Goal: Transaction & Acquisition: Purchase product/service

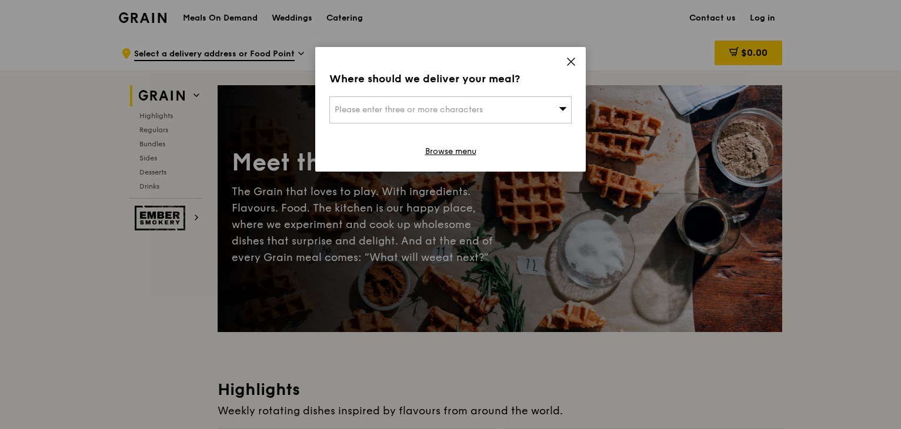
click at [532, 109] on div "Please enter three or more characters" at bounding box center [450, 109] width 242 height 27
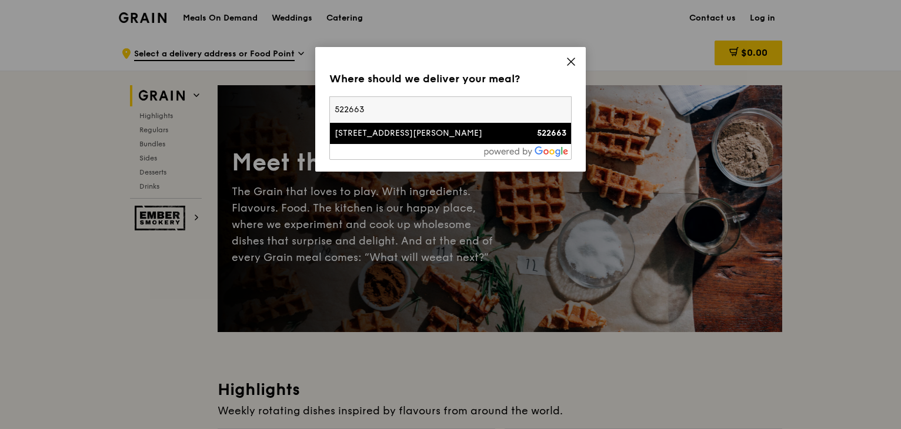
type input "522663"
click at [468, 139] on div "663B Tampines Street 64, Tampines Green Glen" at bounding box center [422, 134] width 174 height 12
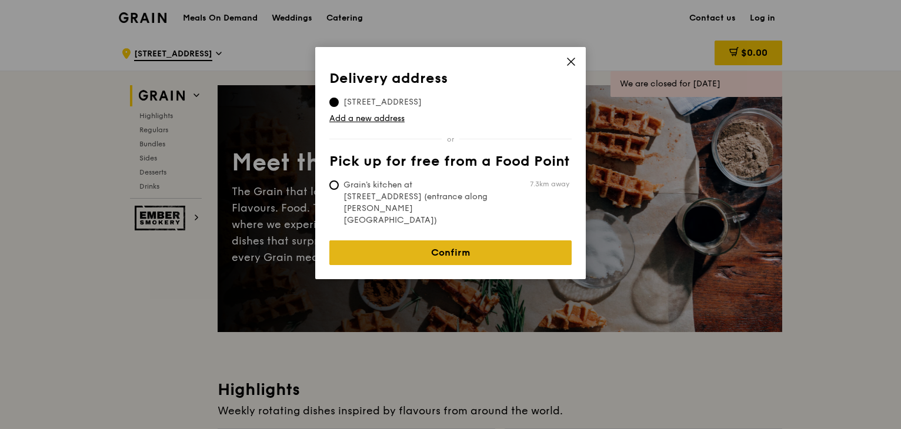
click at [485, 241] on link "Confirm" at bounding box center [450, 253] width 242 height 25
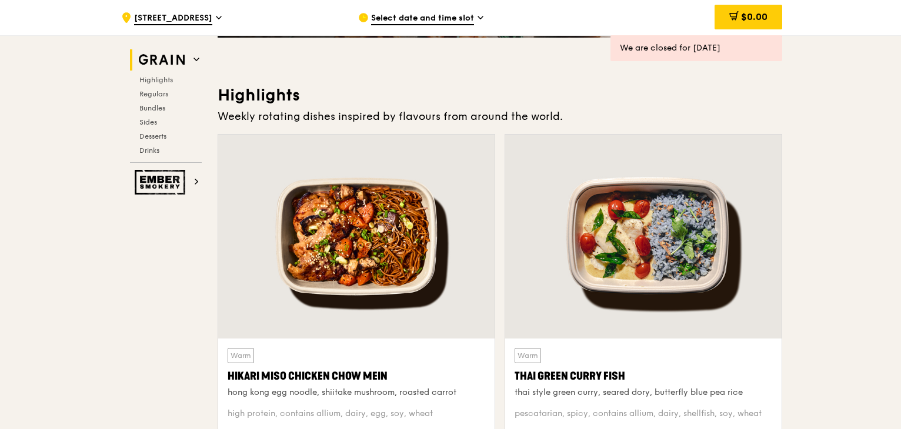
scroll to position [412, 0]
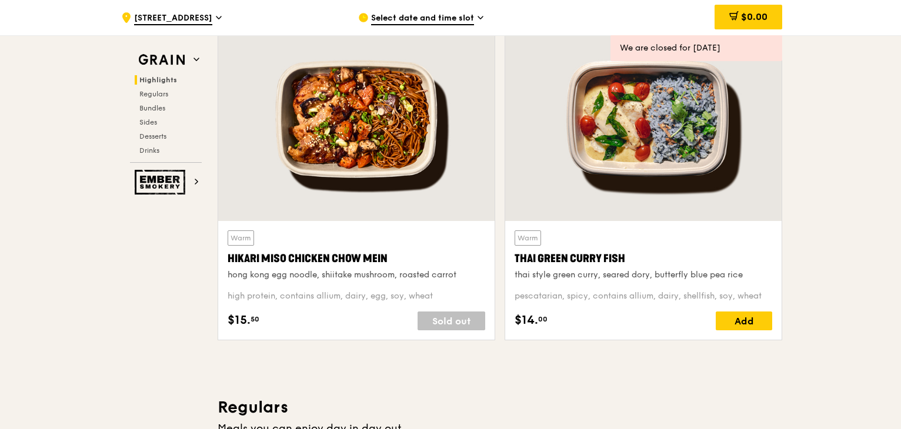
click at [395, 165] on div at bounding box center [356, 119] width 276 height 204
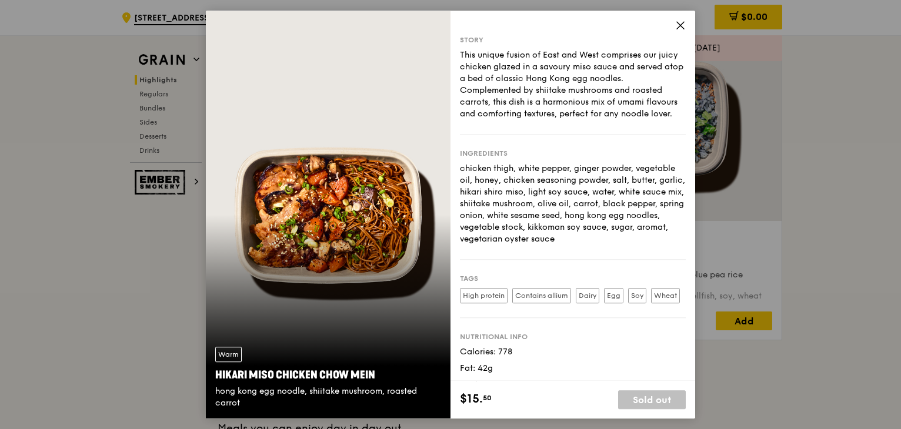
click at [678, 26] on icon at bounding box center [680, 25] width 11 height 11
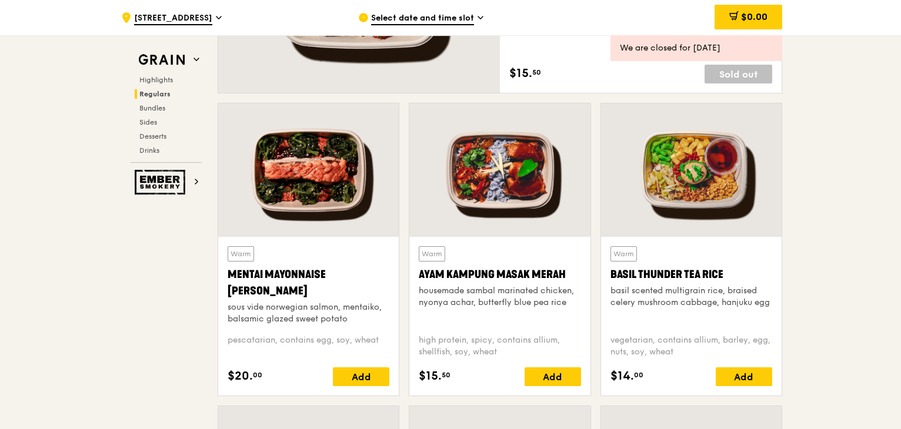
scroll to position [1000, 0]
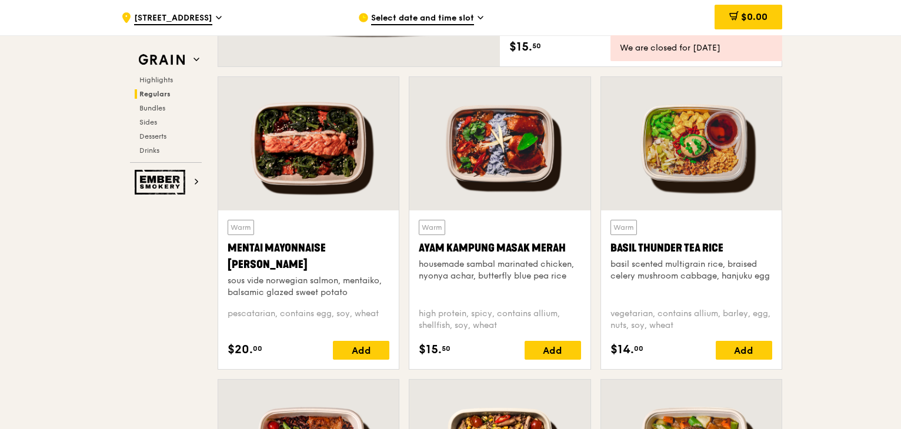
click at [320, 179] on div at bounding box center [308, 144] width 181 height 134
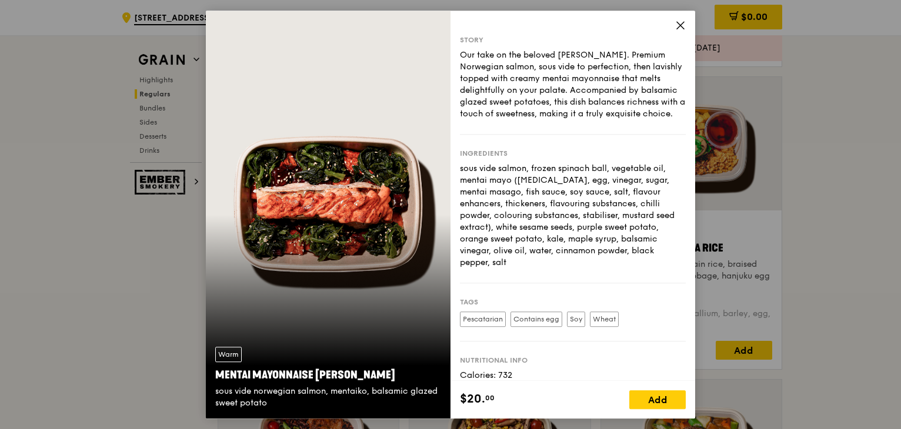
drag, startPoint x: 676, startPoint y: 26, endPoint x: 653, endPoint y: 64, distance: 43.6
click at [675, 26] on icon at bounding box center [680, 25] width 11 height 11
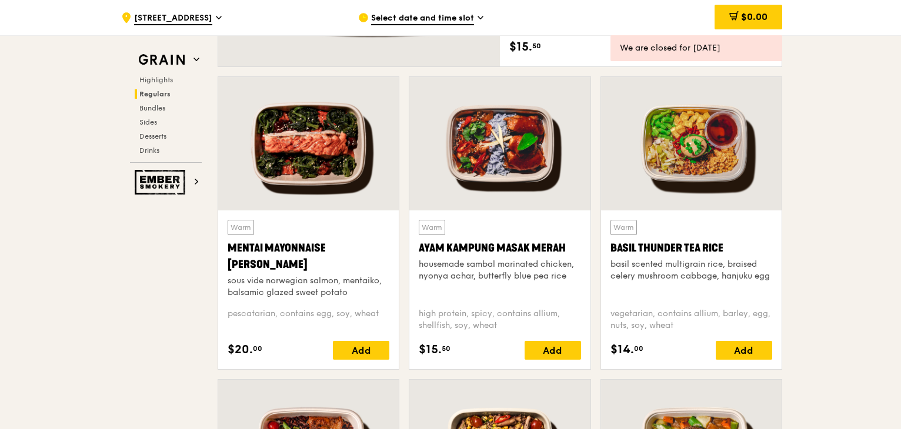
click at [520, 171] on div at bounding box center [499, 144] width 181 height 134
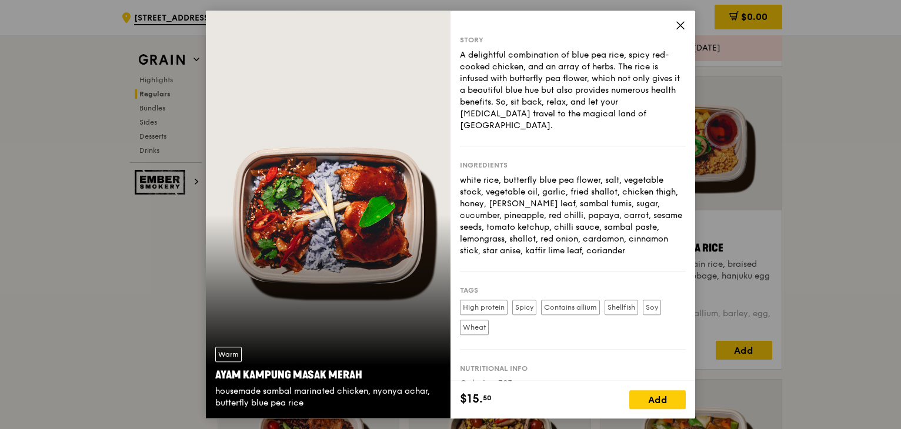
click at [680, 27] on icon at bounding box center [680, 25] width 11 height 11
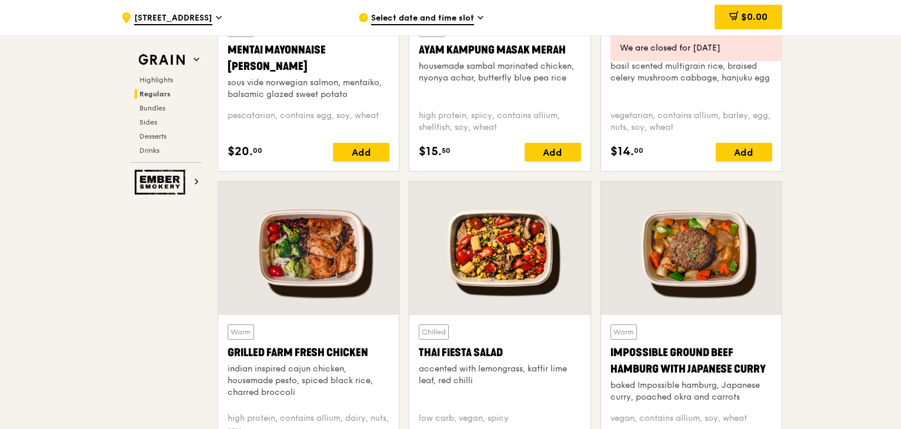
scroll to position [941, 0]
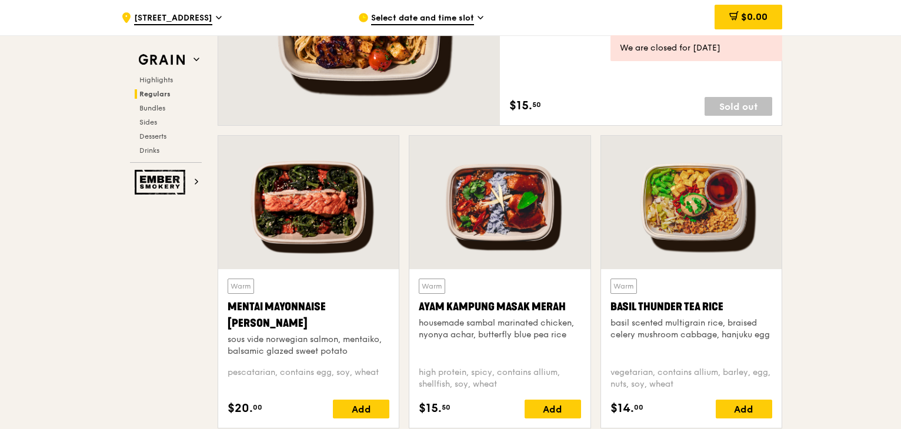
click at [692, 193] on div at bounding box center [691, 203] width 181 height 134
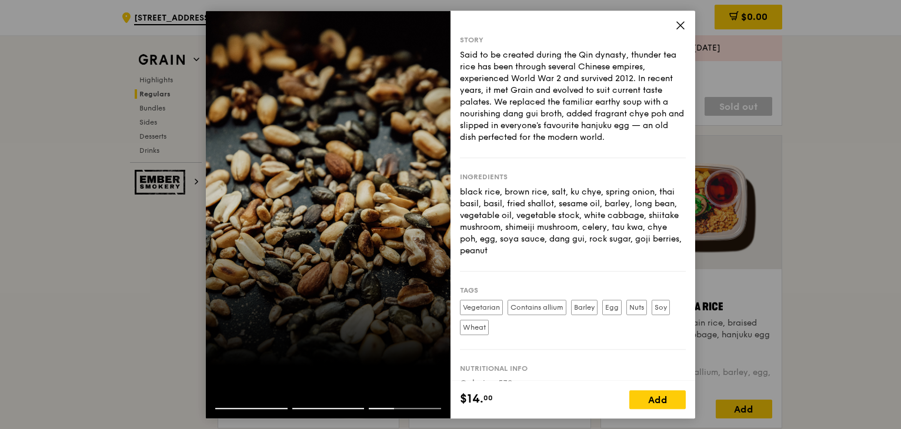
click at [678, 24] on icon at bounding box center [680, 25] width 7 height 7
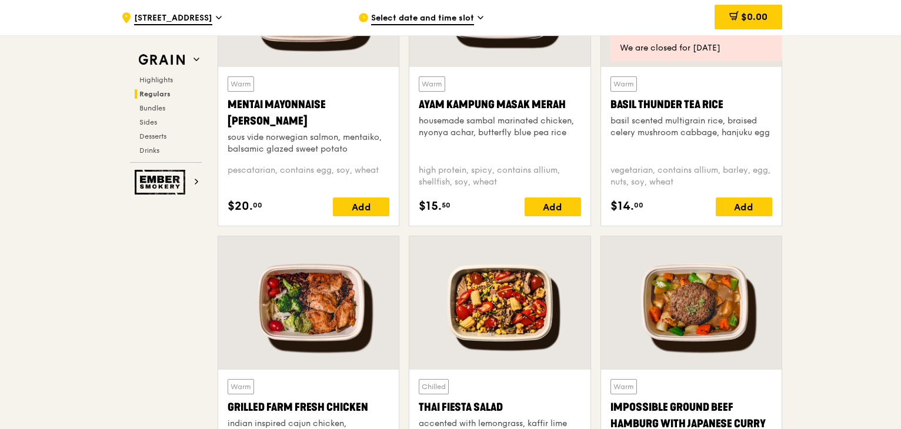
scroll to position [1176, 0]
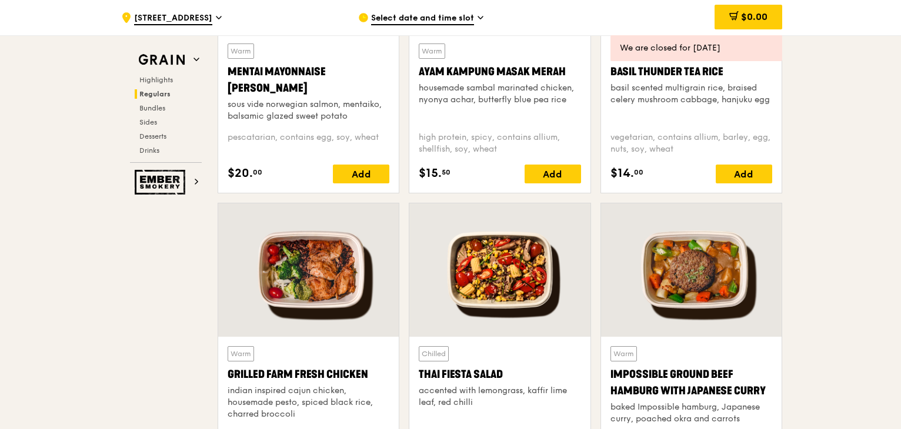
click at [527, 279] on div at bounding box center [499, 270] width 181 height 134
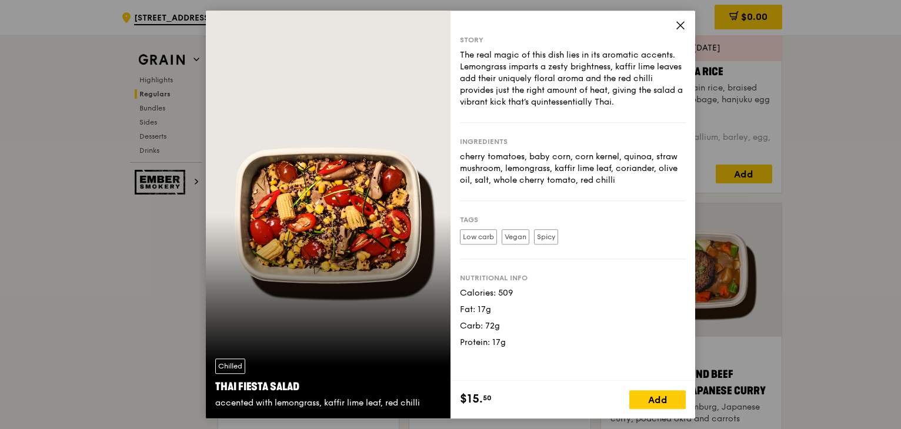
click at [678, 28] on icon at bounding box center [680, 25] width 7 height 7
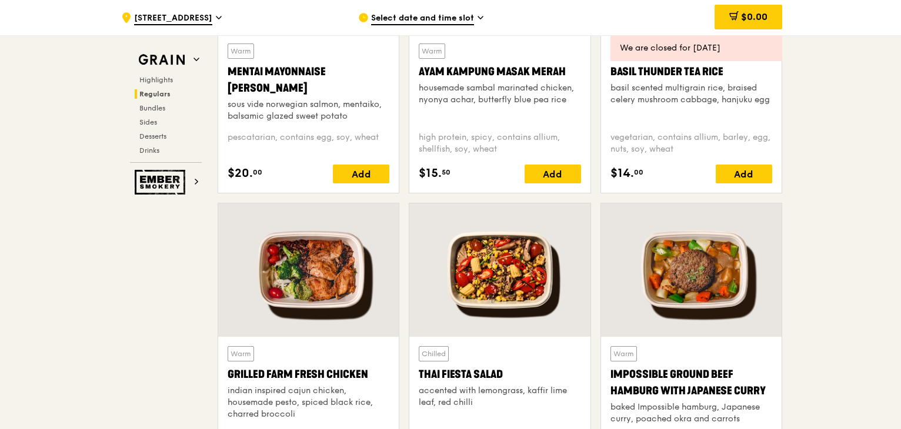
click at [301, 313] on div at bounding box center [308, 270] width 181 height 134
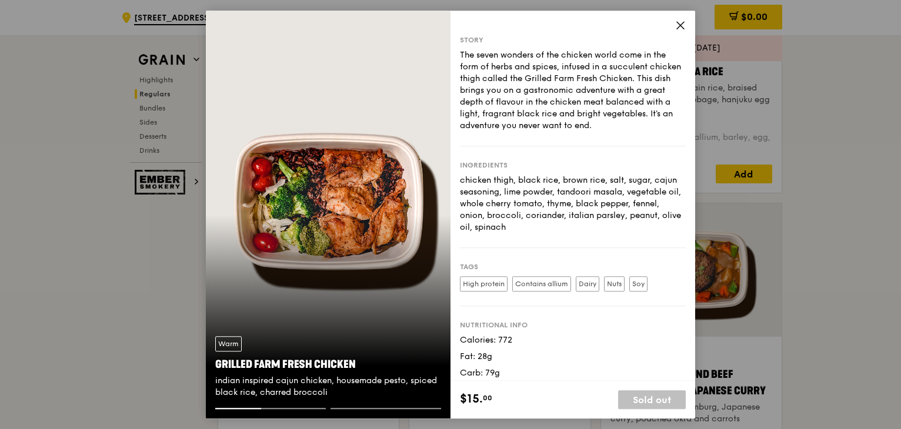
click at [680, 21] on icon at bounding box center [680, 25] width 11 height 11
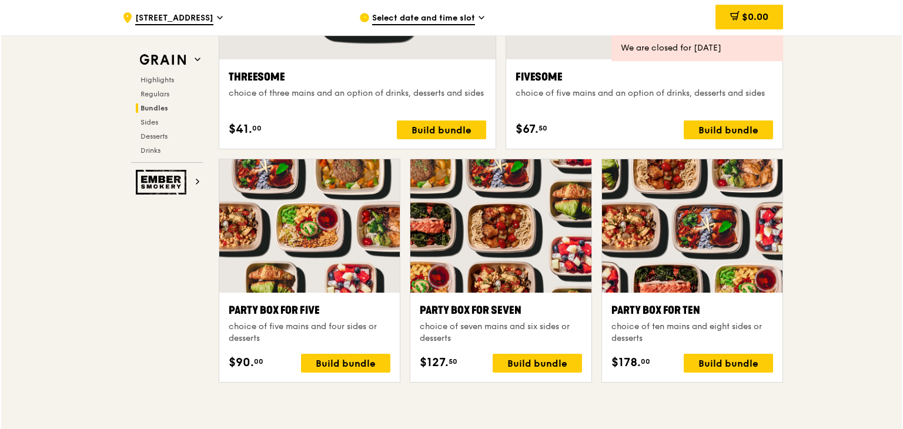
scroll to position [2294, 0]
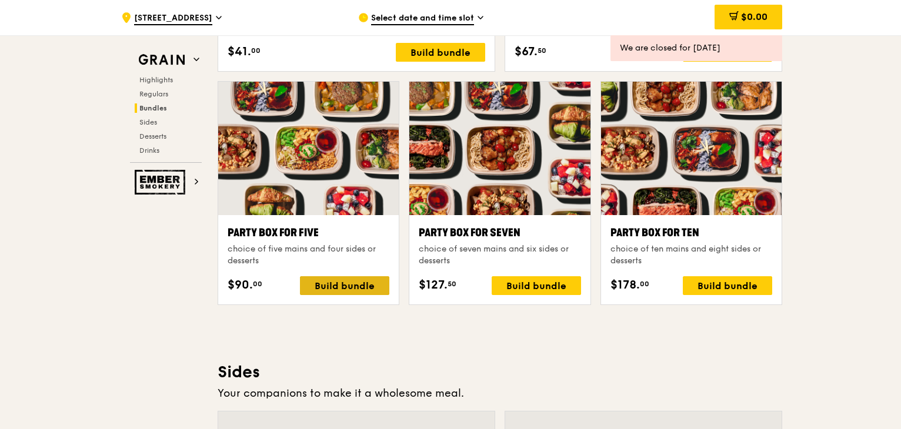
click at [360, 279] on div "Build bundle" at bounding box center [344, 285] width 89 height 19
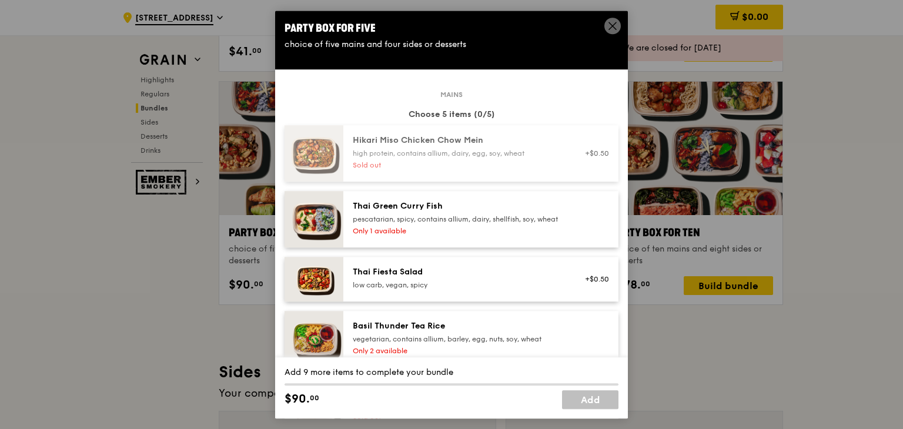
click at [613, 22] on icon at bounding box center [613, 26] width 11 height 11
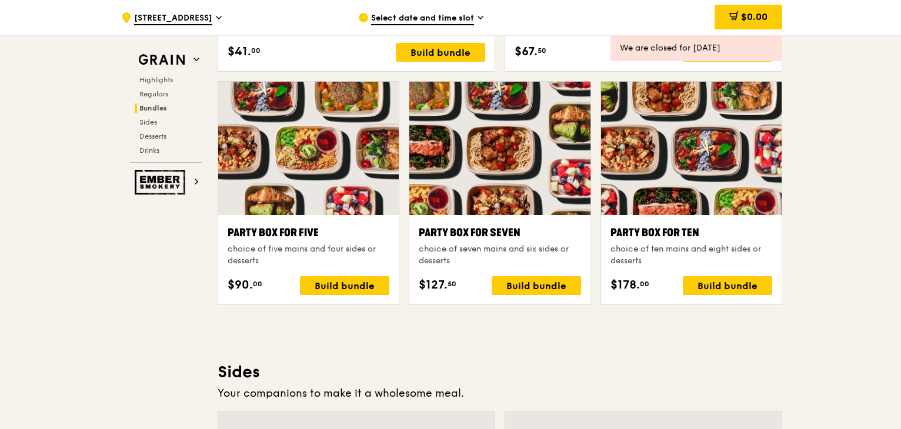
click at [454, 21] on span "Select date and time slot" at bounding box center [422, 18] width 103 height 13
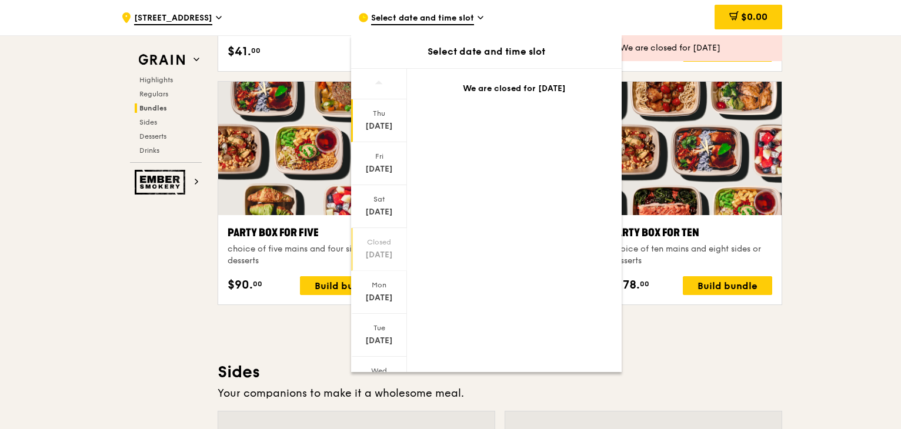
scroll to position [56, 0]
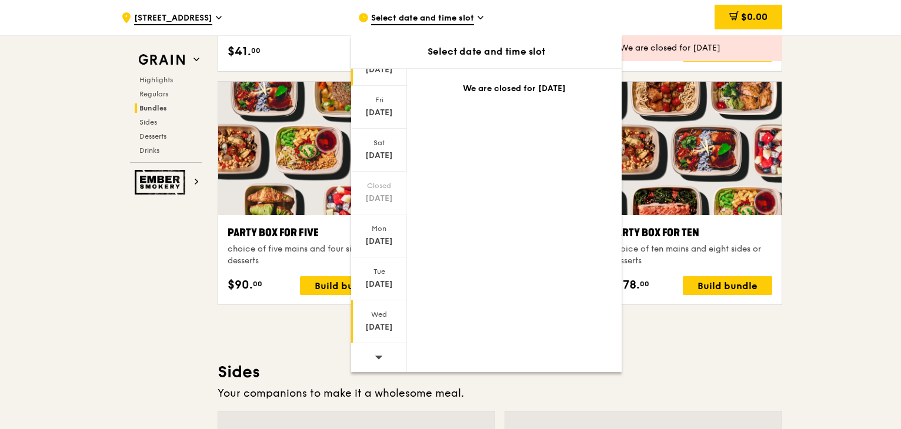
click at [386, 314] on div "Wed" at bounding box center [379, 314] width 52 height 9
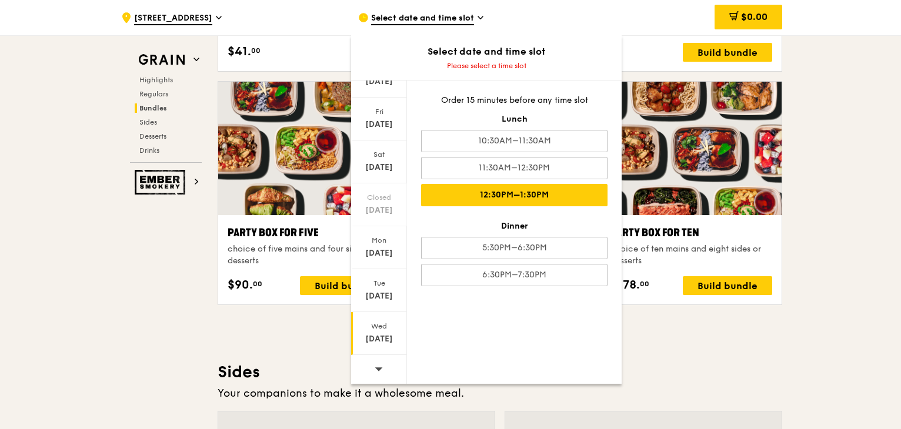
click at [536, 193] on div "12:30PM–1:30PM" at bounding box center [514, 195] width 186 height 22
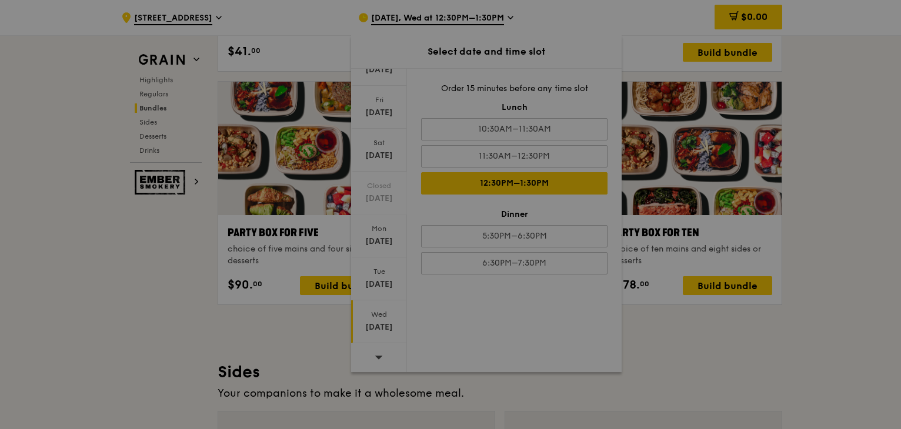
scroll to position [2305, 0]
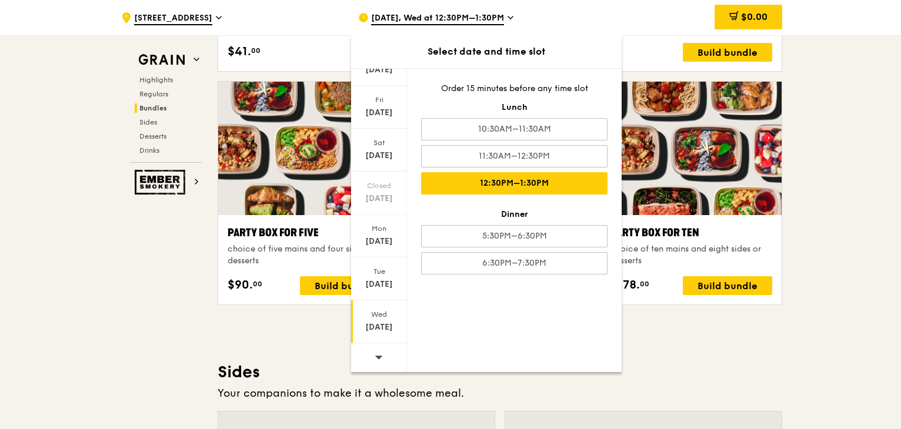
click at [693, 346] on div "Highlights Weekly rotating dishes inspired by flavours from around the world. W…" at bounding box center [500, 384] width 565 height 4623
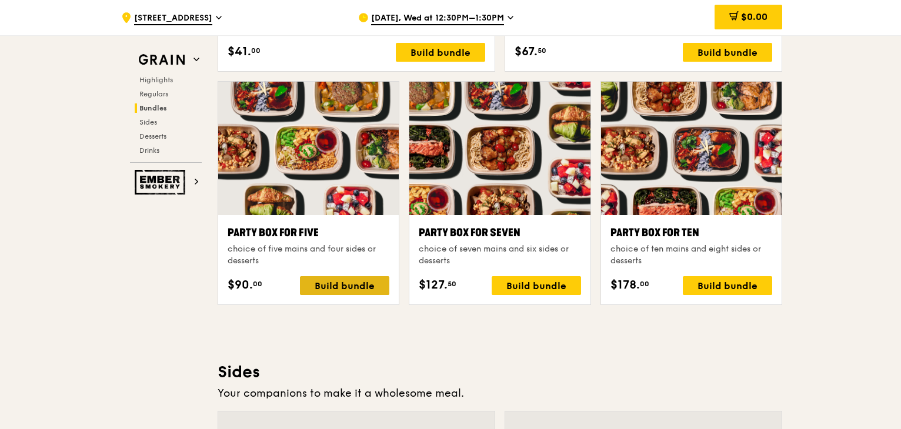
click at [373, 285] on div "Build bundle" at bounding box center [344, 285] width 89 height 19
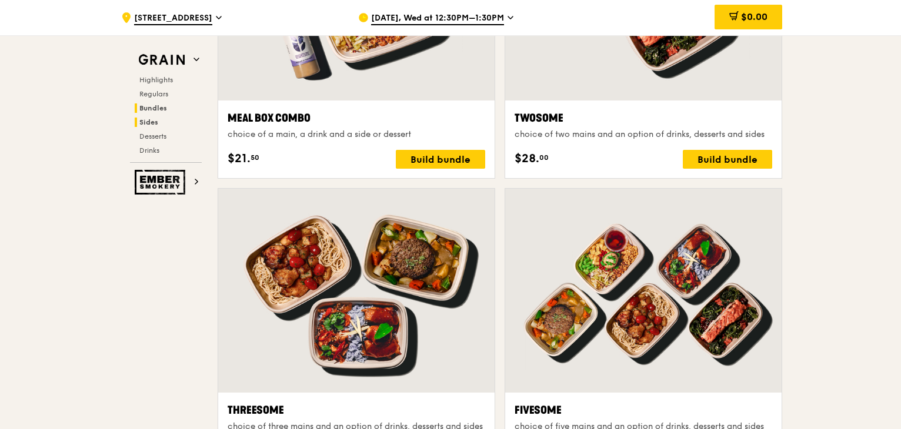
scroll to position [1894, 0]
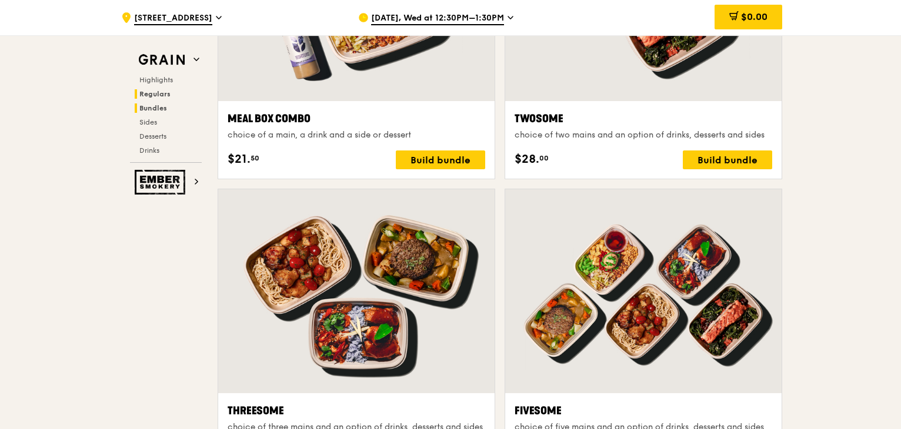
click at [151, 94] on span "Regulars" at bounding box center [154, 94] width 31 height 8
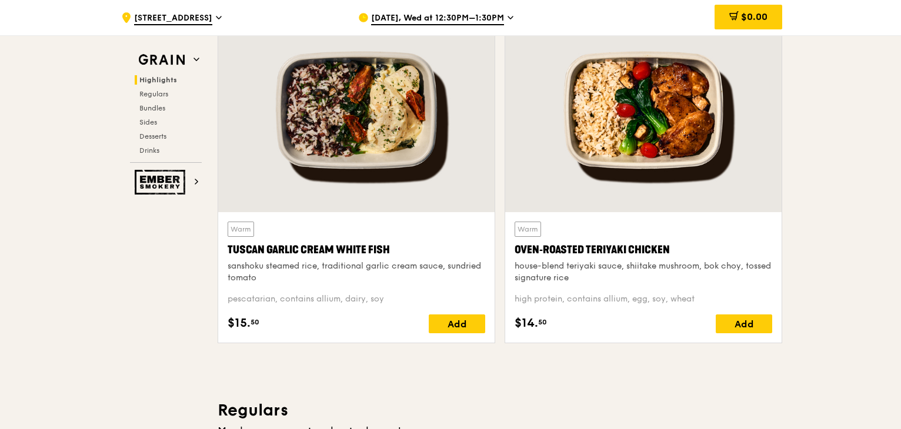
scroll to position [185, 0]
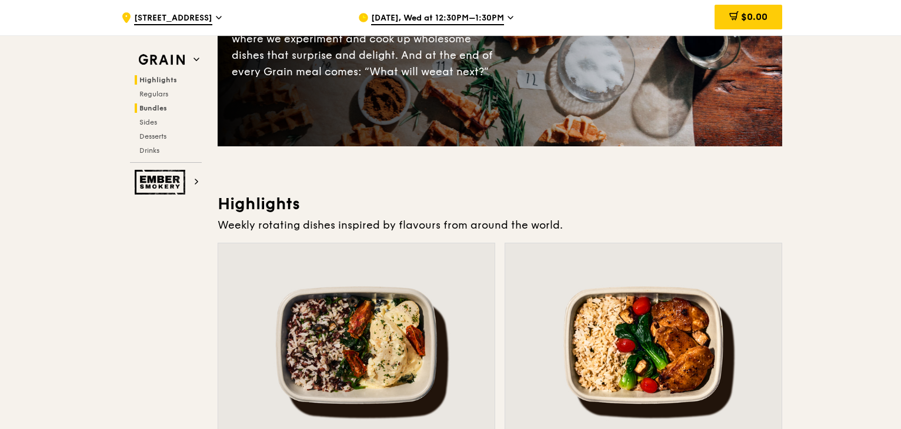
click at [152, 111] on span "Bundles" at bounding box center [153, 108] width 28 height 8
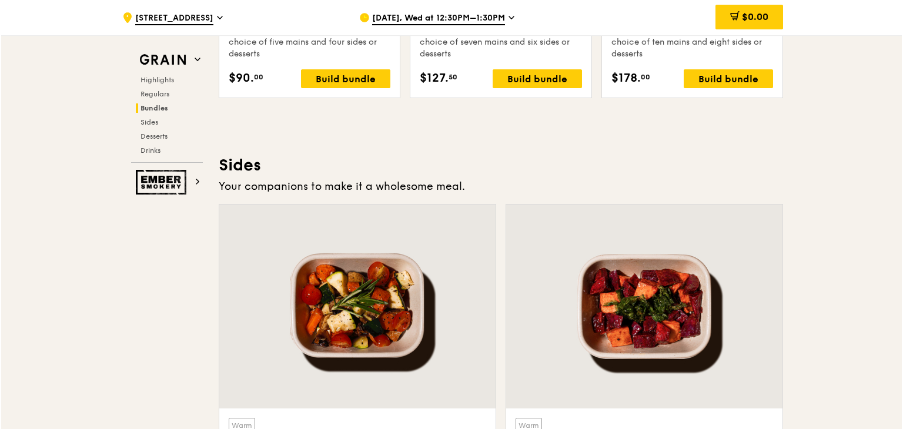
scroll to position [2458, 0]
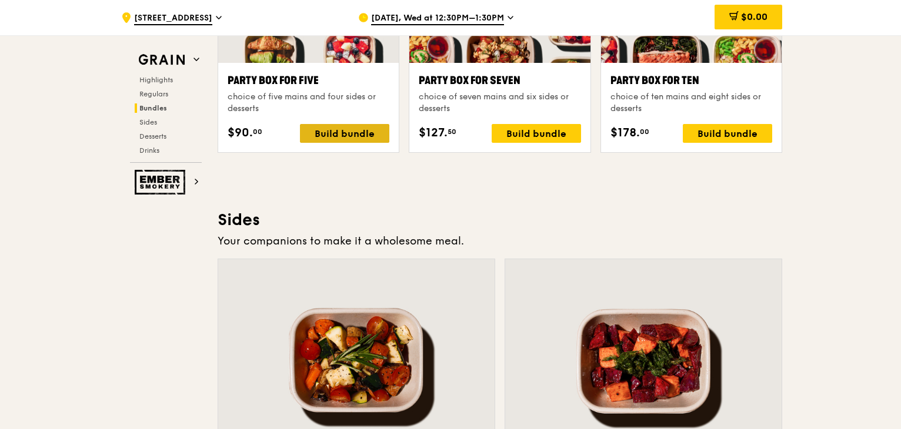
click at [345, 134] on div "Build bundle" at bounding box center [344, 133] width 89 height 19
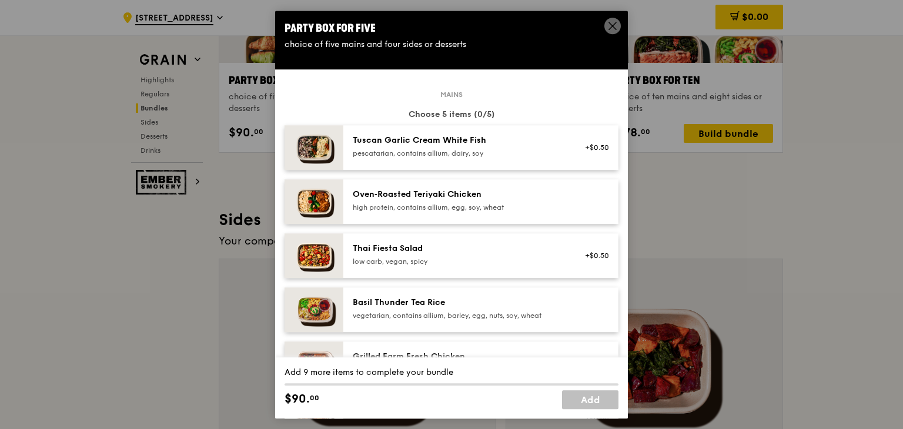
click at [448, 155] on div "pescatarian, contains allium, dairy, soy" at bounding box center [458, 153] width 211 height 9
click at [447, 204] on div "high protein, contains allium, egg, soy, wheat" at bounding box center [458, 207] width 211 height 9
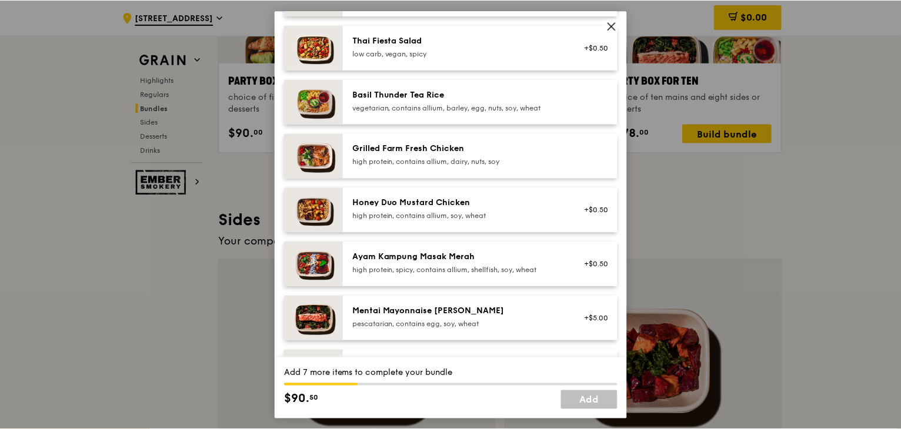
scroll to position [235, 0]
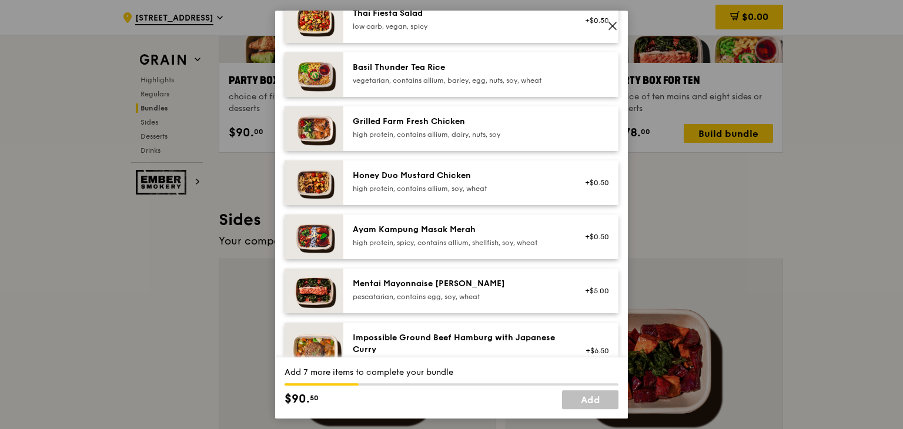
click at [460, 231] on div "Ayam Kampung Masak Merah" at bounding box center [458, 230] width 211 height 12
click at [443, 283] on div "Mentai Mayonnaise [PERSON_NAME]" at bounding box center [458, 284] width 211 height 12
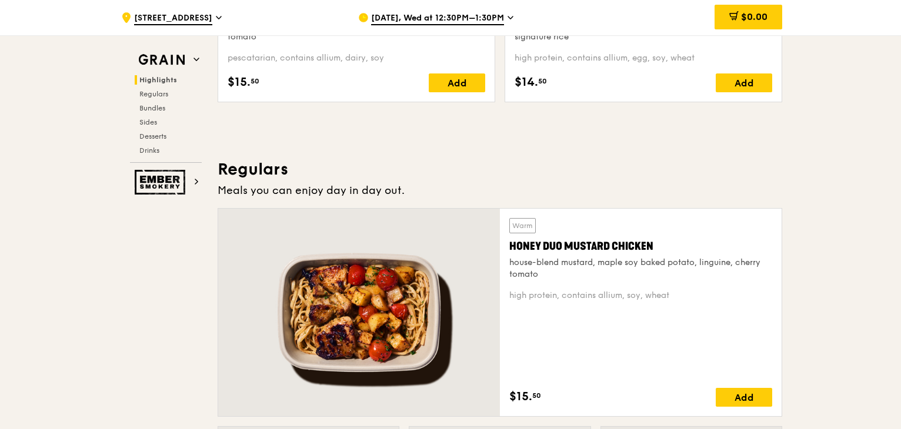
scroll to position [635, 0]
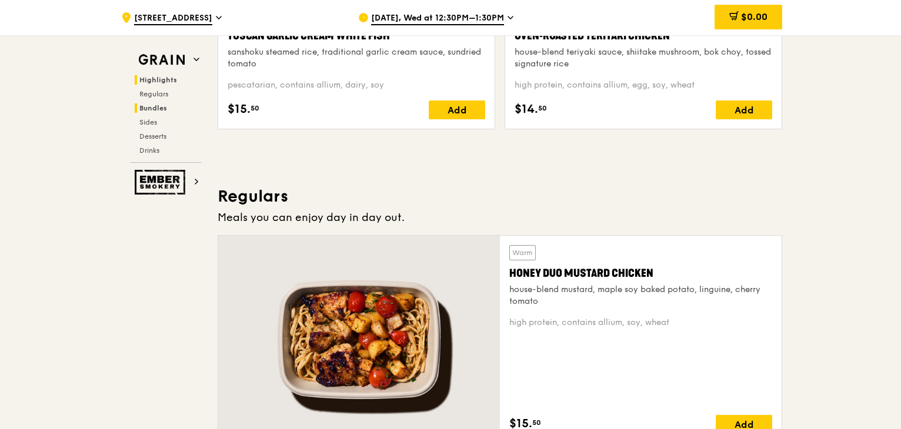
click at [163, 106] on span "Bundles" at bounding box center [153, 108] width 28 height 8
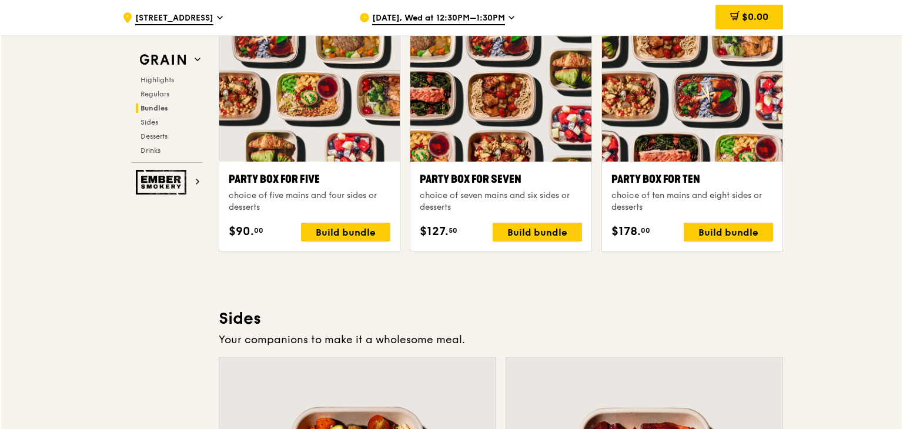
scroll to position [2399, 0]
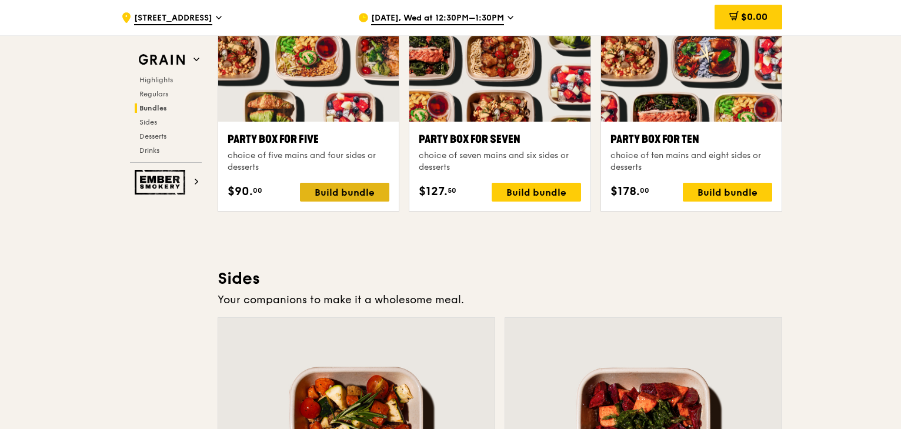
click at [343, 188] on div "Build bundle" at bounding box center [344, 192] width 89 height 19
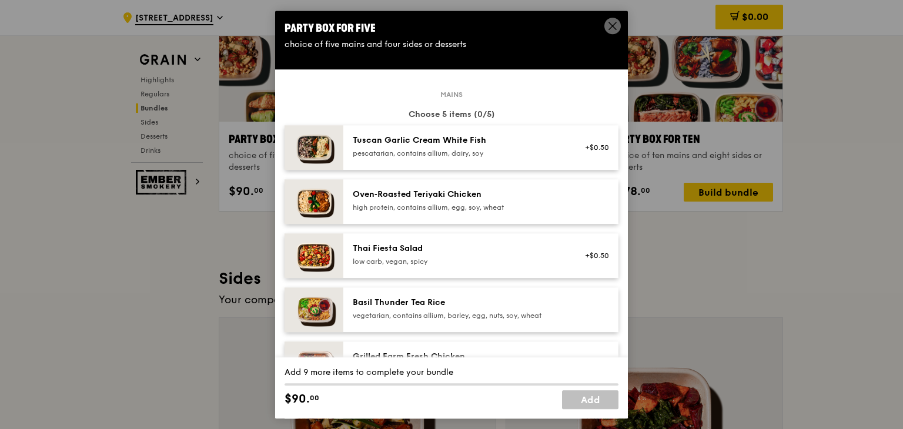
click at [457, 149] on div "pescatarian, contains allium, dairy, soy" at bounding box center [458, 153] width 211 height 9
click at [430, 198] on div "Oven‑Roasted Teriyaki Chicken" at bounding box center [458, 195] width 211 height 12
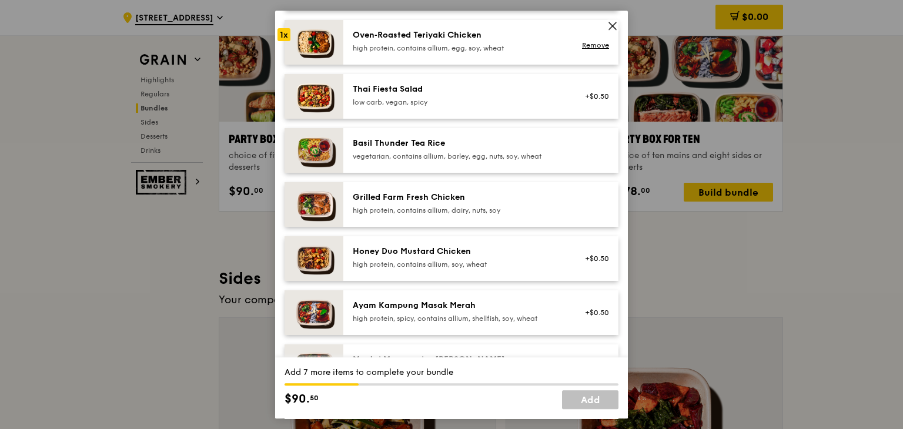
scroll to position [176, 0]
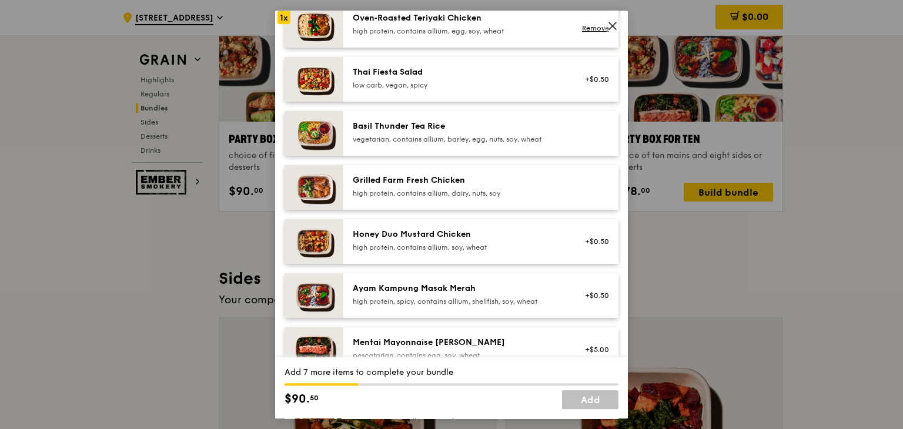
click at [452, 288] on div "Ayam Kampung Masak Merah" at bounding box center [458, 289] width 211 height 12
click at [433, 339] on div "Mentai Mayonnaise [PERSON_NAME]" at bounding box center [458, 343] width 211 height 12
click at [453, 243] on div "high protein, contains allium, soy, wheat" at bounding box center [458, 247] width 211 height 9
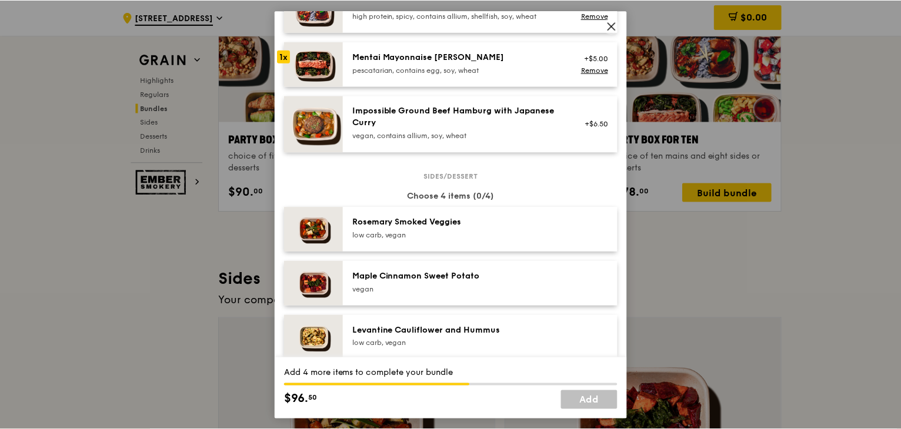
scroll to position [529, 0]
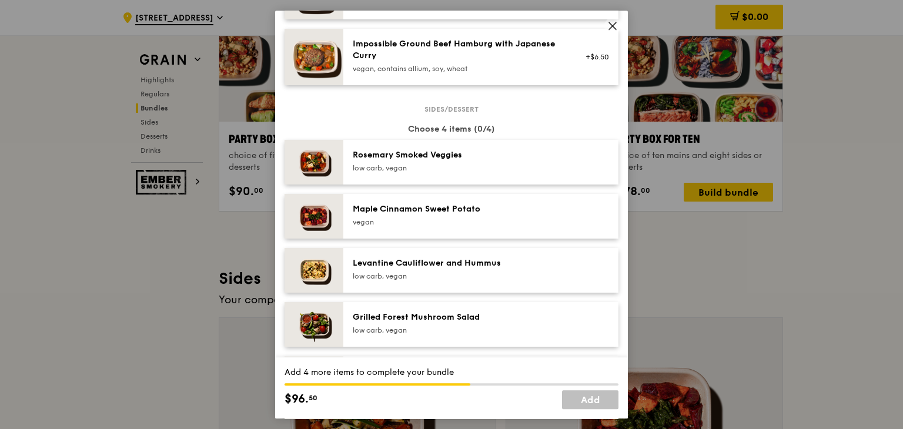
click at [615, 25] on icon at bounding box center [613, 26] width 11 height 11
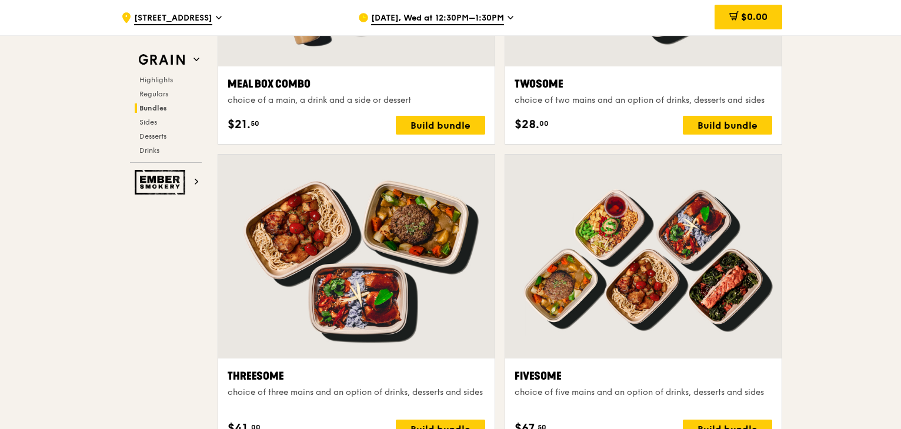
scroll to position [1811, 0]
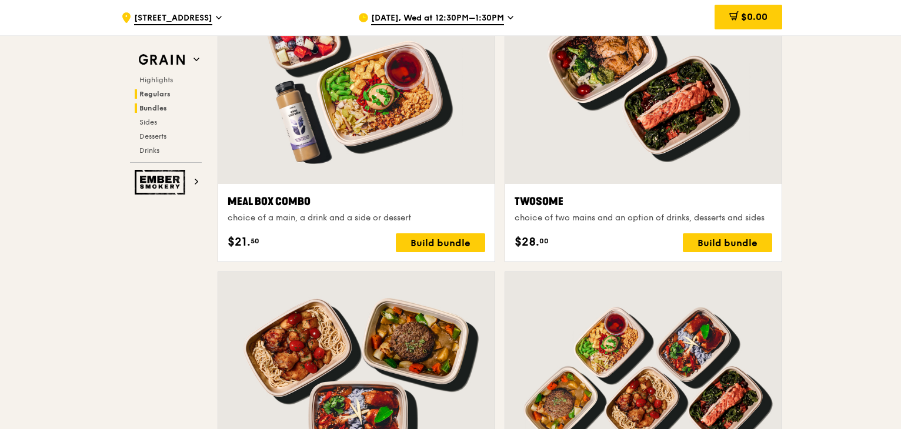
click at [166, 95] on span "Regulars" at bounding box center [154, 94] width 31 height 8
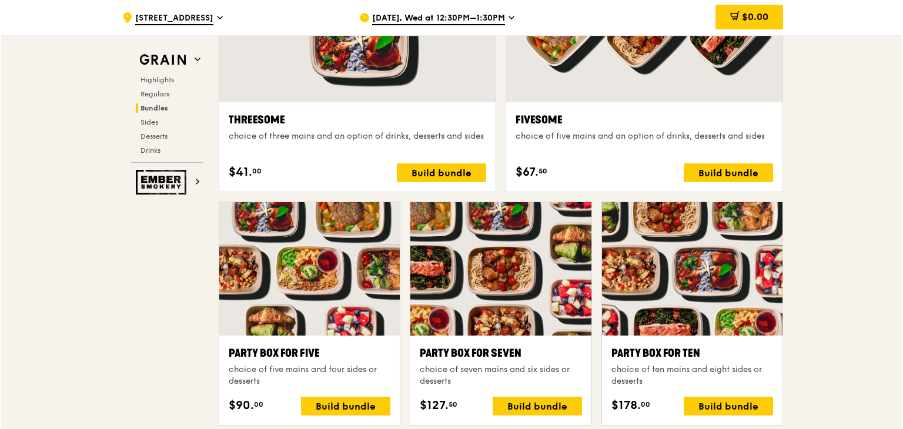
scroll to position [2244, 0]
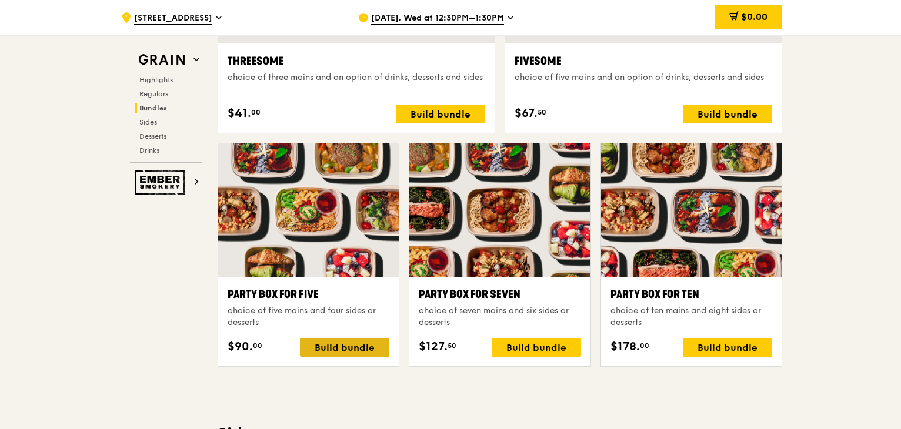
click at [358, 343] on div "Build bundle" at bounding box center [344, 347] width 89 height 19
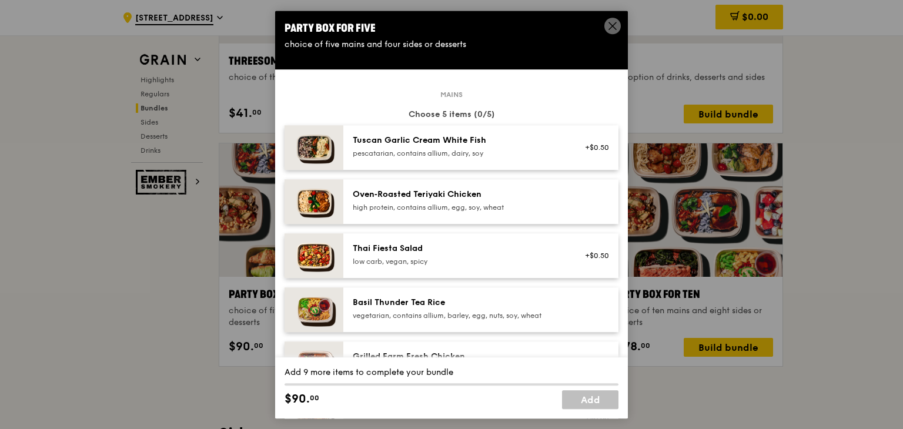
click at [477, 157] on div "pescatarian, contains allium, dairy, soy" at bounding box center [458, 153] width 211 height 9
click at [447, 212] on div "high protein, contains allium, egg, soy, wheat" at bounding box center [458, 207] width 211 height 9
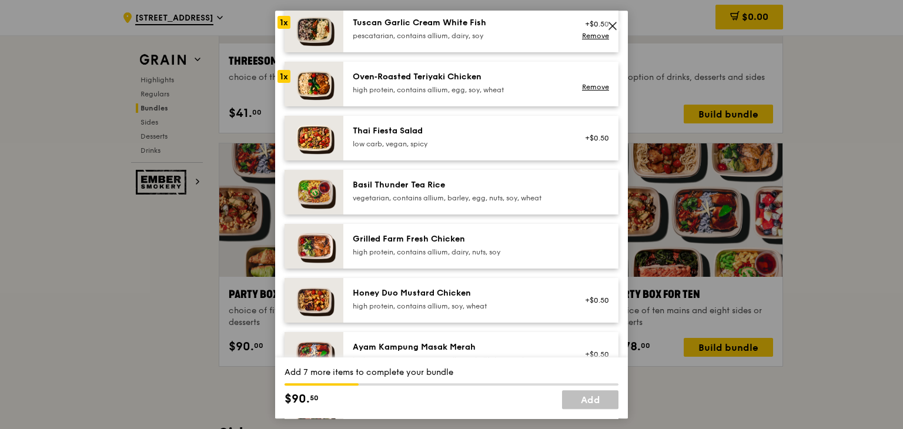
scroll to position [176, 0]
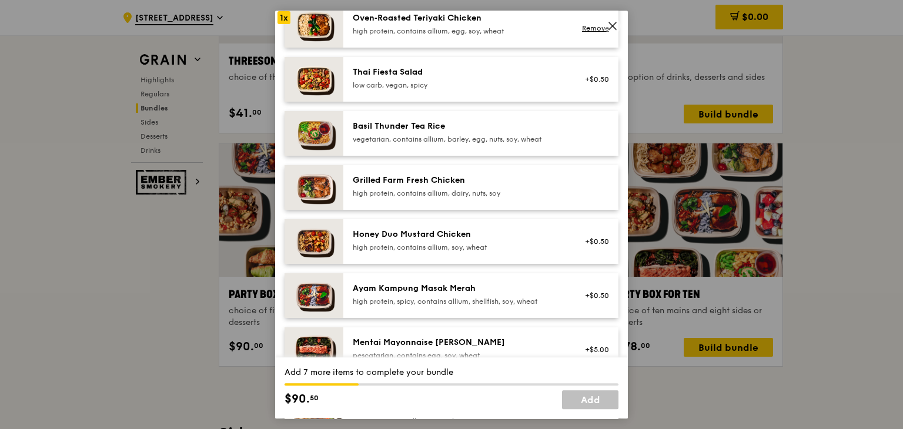
click at [426, 286] on div "Ayam Kampung Masak Merah" at bounding box center [458, 289] width 211 height 12
click at [423, 332] on div "Mentai Mayonnaise Aburi Salmon pescatarian, contains egg, soy, wheat +$5.00" at bounding box center [480, 350] width 275 height 45
click at [448, 242] on div "Honey Duo Mustard Chicken high protein, contains allium, soy, wheat" at bounding box center [458, 241] width 211 height 24
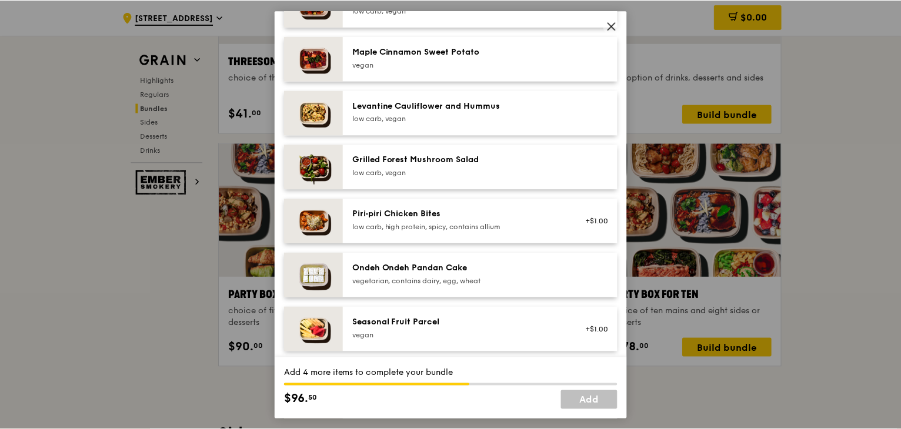
scroll to position [706, 0]
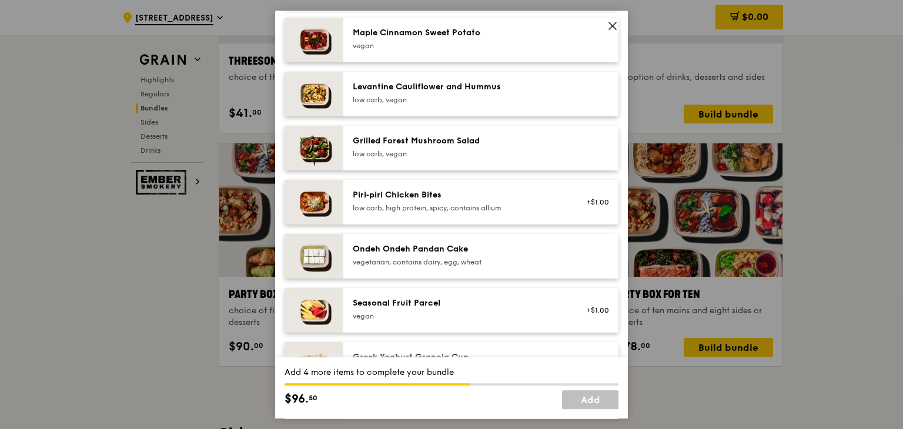
click at [468, 206] on div "low carb, high protein, spicy, contains allium" at bounding box center [458, 207] width 211 height 9
click at [611, 22] on icon at bounding box center [613, 26] width 11 height 11
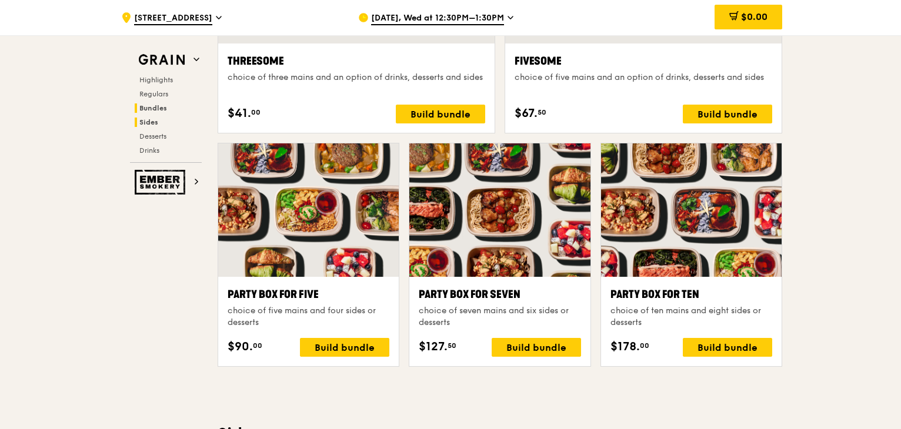
click at [153, 122] on span "Sides" at bounding box center [148, 122] width 19 height 8
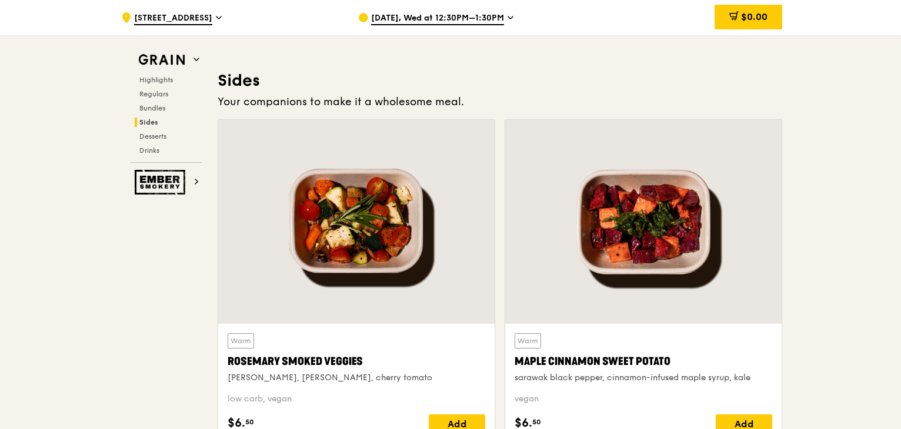
scroll to position [2620, 0]
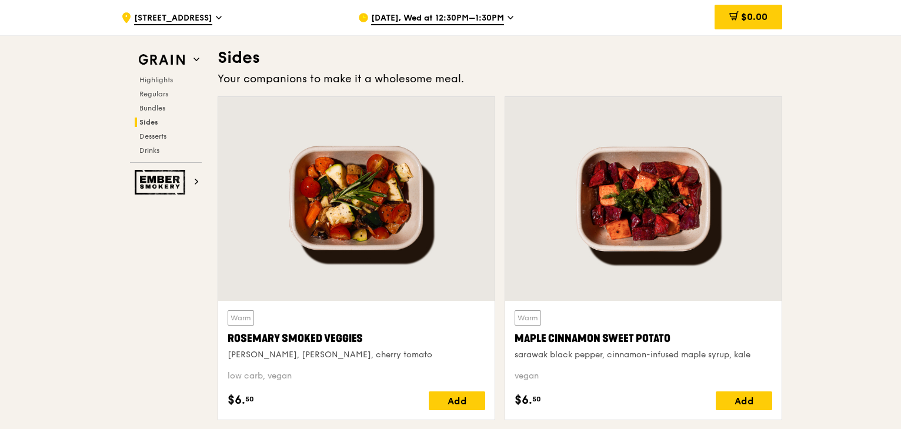
click at [680, 189] on div at bounding box center [643, 199] width 276 height 204
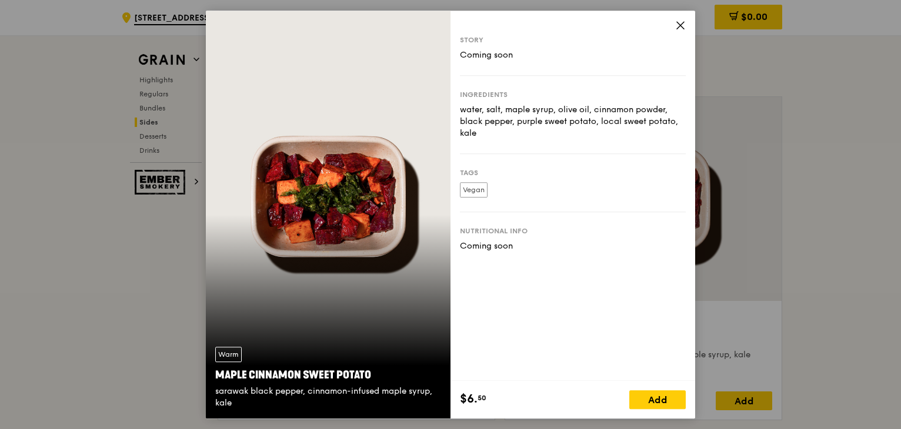
click at [685, 25] on icon at bounding box center [680, 25] width 11 height 11
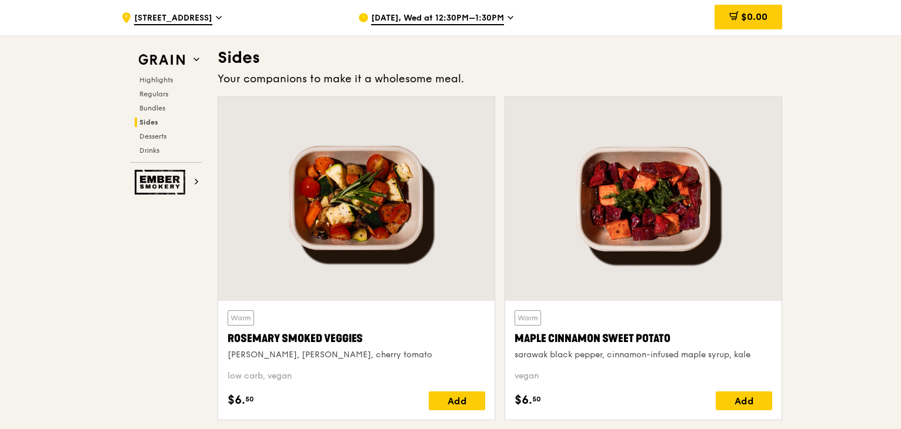
click at [358, 245] on div at bounding box center [356, 199] width 276 height 204
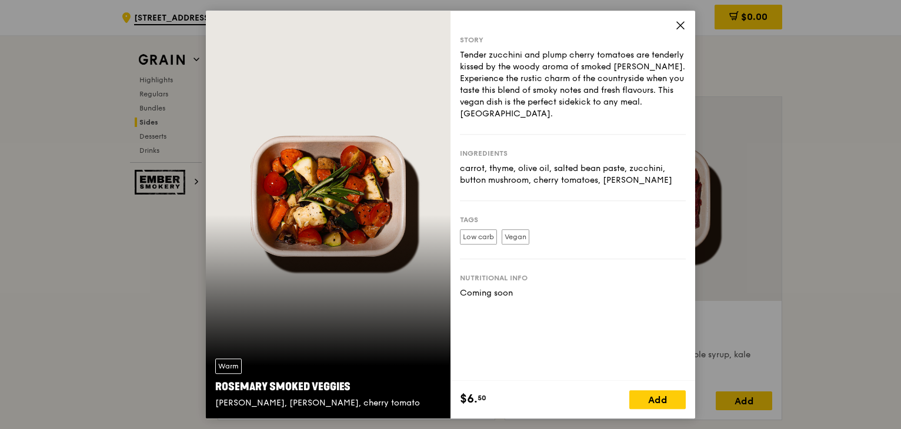
click at [683, 25] on icon at bounding box center [680, 25] width 11 height 11
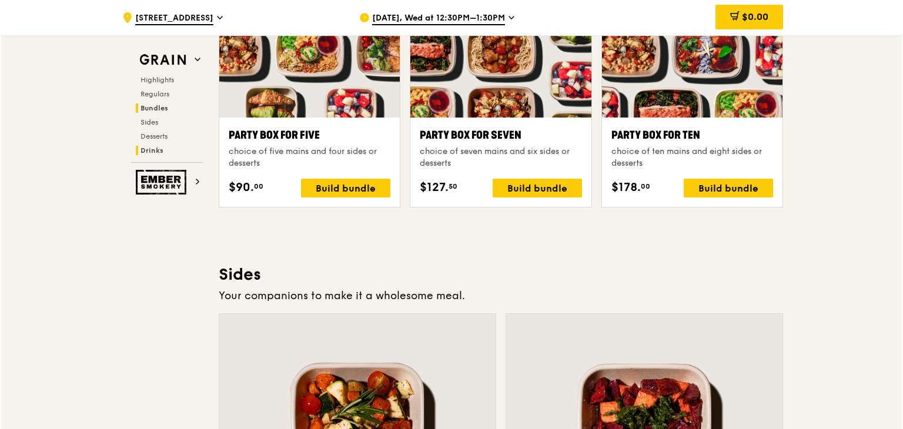
scroll to position [2267, 0]
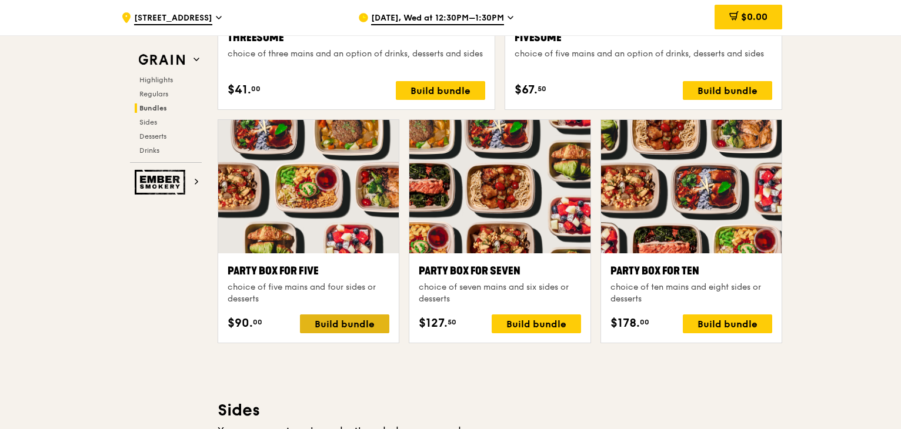
click at [332, 323] on div "Build bundle" at bounding box center [344, 324] width 89 height 19
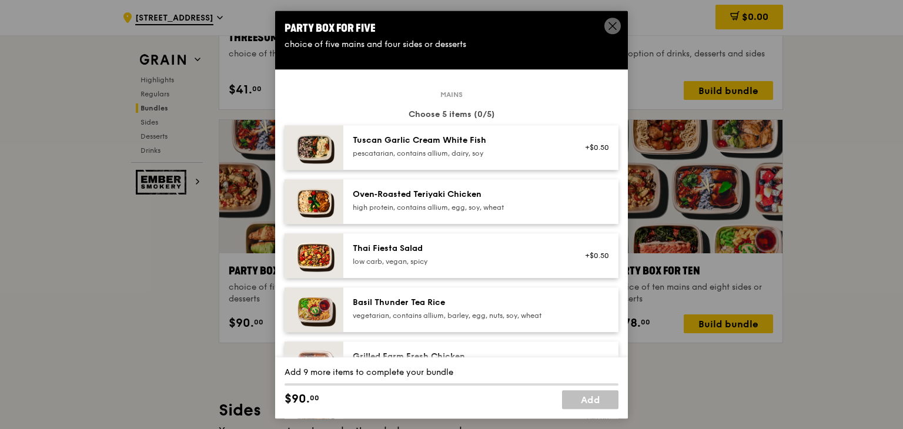
click at [460, 155] on div "pescatarian, contains allium, dairy, soy" at bounding box center [458, 153] width 211 height 9
click at [445, 206] on div "high protein, contains allium, egg, soy, wheat" at bounding box center [458, 207] width 211 height 9
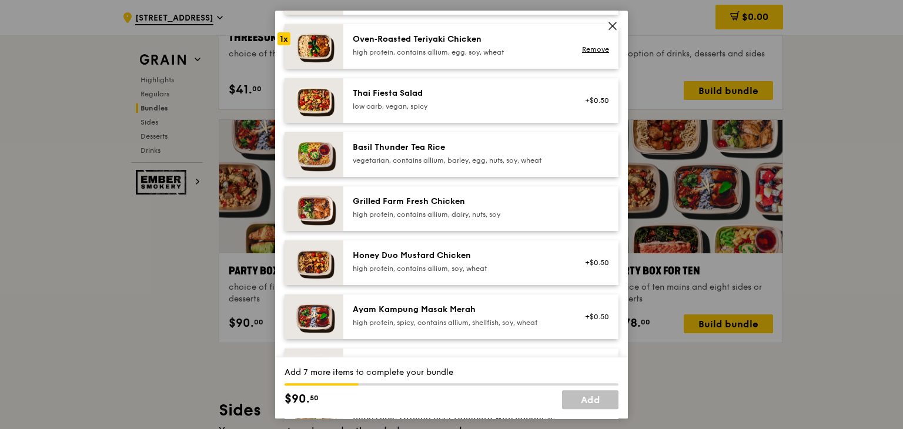
scroll to position [176, 0]
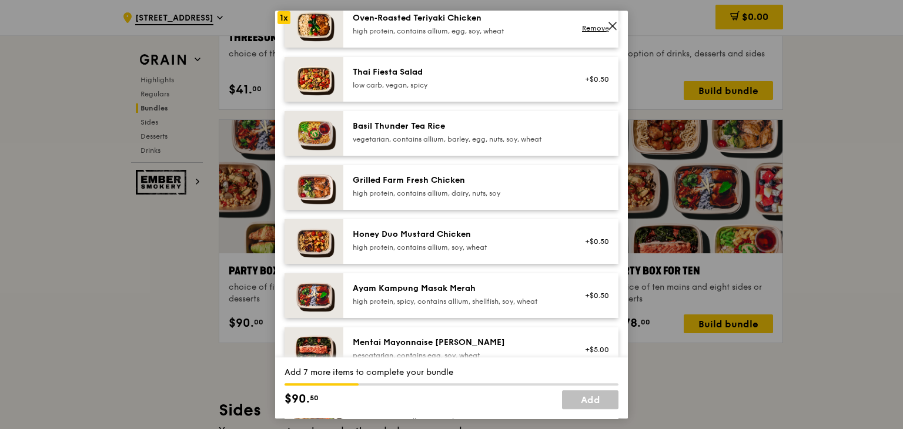
click at [418, 242] on div "Honey Duo Mustard Chicken high protein, contains allium, soy, wheat" at bounding box center [458, 241] width 211 height 24
click at [421, 299] on div "high protein, spicy, contains allium, shellfish, soy, wheat" at bounding box center [458, 301] width 211 height 9
click at [429, 341] on div "Mentai Mayonnaise [PERSON_NAME]" at bounding box center [458, 343] width 211 height 12
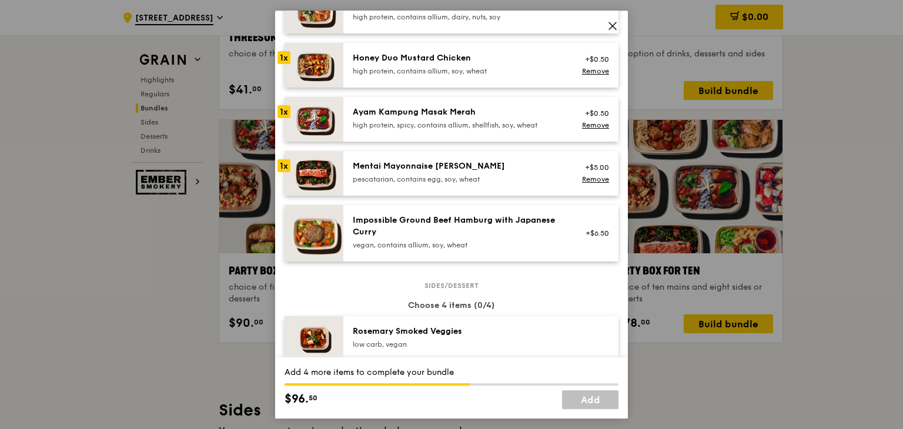
scroll to position [294, 0]
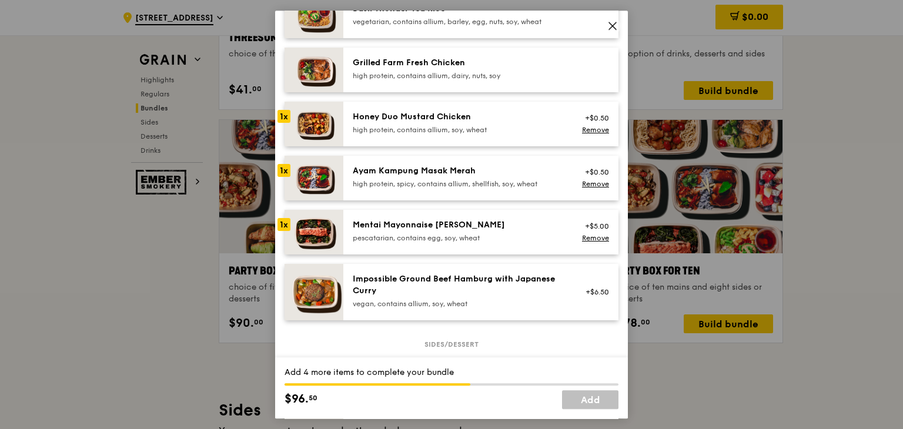
click at [415, 238] on div "pescatarian, contains egg, soy, wheat" at bounding box center [458, 237] width 211 height 9
click at [421, 229] on div "Mentai Mayonnaise [PERSON_NAME]" at bounding box center [458, 225] width 211 height 12
click at [597, 237] on link "Remove" at bounding box center [595, 238] width 27 height 8
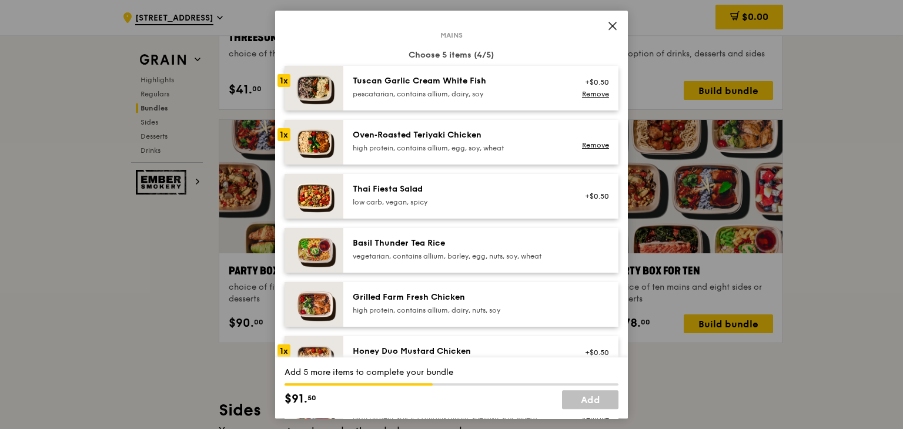
scroll to position [59, 0]
click at [497, 90] on div "pescatarian, contains allium, dairy, soy" at bounding box center [458, 94] width 211 height 9
click at [616, 23] on icon at bounding box center [612, 25] width 7 height 7
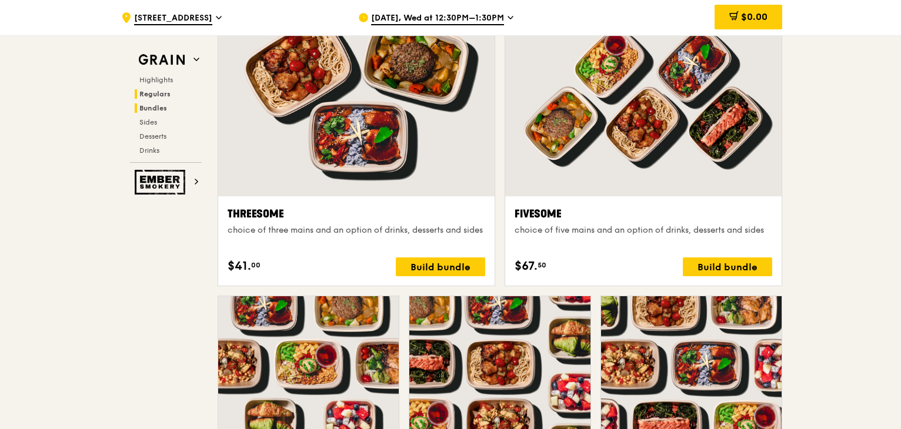
click at [158, 92] on span "Regulars" at bounding box center [154, 94] width 31 height 8
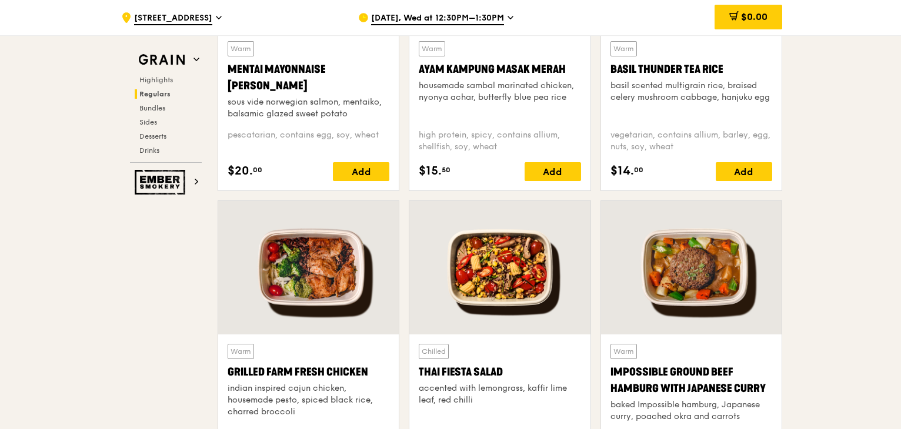
scroll to position [1244, 0]
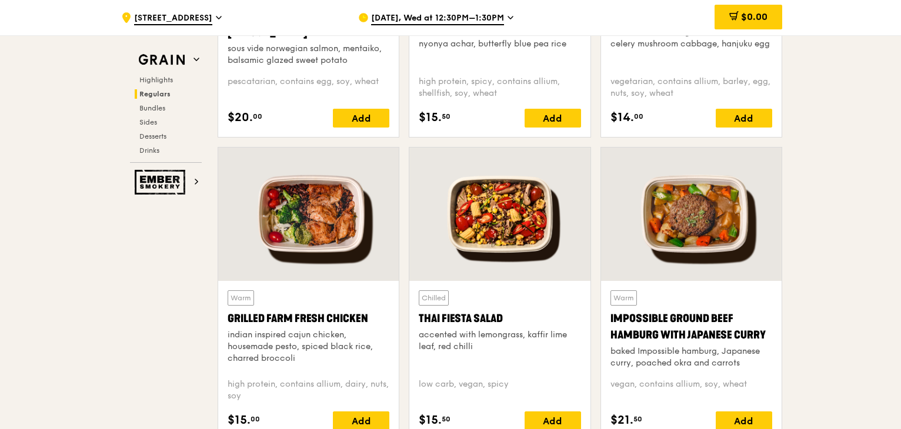
click at [513, 227] on div at bounding box center [499, 215] width 181 height 134
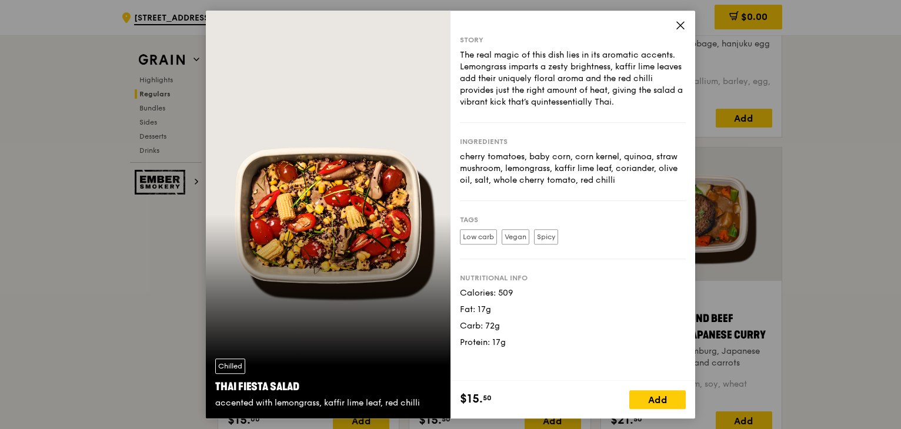
click at [680, 23] on icon at bounding box center [680, 25] width 11 height 11
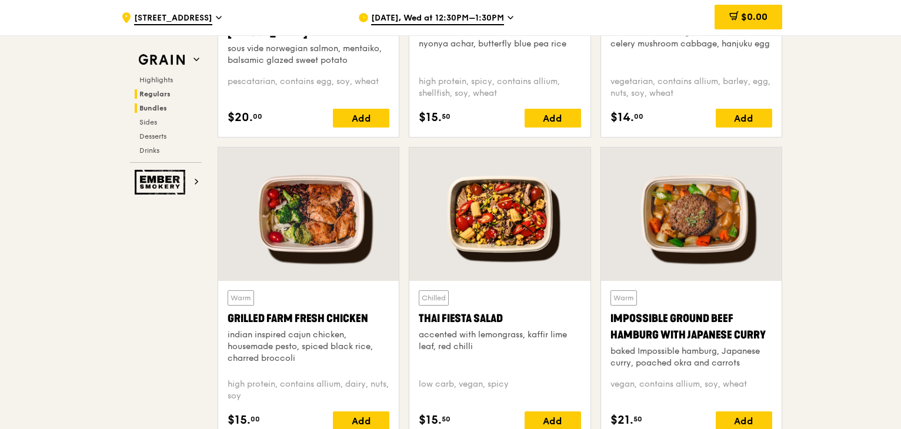
click at [162, 109] on span "Bundles" at bounding box center [153, 108] width 28 height 8
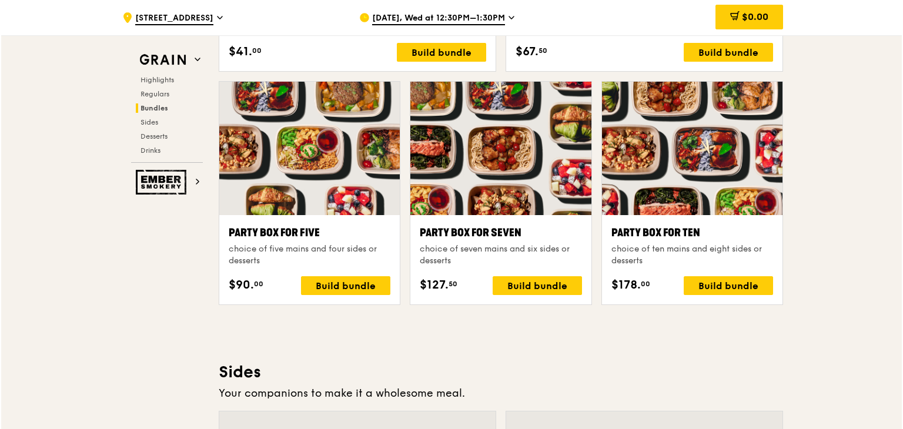
scroll to position [2340, 0]
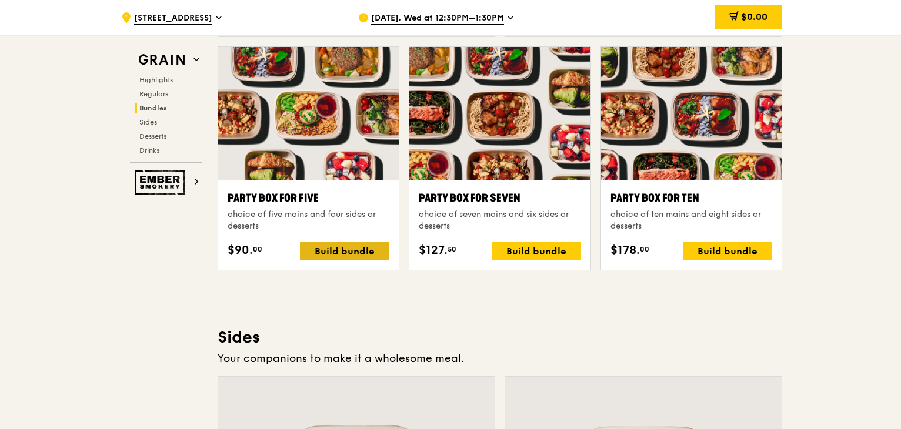
click at [343, 243] on div "Build bundle" at bounding box center [344, 251] width 89 height 19
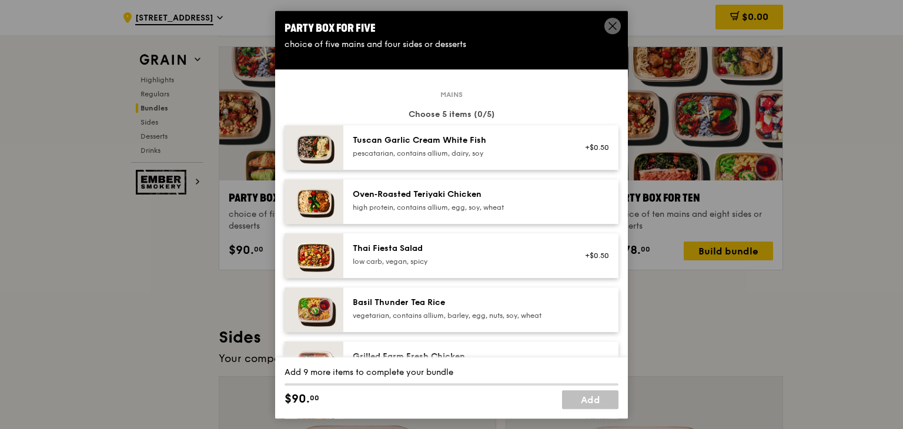
click at [455, 151] on div "pescatarian, contains allium, dairy, soy" at bounding box center [458, 153] width 211 height 9
click at [443, 203] on div "high protein, contains allium, egg, soy, wheat" at bounding box center [458, 207] width 211 height 9
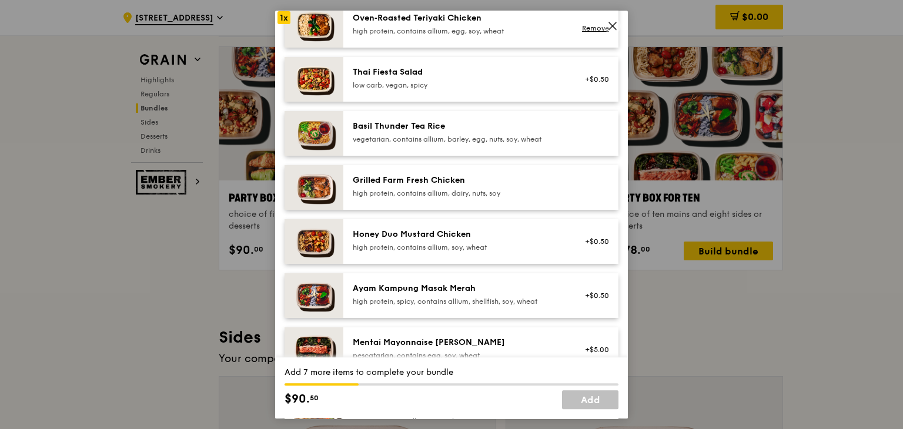
scroll to position [294, 0]
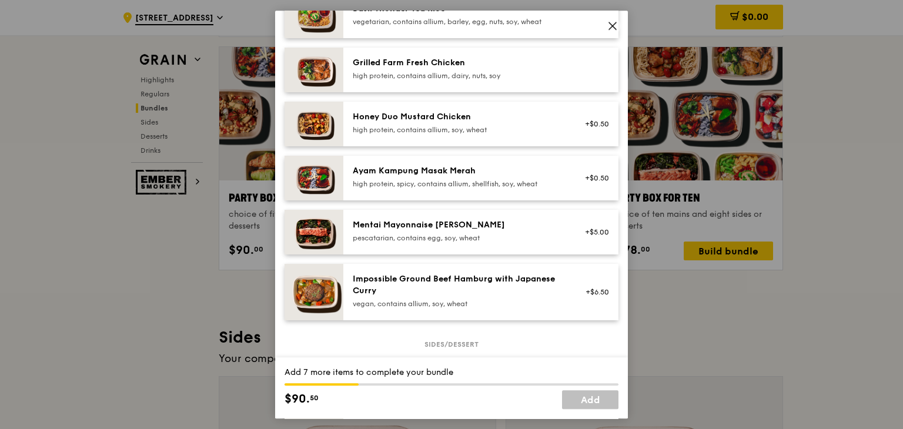
click at [416, 128] on div "high protein, contains allium, soy, wheat" at bounding box center [458, 129] width 211 height 9
click at [435, 179] on div "high protein, spicy, contains allium, shellfish, soy, wheat" at bounding box center [458, 183] width 211 height 9
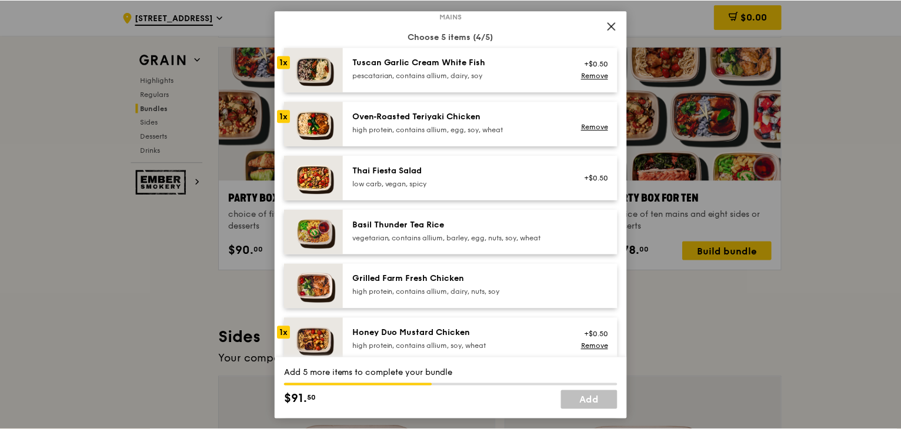
scroll to position [59, 0]
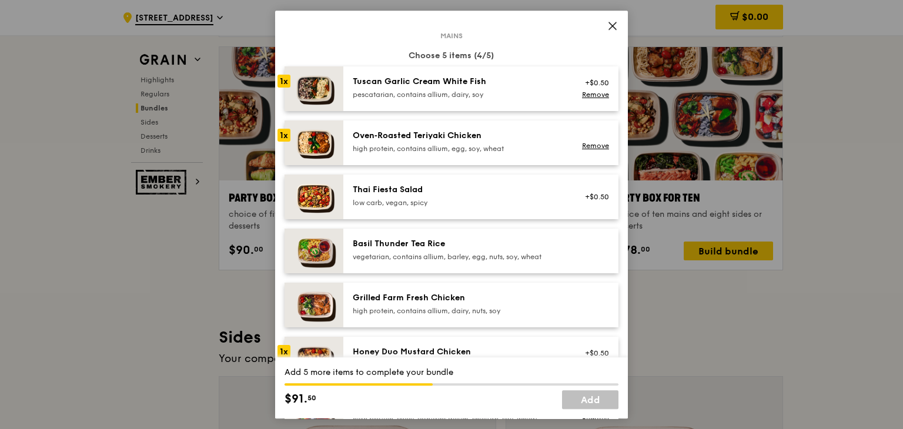
click at [520, 92] on div "pescatarian, contains allium, dairy, soy" at bounding box center [458, 94] width 211 height 9
click at [608, 24] on span at bounding box center [613, 26] width 16 height 16
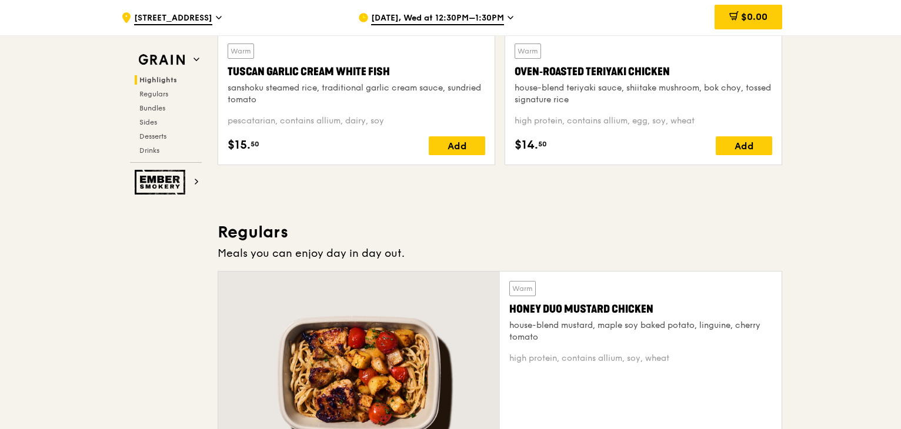
scroll to position [635, 0]
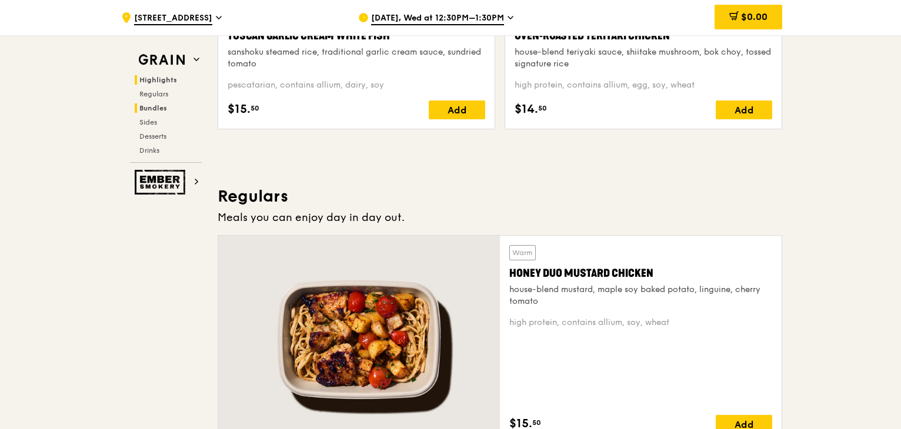
click at [153, 109] on span "Bundles" at bounding box center [153, 108] width 28 height 8
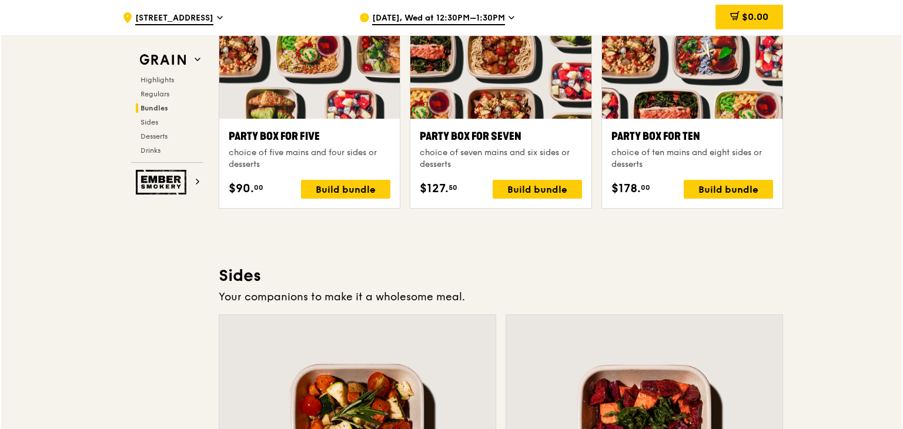
scroll to position [2458, 0]
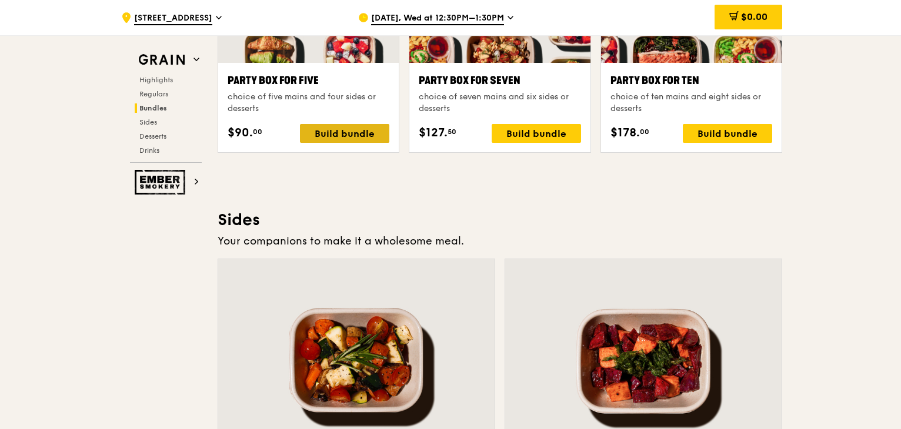
click at [366, 134] on div "Build bundle" at bounding box center [344, 133] width 89 height 19
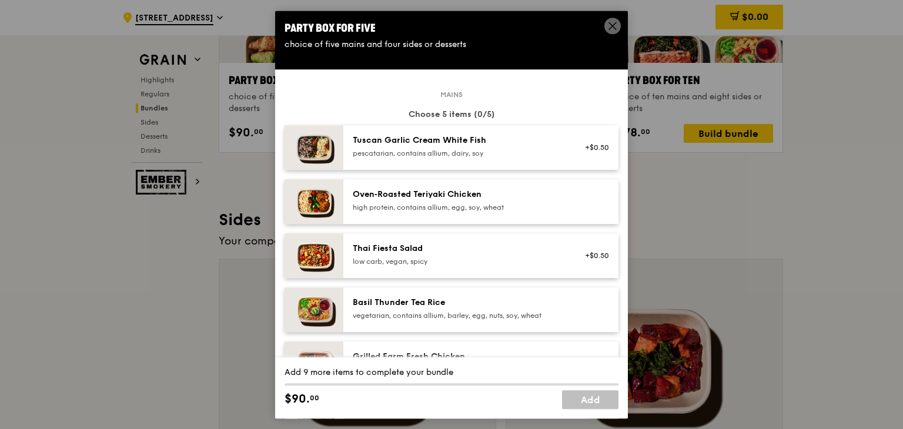
click at [452, 149] on div "pescatarian, contains allium, dairy, soy" at bounding box center [458, 153] width 211 height 9
click at [446, 200] on div "Oven‑Roasted Teriyaki Chicken" at bounding box center [458, 195] width 211 height 12
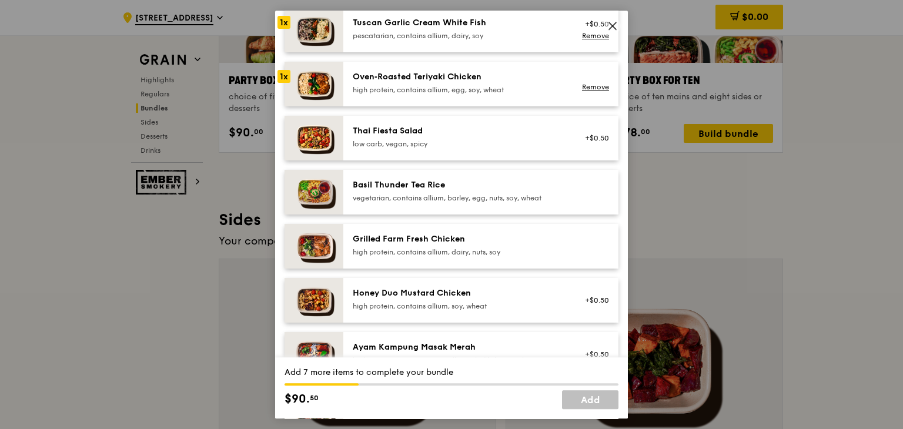
scroll to position [176, 0]
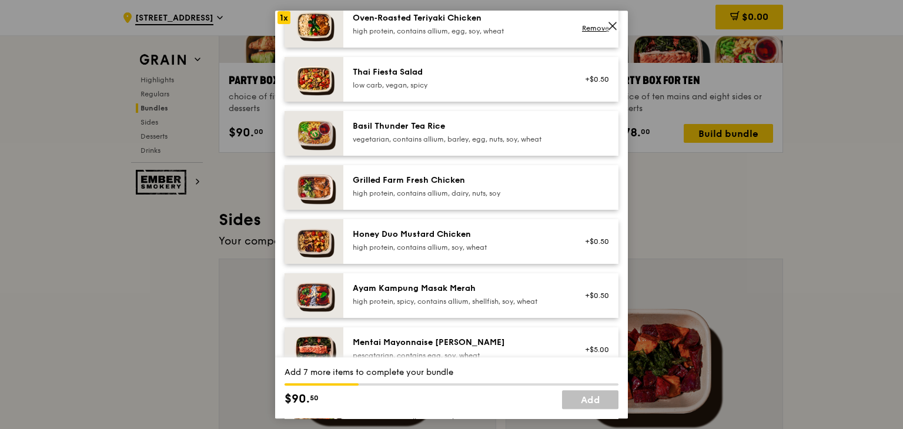
click at [435, 240] on div "Honey Duo Mustard Chicken" at bounding box center [458, 235] width 211 height 12
click at [442, 285] on div "Ayam Kampung Masak Merah" at bounding box center [458, 289] width 211 height 12
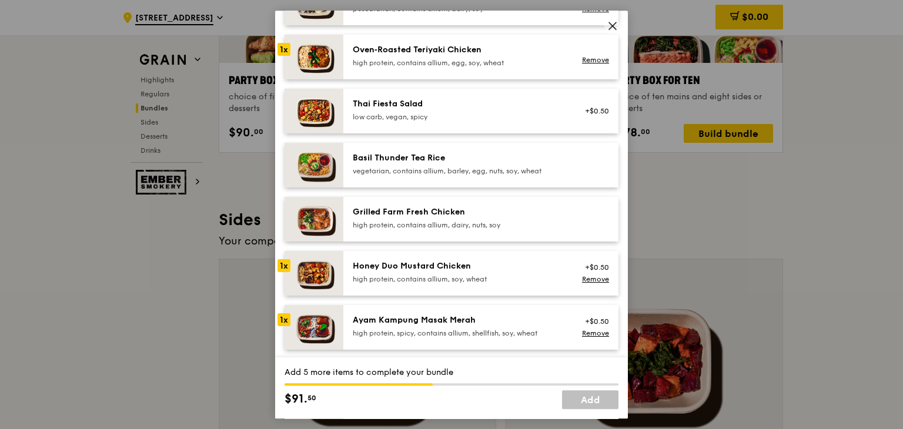
scroll to position [118, 0]
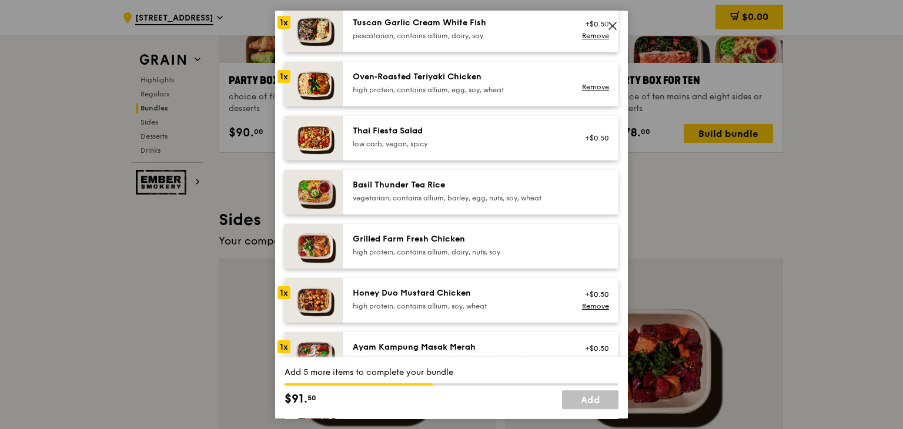
click at [491, 38] on div "pescatarian, contains allium, dairy, soy" at bounding box center [458, 35] width 211 height 9
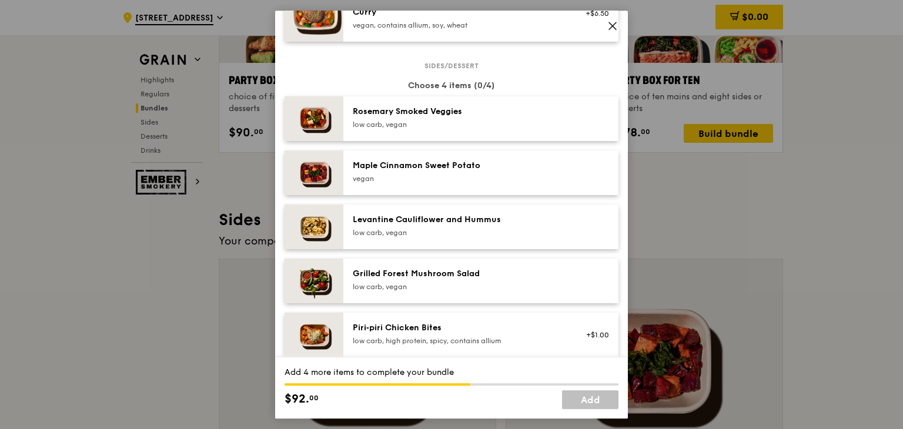
scroll to position [647, 0]
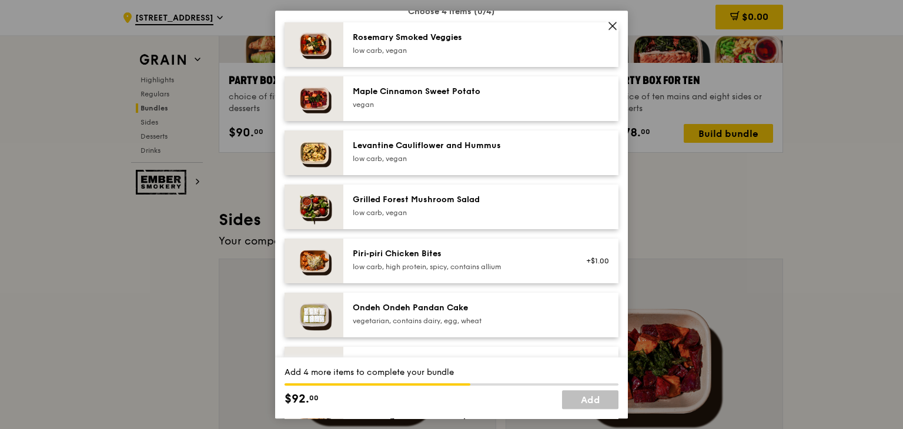
click at [448, 255] on div "Piri‑piri Chicken Bites" at bounding box center [458, 254] width 211 height 12
click at [463, 92] on div "Maple Cinnamon Sweet Potato" at bounding box center [458, 92] width 211 height 12
click at [423, 92] on div "Maple Cinnamon Sweet Potato" at bounding box center [458, 92] width 211 height 12
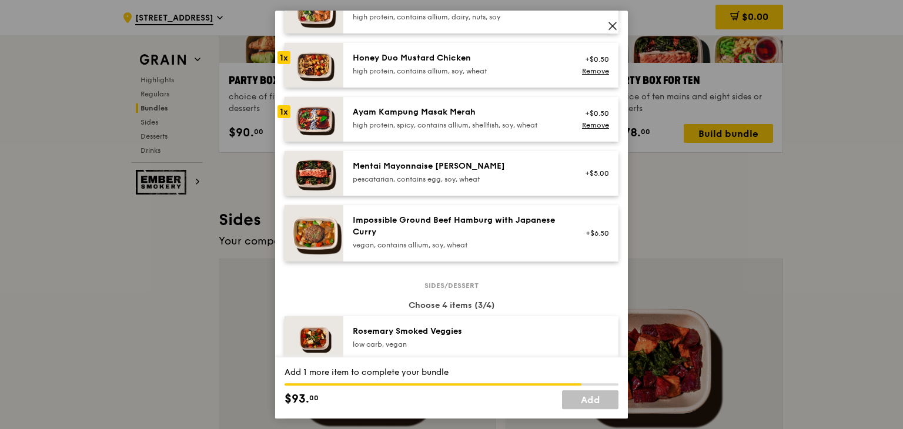
scroll to position [529, 0]
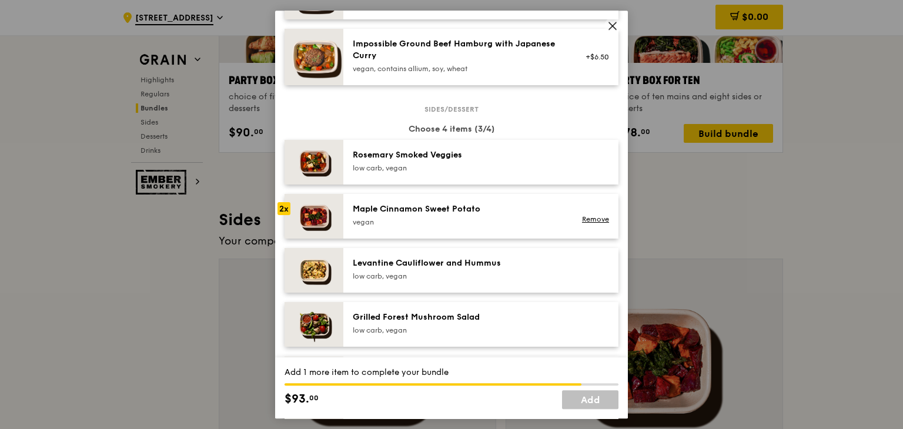
click at [472, 210] on div "Maple Cinnamon Sweet Potato" at bounding box center [458, 209] width 211 height 12
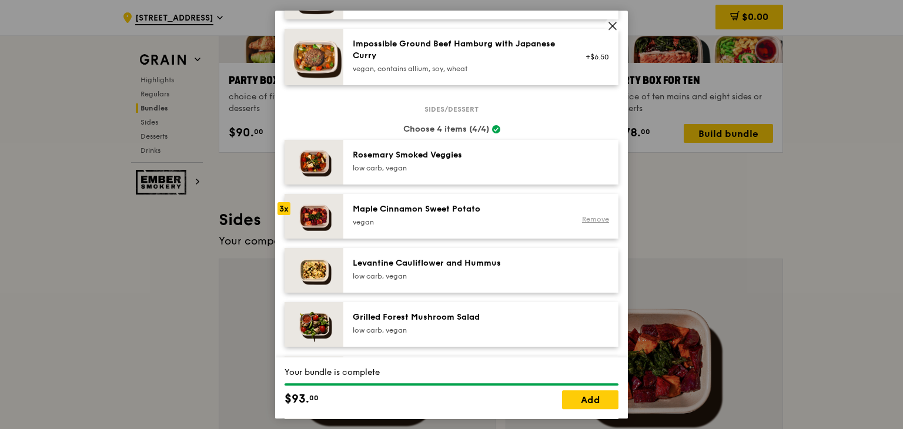
click at [595, 218] on link "Remove" at bounding box center [595, 219] width 27 height 8
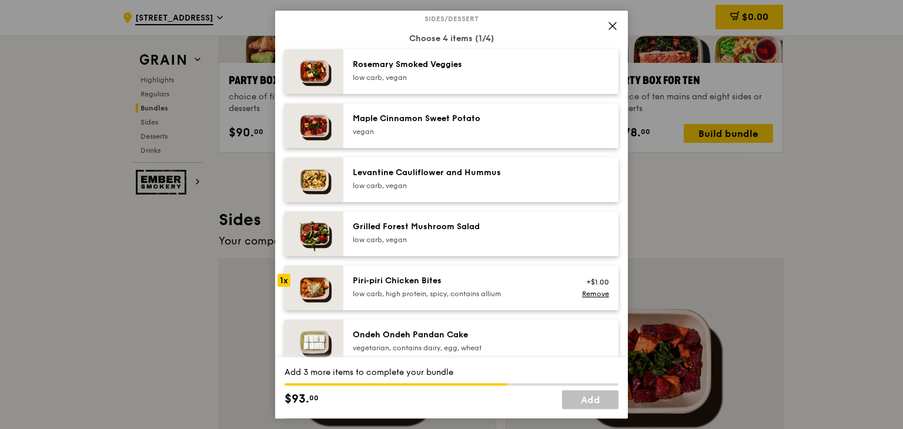
scroll to position [706, 0]
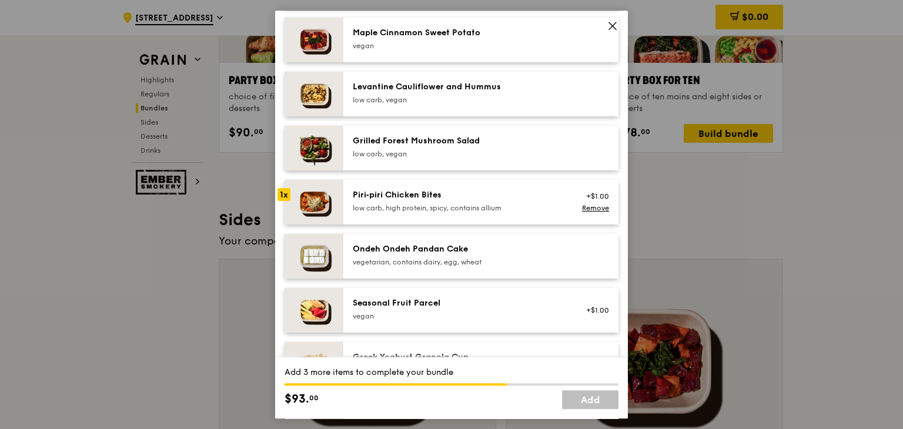
click at [489, 204] on div "low carb, high protein, spicy, contains allium" at bounding box center [458, 207] width 211 height 9
click at [488, 255] on div "Ondeh Ondeh Pandan Cake" at bounding box center [458, 249] width 211 height 12
click at [595, 208] on link "Remove" at bounding box center [595, 208] width 27 height 8
click at [584, 205] on div "+$1.00" at bounding box center [593, 202] width 31 height 9
click at [486, 142] on div "Grilled Forest Mushroom Salad" at bounding box center [458, 141] width 211 height 12
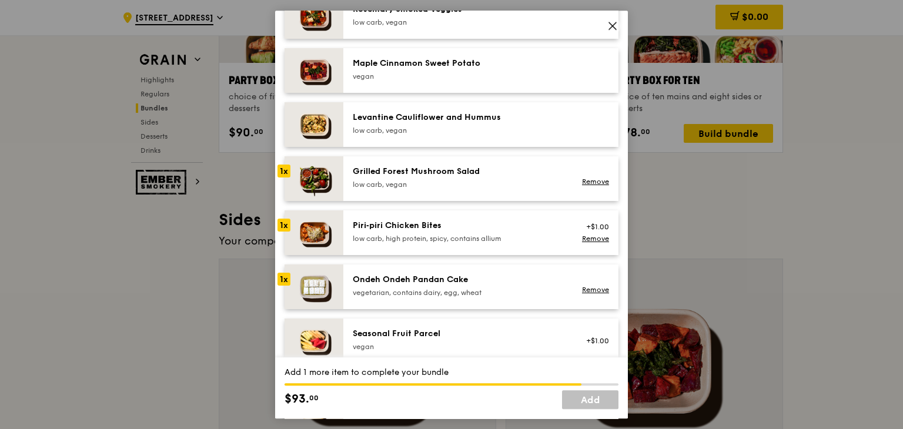
scroll to position [647, 0]
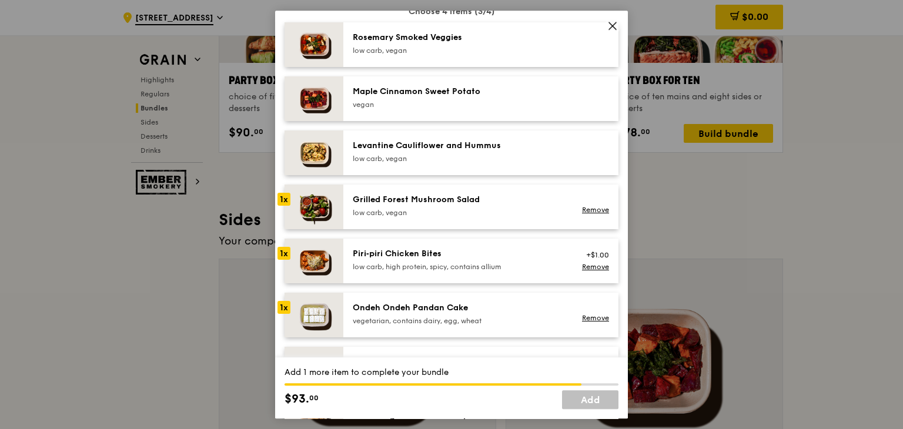
click at [482, 97] on div "Maple Cinnamon Sweet Potato" at bounding box center [458, 92] width 211 height 12
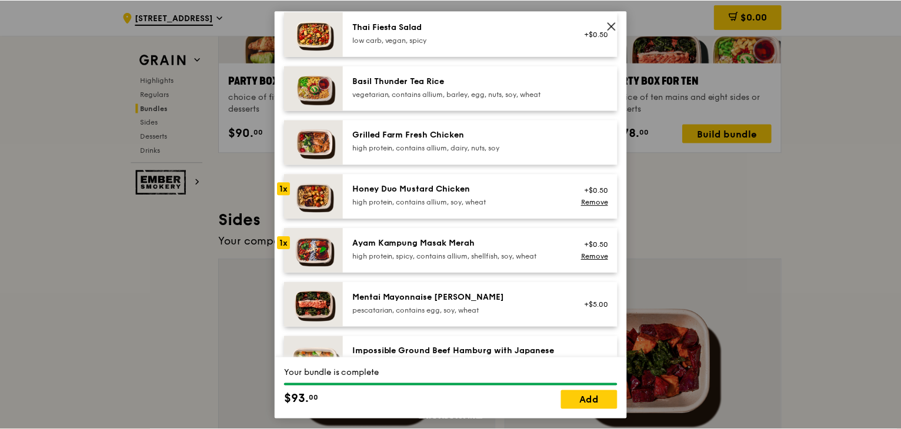
scroll to position [294, 0]
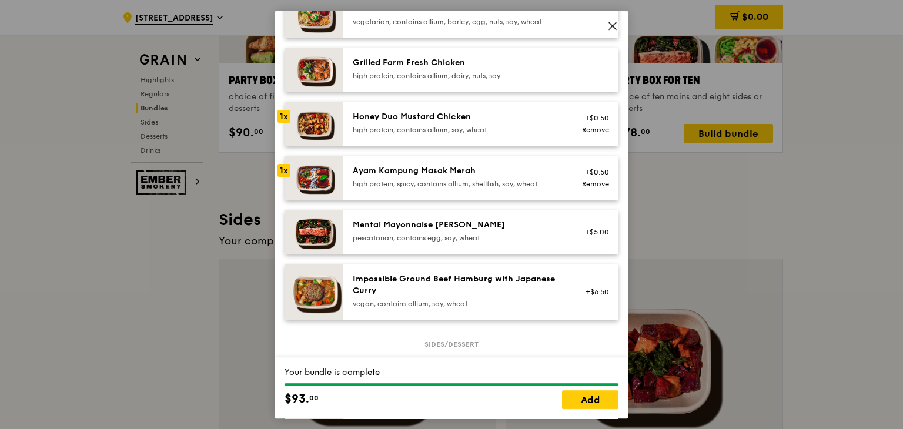
drag, startPoint x: 612, startPoint y: 29, endPoint x: 516, endPoint y: 62, distance: 100.6
click at [612, 29] on icon at bounding box center [613, 26] width 11 height 11
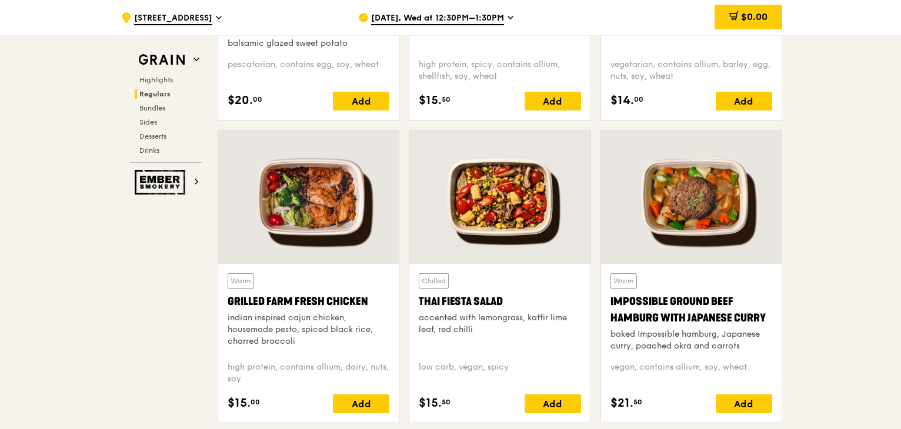
scroll to position [1340, 0]
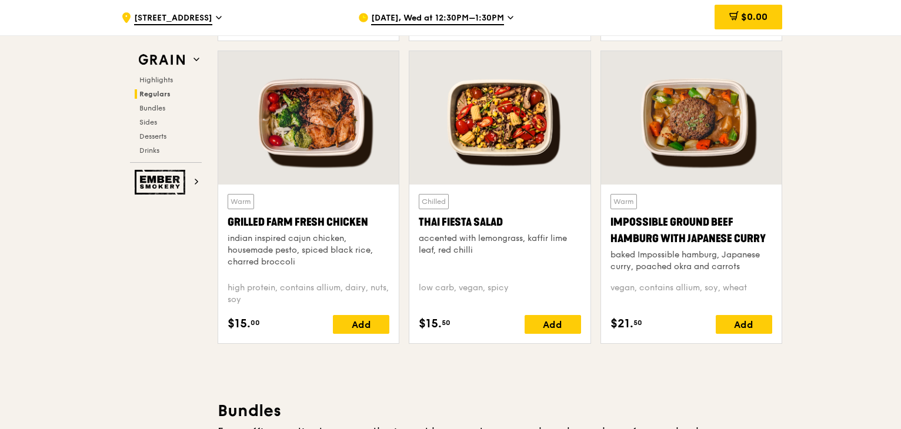
click at [328, 123] on div at bounding box center [308, 118] width 181 height 134
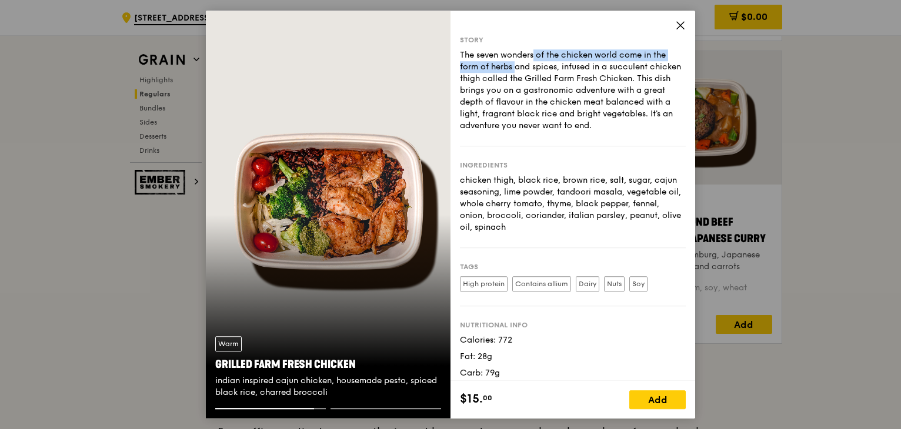
drag, startPoint x: 468, startPoint y: 52, endPoint x: 675, endPoint y: 57, distance: 206.5
click at [675, 57] on div "The seven wonders of the chicken world come in the form of herbs and spices, in…" at bounding box center [573, 90] width 226 height 82
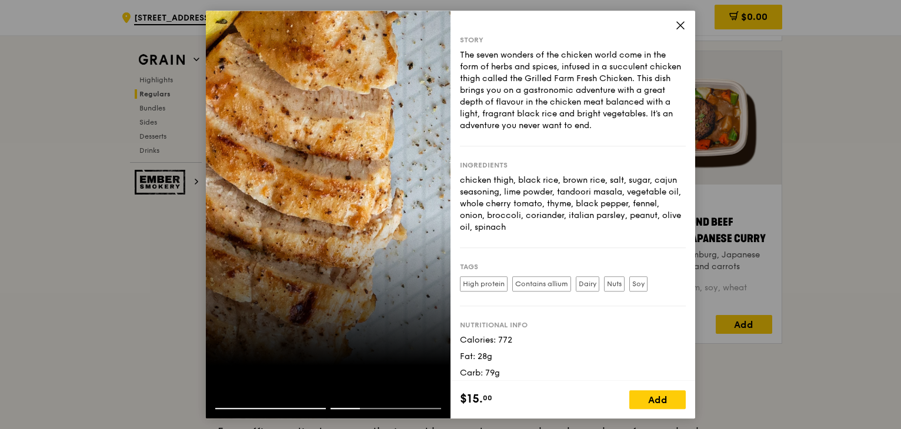
click at [463, 52] on div "The seven wonders of the chicken world come in the form of herbs and spices, in…" at bounding box center [573, 90] width 226 height 82
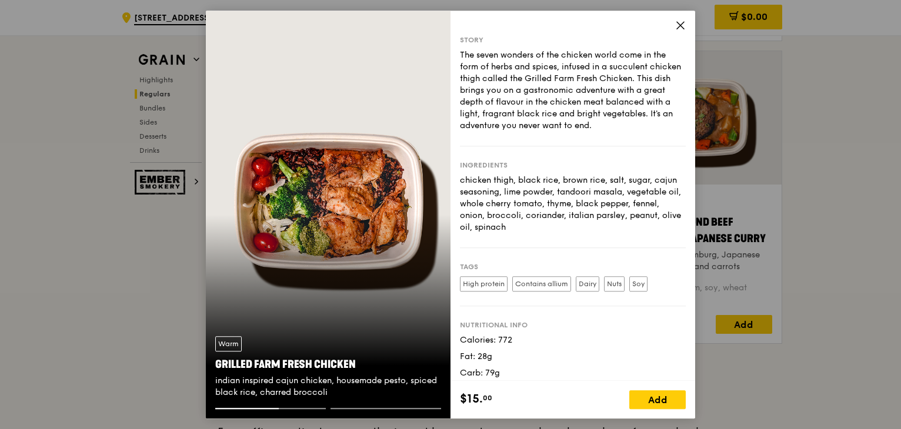
drag, startPoint x: 462, startPoint y: 55, endPoint x: 660, endPoint y: 126, distance: 210.0
click at [660, 126] on div "The seven wonders of the chicken world come in the form of herbs and spices, in…" at bounding box center [573, 90] width 226 height 82
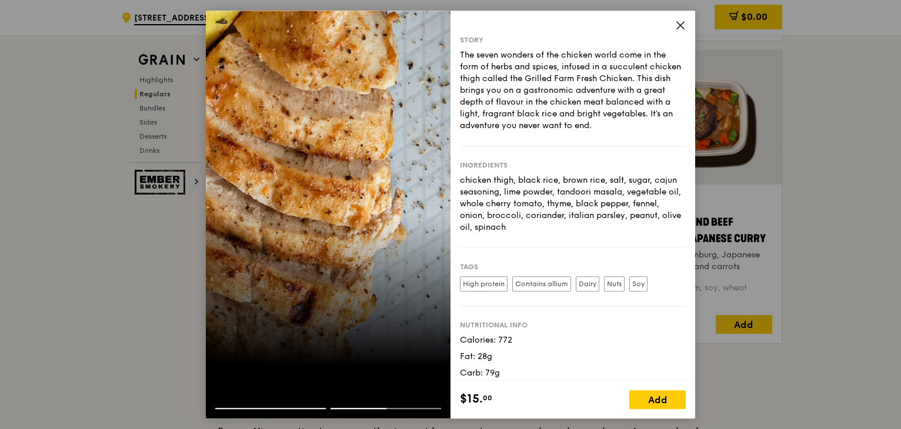
click at [681, 26] on icon at bounding box center [680, 25] width 7 height 7
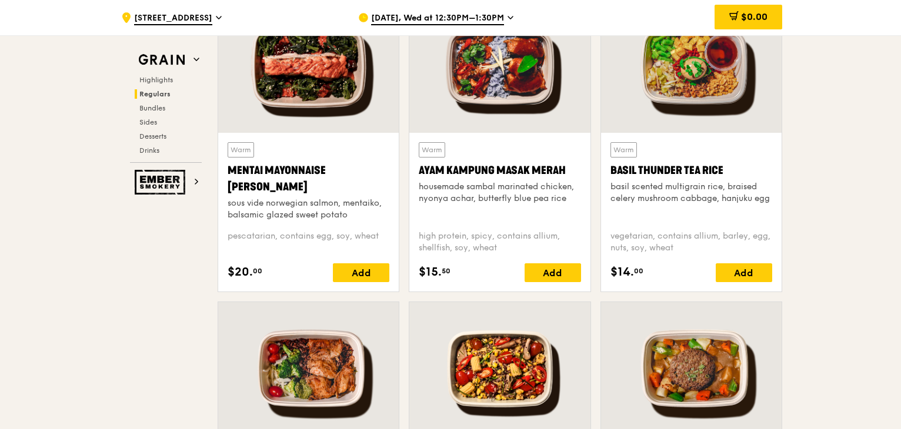
scroll to position [1046, 0]
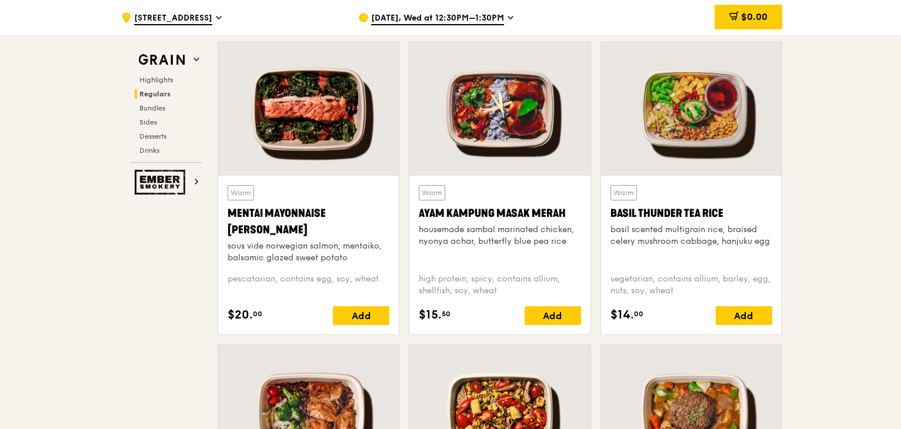
click at [506, 149] on div at bounding box center [499, 109] width 181 height 134
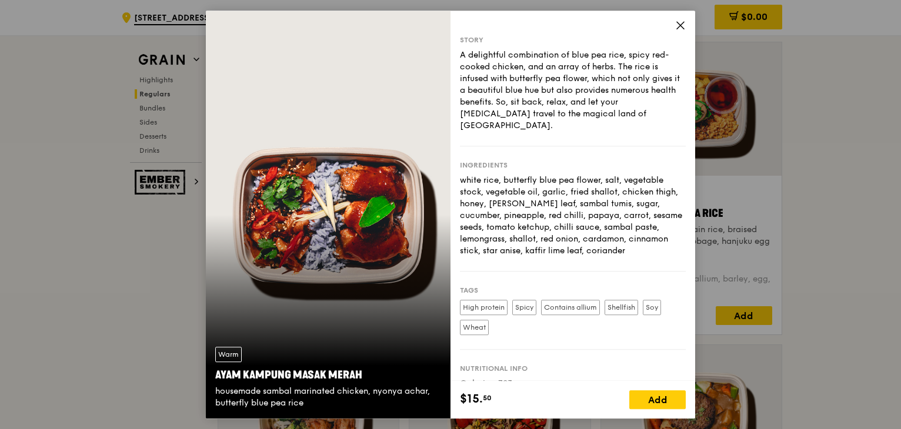
click at [685, 24] on icon at bounding box center [680, 25] width 11 height 11
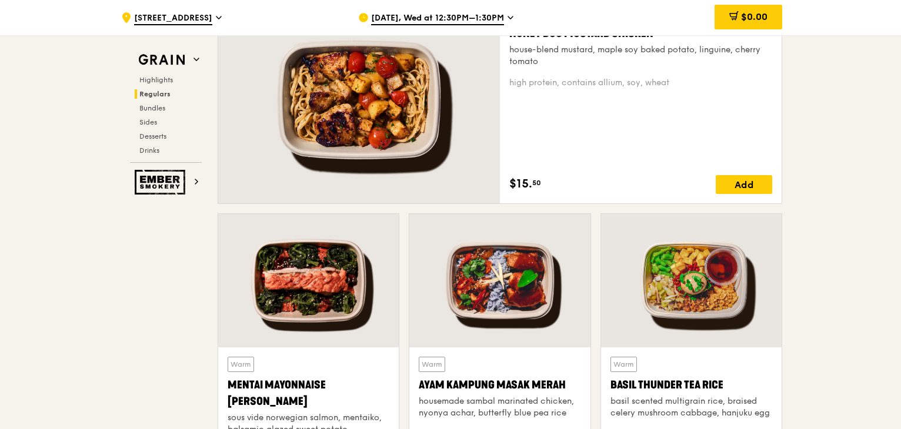
scroll to position [811, 0]
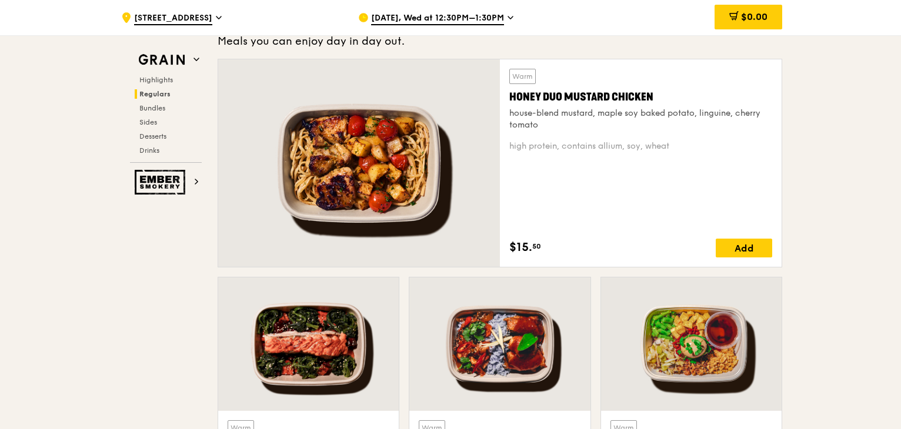
click at [383, 191] on div at bounding box center [359, 163] width 282 height 208
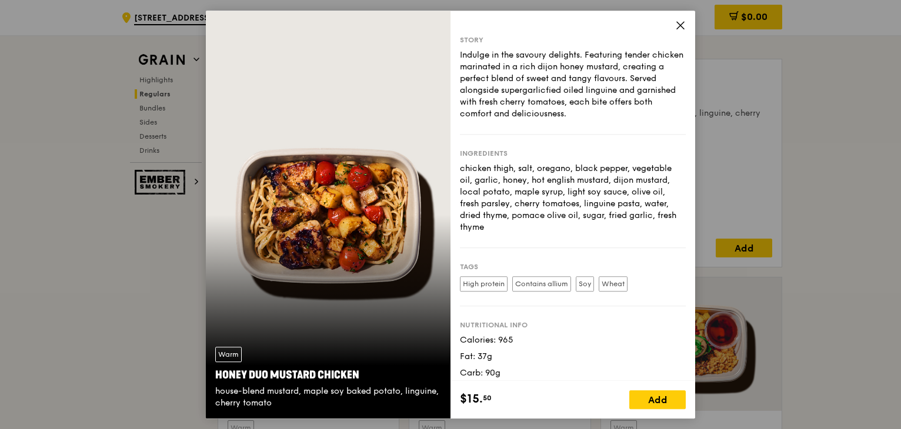
click at [685, 22] on icon at bounding box center [680, 25] width 11 height 11
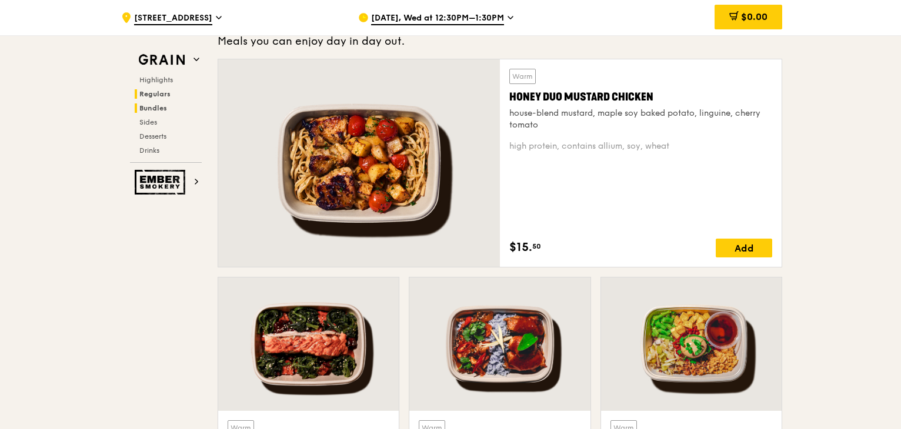
click at [159, 106] on span "Bundles" at bounding box center [153, 108] width 28 height 8
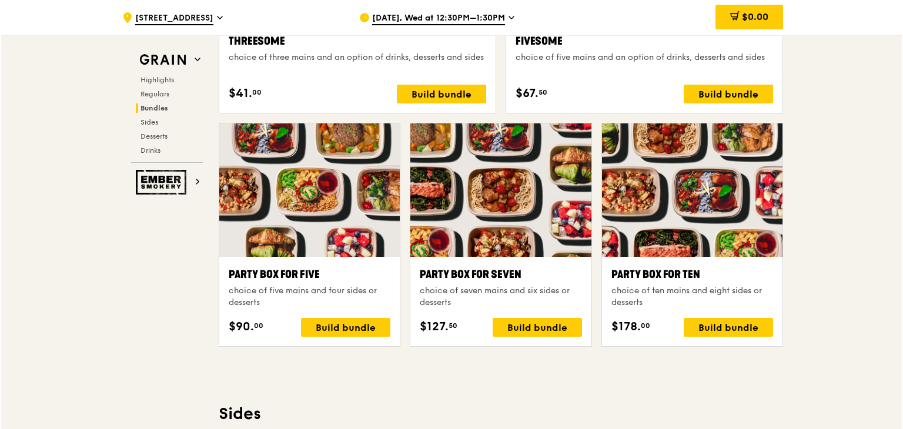
scroll to position [2340, 0]
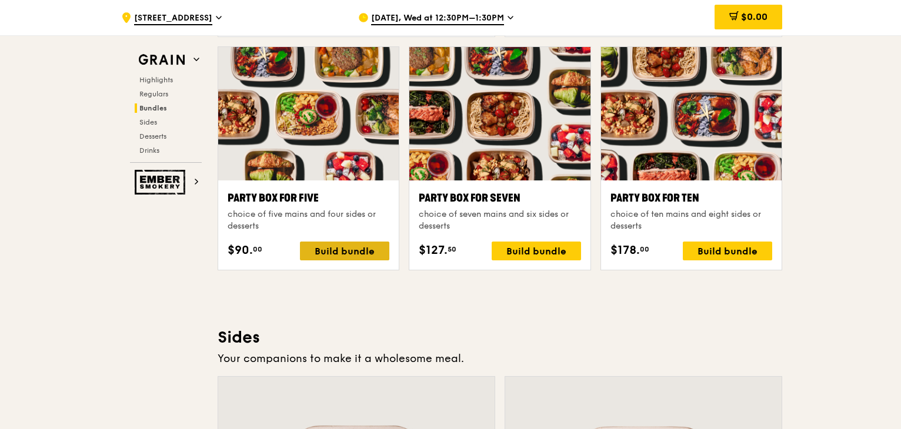
click at [357, 248] on div "Build bundle" at bounding box center [344, 251] width 89 height 19
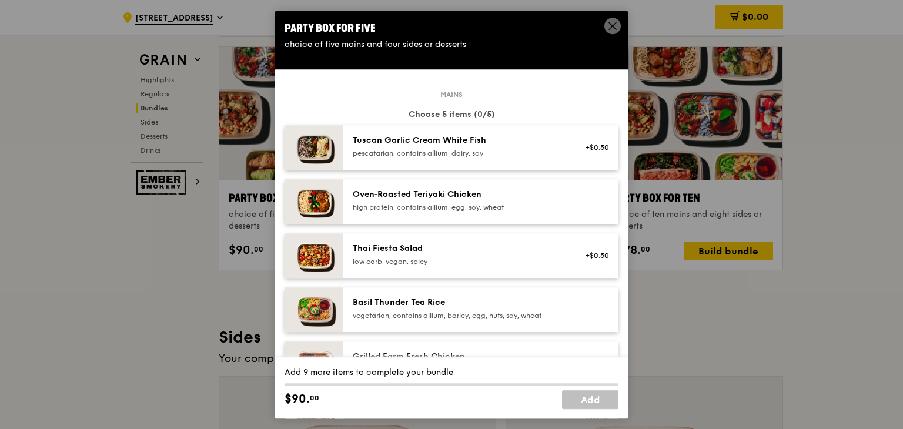
click at [430, 142] on div "Tuscan Garlic Cream White Fish" at bounding box center [458, 141] width 211 height 12
click at [422, 199] on div "Oven‑Roasted Teriyaki Chicken" at bounding box center [458, 195] width 211 height 12
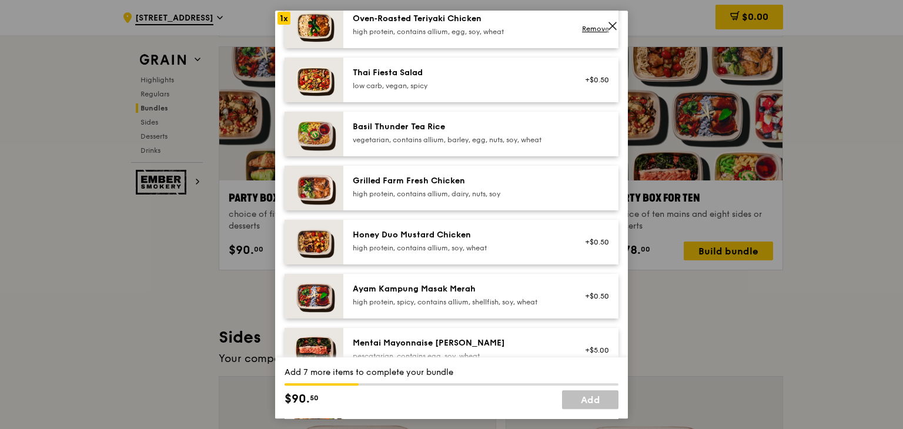
scroll to position [176, 0]
click at [434, 238] on div "Honey Duo Mustard Chicken" at bounding box center [458, 235] width 211 height 12
click at [450, 288] on div "Ayam Kampung Masak Merah" at bounding box center [458, 289] width 211 height 12
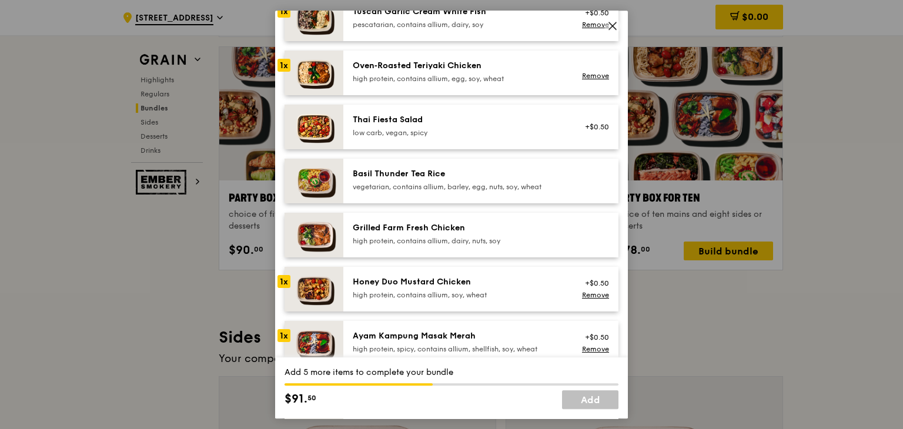
scroll to position [59, 0]
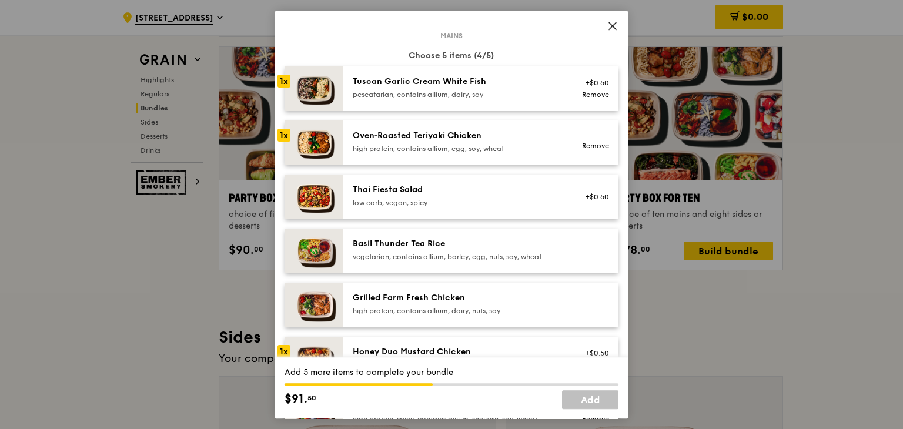
click at [533, 96] on div "pescatarian, contains allium, dairy, soy" at bounding box center [458, 94] width 211 height 9
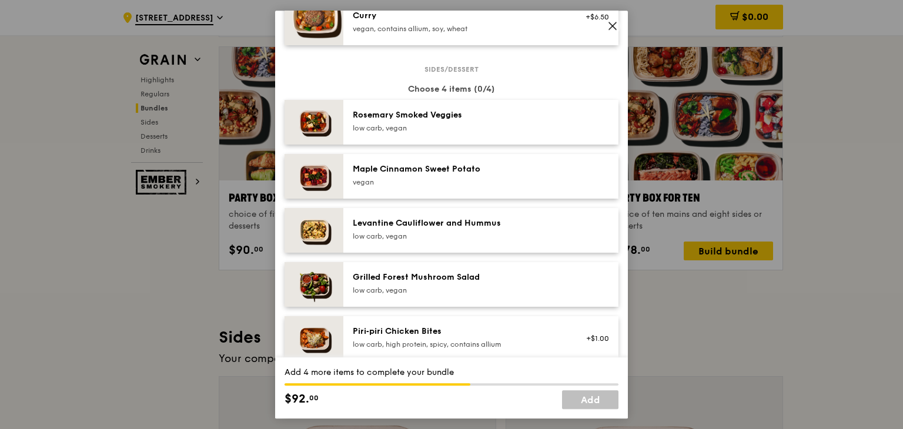
scroll to position [647, 0]
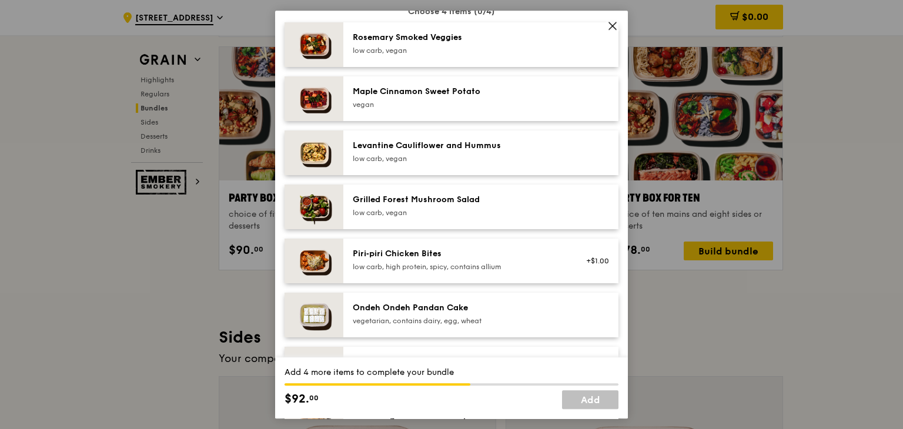
click at [438, 97] on div "Maple Cinnamon Sweet Potato" at bounding box center [458, 92] width 211 height 12
click at [416, 253] on div "Piri‑piri Chicken Bites" at bounding box center [458, 254] width 211 height 12
click at [407, 305] on div "Ondeh Ondeh Pandan Cake" at bounding box center [458, 308] width 211 height 12
click at [450, 48] on div "low carb, vegan" at bounding box center [458, 50] width 211 height 9
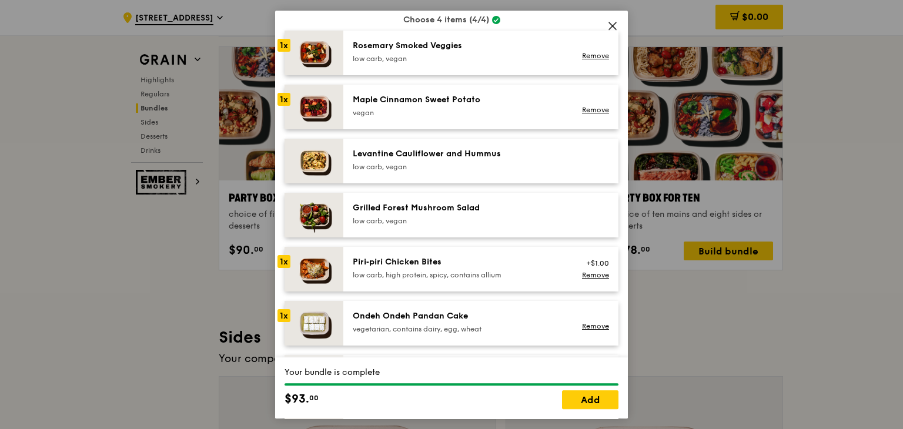
scroll to position [588, 0]
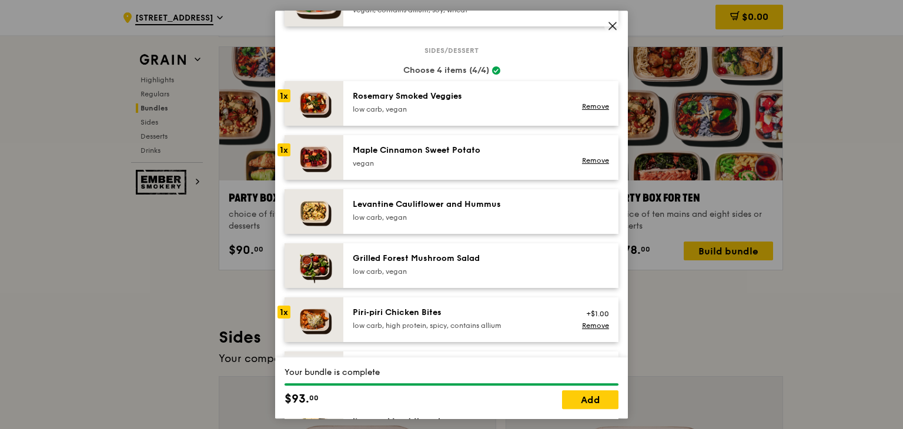
click at [441, 150] on div "Maple Cinnamon Sweet Potato" at bounding box center [458, 151] width 211 height 12
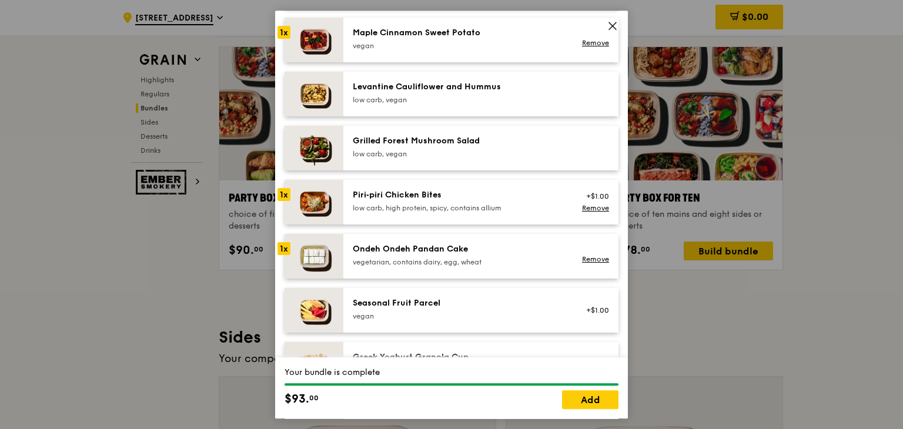
scroll to position [529, 0]
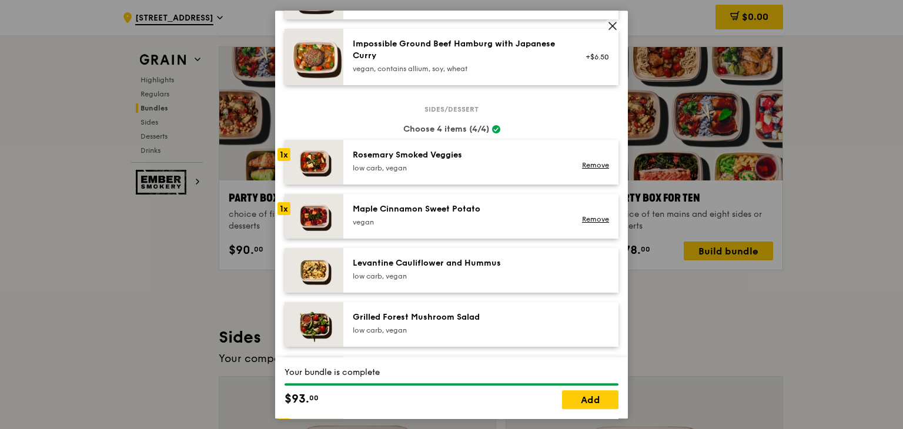
click at [446, 156] on div "Rosemary Smoked Veggies" at bounding box center [458, 155] width 211 height 12
click at [582, 163] on link "Remove" at bounding box center [595, 165] width 27 height 8
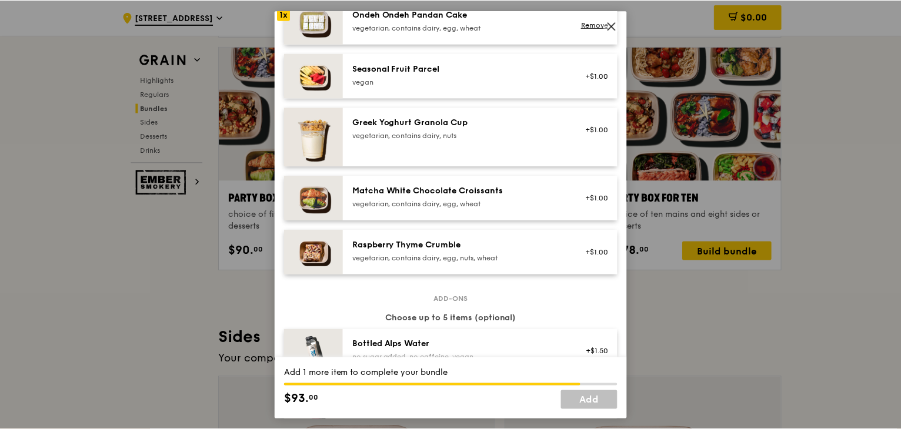
scroll to position [941, 0]
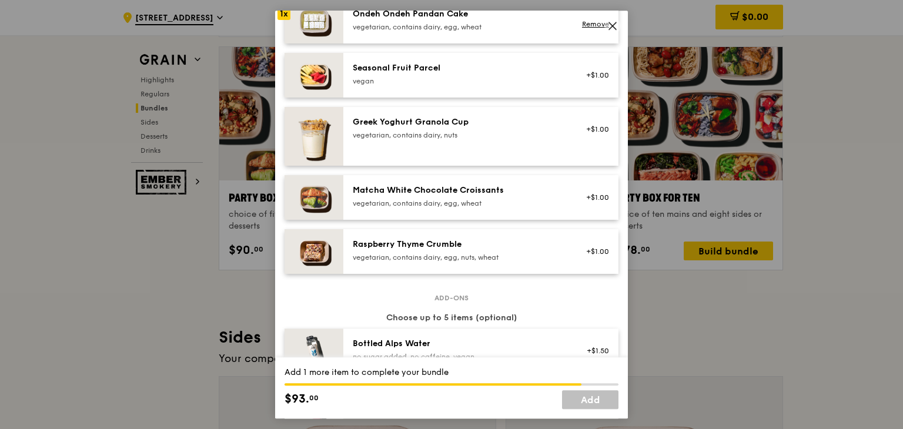
click at [513, 246] on div "Raspberry Thyme Crumble" at bounding box center [458, 245] width 211 height 12
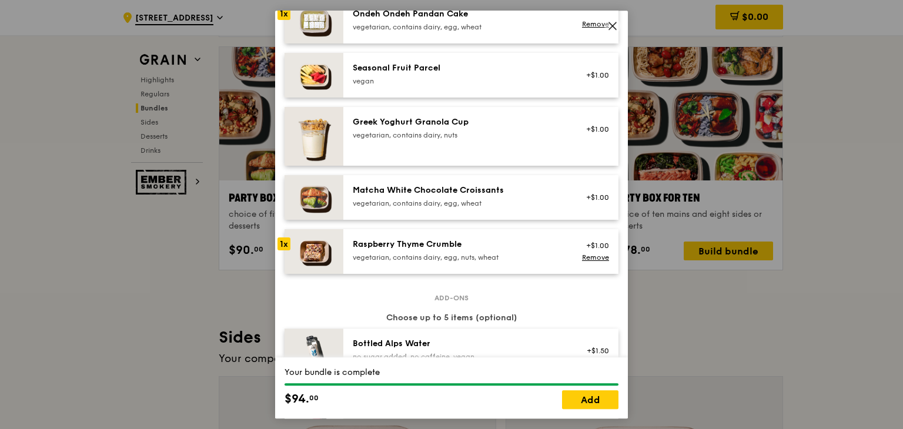
drag, startPoint x: 595, startPoint y: 399, endPoint x: 596, endPoint y: 269, distance: 130.6
click at [595, 399] on link "Add" at bounding box center [590, 400] width 56 height 19
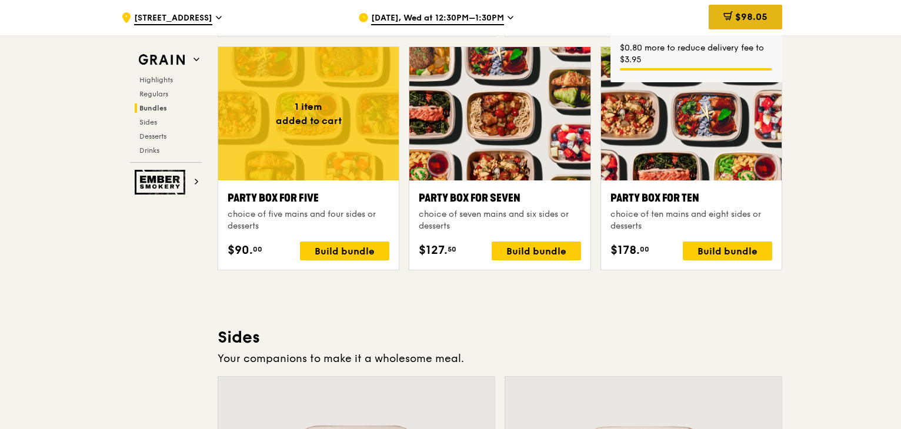
click at [753, 17] on span "$98.05" at bounding box center [751, 16] width 32 height 11
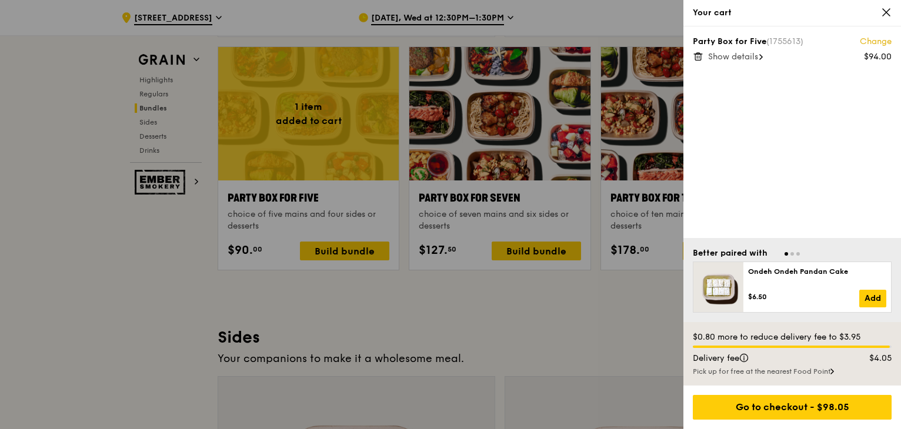
click at [719, 58] on span "Show details" at bounding box center [733, 57] width 50 height 10
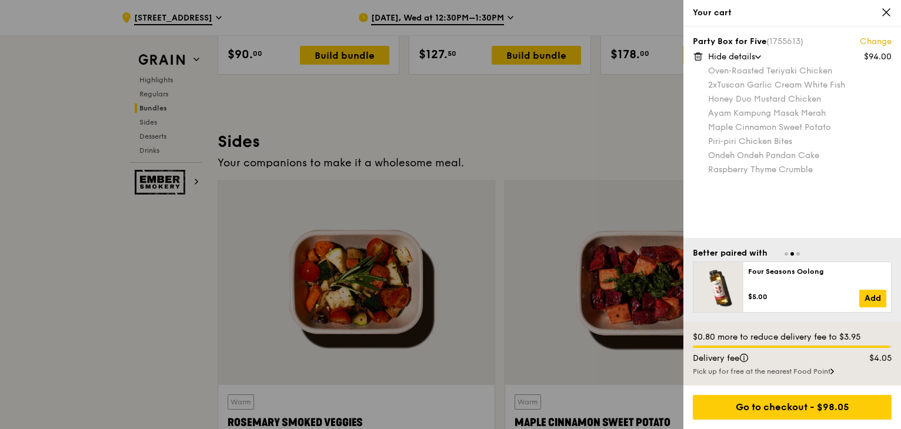
scroll to position [2399, 0]
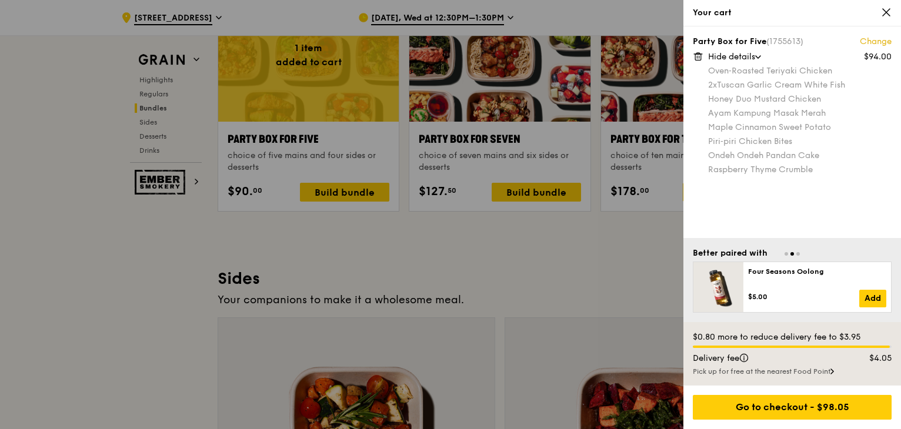
click at [733, 55] on span "Hide details" at bounding box center [731, 57] width 47 height 10
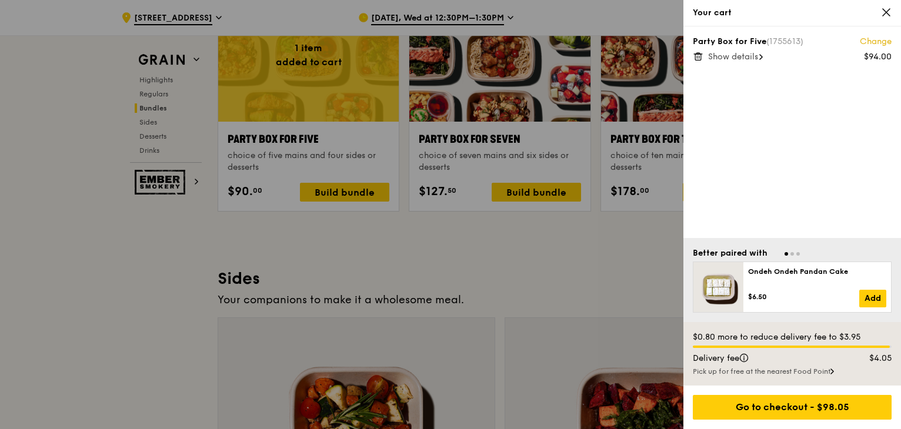
scroll to position [2517, 0]
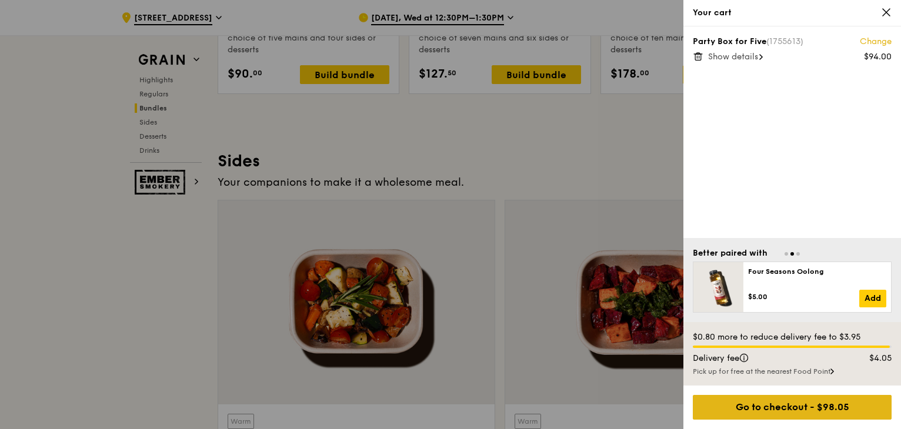
click at [826, 405] on div "Go to checkout - $98.05" at bounding box center [792, 407] width 199 height 25
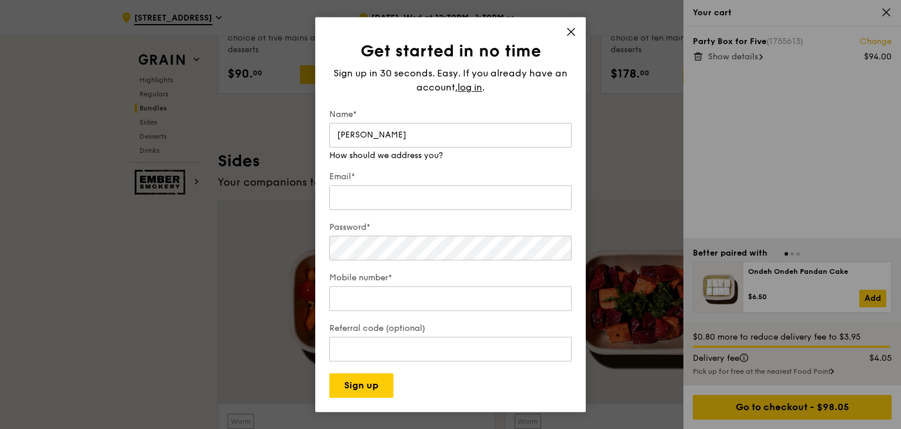
type input "Christine Chew"
click at [375, 200] on div "Email*" at bounding box center [450, 191] width 242 height 41
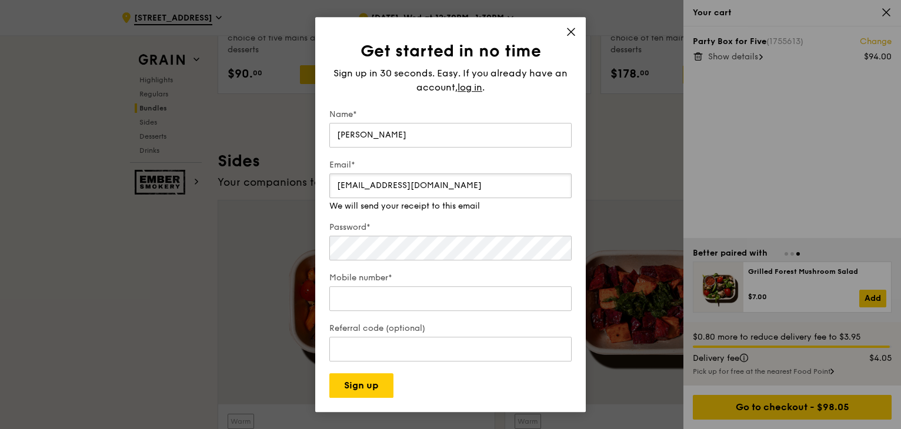
click at [363, 196] on input "cheskasweetie@hotmail.com" at bounding box center [450, 185] width 242 height 25
drag, startPoint x: 518, startPoint y: 182, endPoint x: 202, endPoint y: 175, distance: 316.5
click at [202, 175] on div "Get started in no time Sign up in 30 seconds. Easy. If you already have an acco…" at bounding box center [450, 214] width 901 height 429
type input "cheskasweetie@hotmail.com"
click at [365, 249] on div "Password*" at bounding box center [450, 242] width 242 height 41
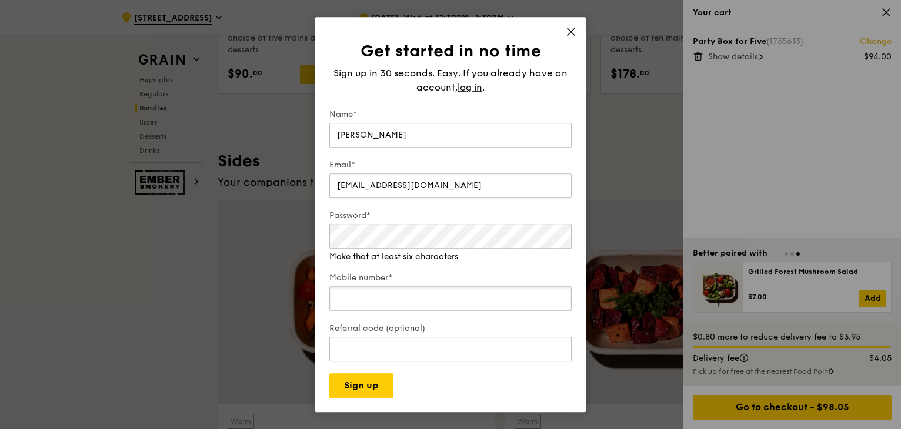
click at [379, 304] on div "Mobile number*" at bounding box center [450, 292] width 242 height 41
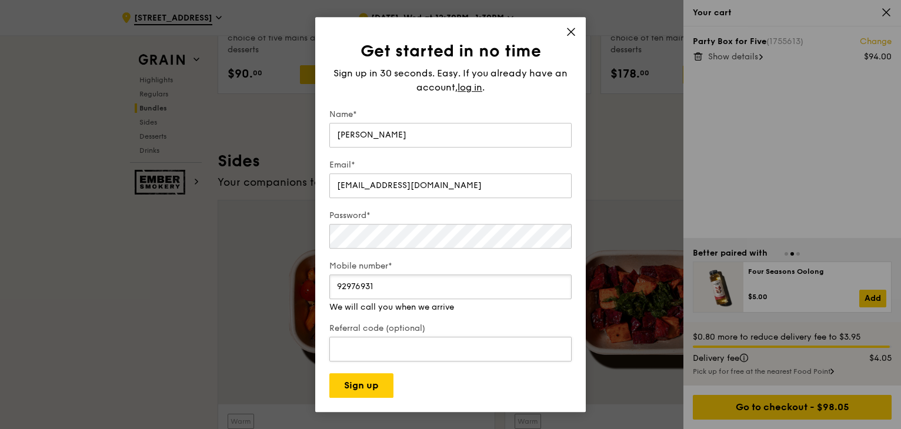
type input "92976931"
click at [397, 342] on input "Referral code (optional)" at bounding box center [450, 349] width 242 height 25
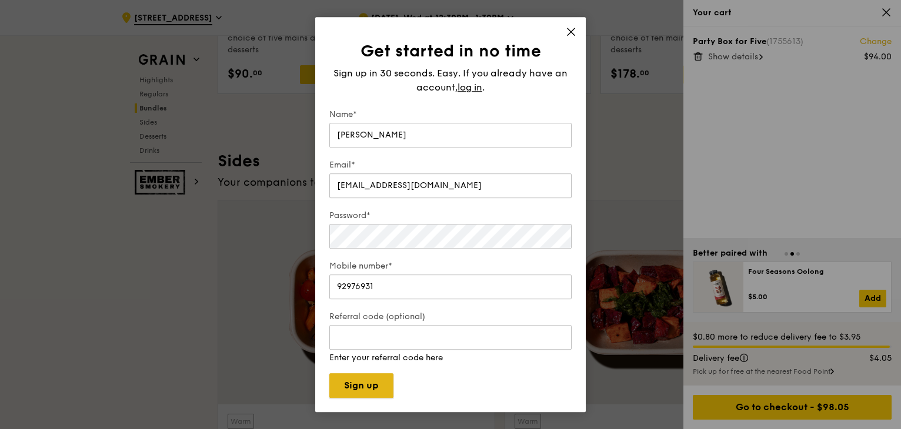
click at [378, 385] on button "Sign up" at bounding box center [361, 385] width 64 height 25
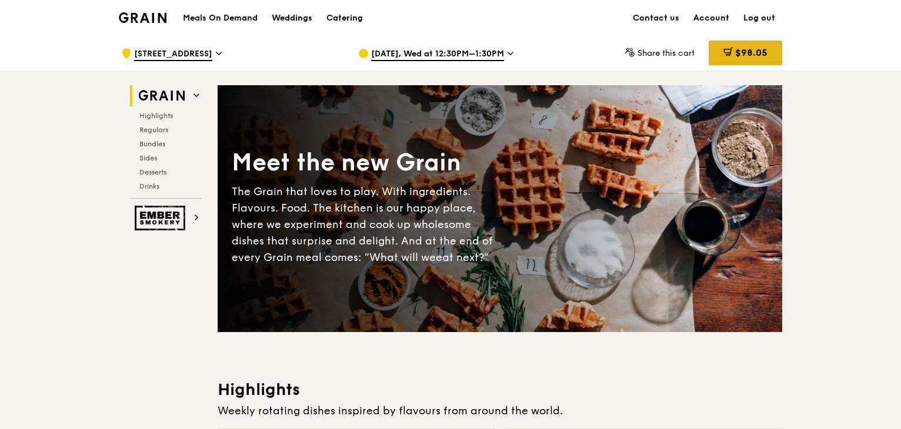
click at [729, 52] on icon at bounding box center [729, 51] width 6 height 7
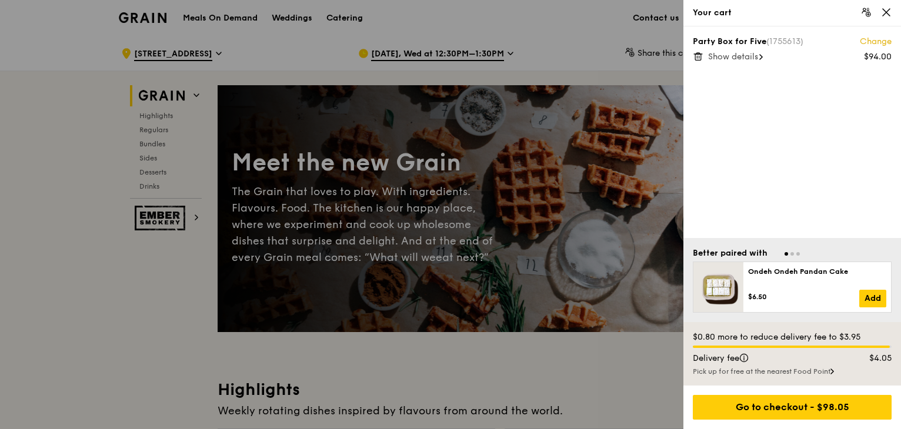
click at [787, 370] on div "Pick up for free at the nearest Food Point" at bounding box center [792, 371] width 199 height 9
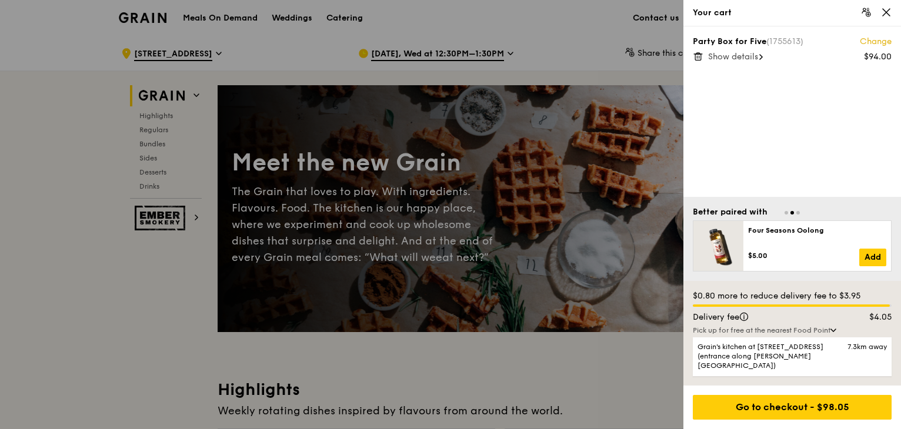
click at [788, 323] on div "Delivery fee" at bounding box center [766, 318] width 160 height 12
click at [748, 59] on span "Show details" at bounding box center [733, 57] width 50 height 10
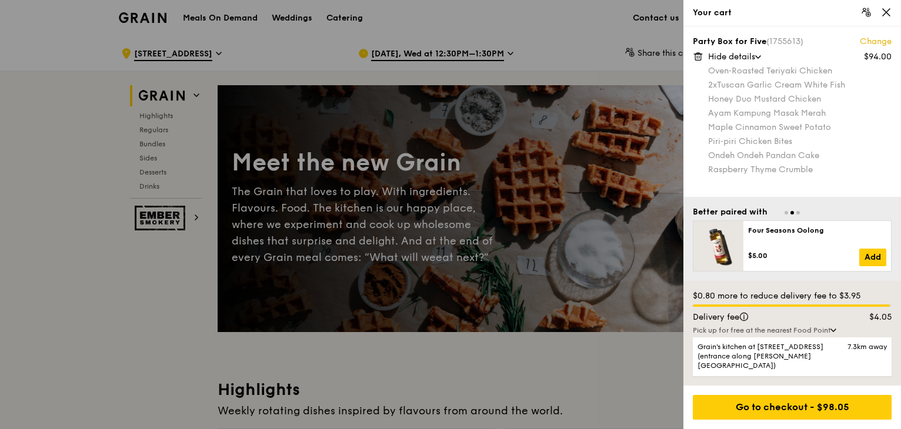
drag, startPoint x: 885, startPoint y: 12, endPoint x: 877, endPoint y: 12, distance: 7.1
click at [884, 12] on icon at bounding box center [886, 12] width 11 height 11
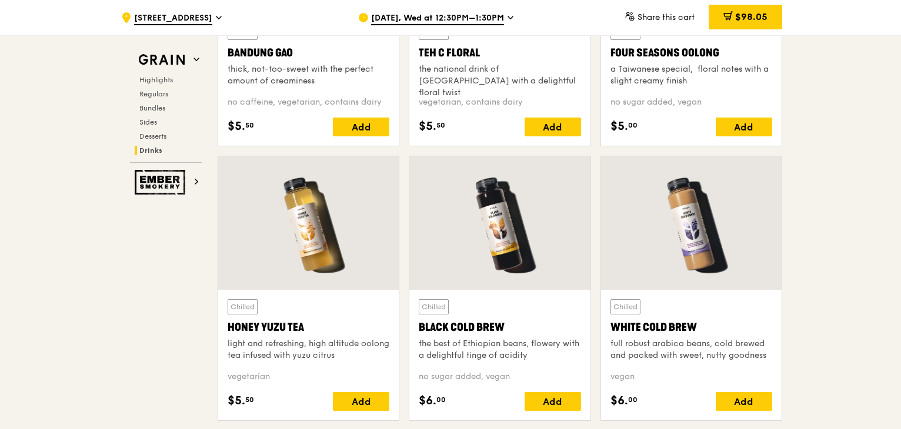
scroll to position [4178, 0]
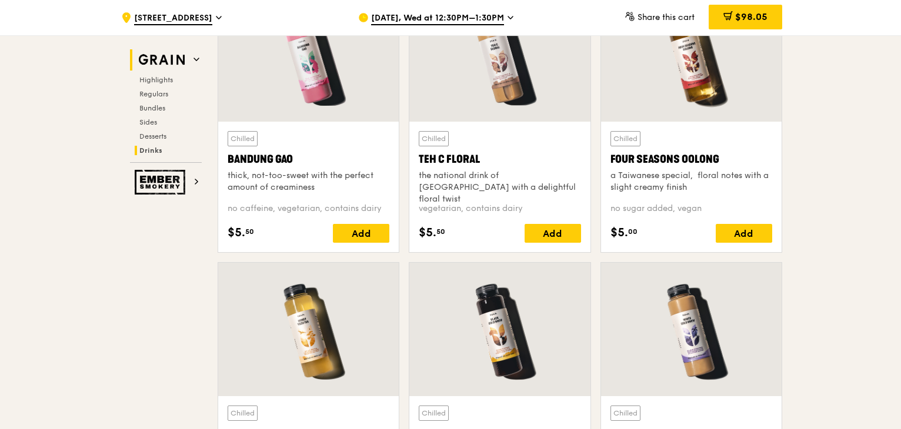
click at [160, 58] on img at bounding box center [162, 59] width 54 height 21
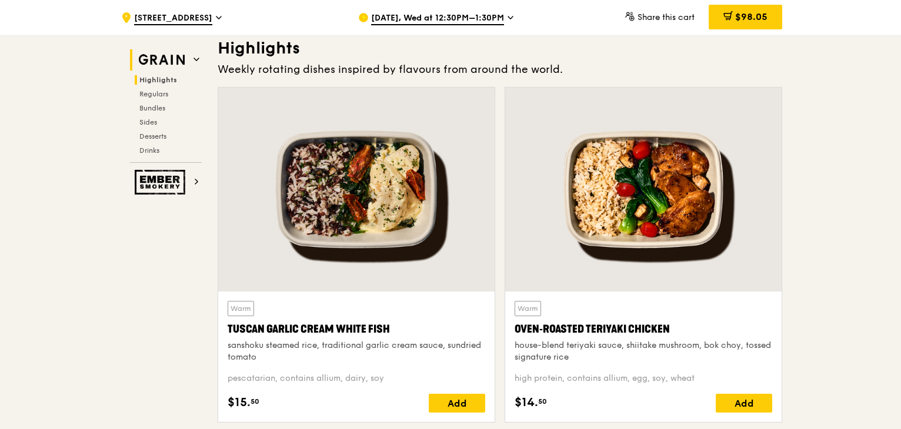
scroll to position [332, 0]
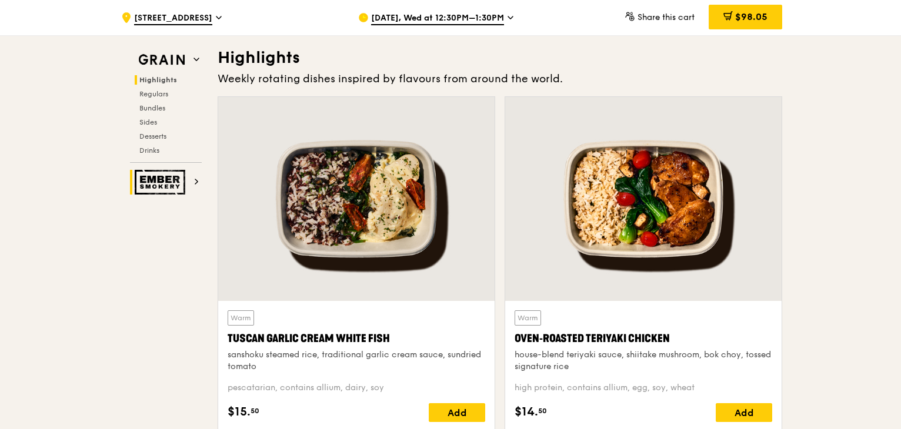
click at [163, 182] on img at bounding box center [162, 182] width 54 height 25
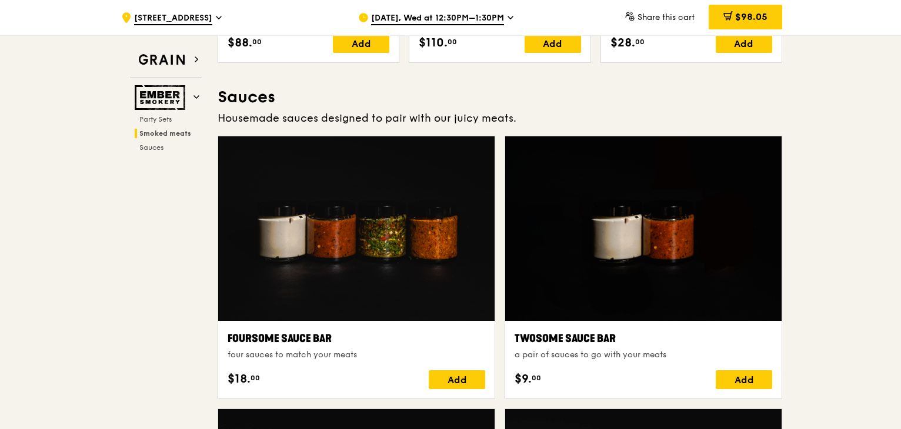
scroll to position [331, 0]
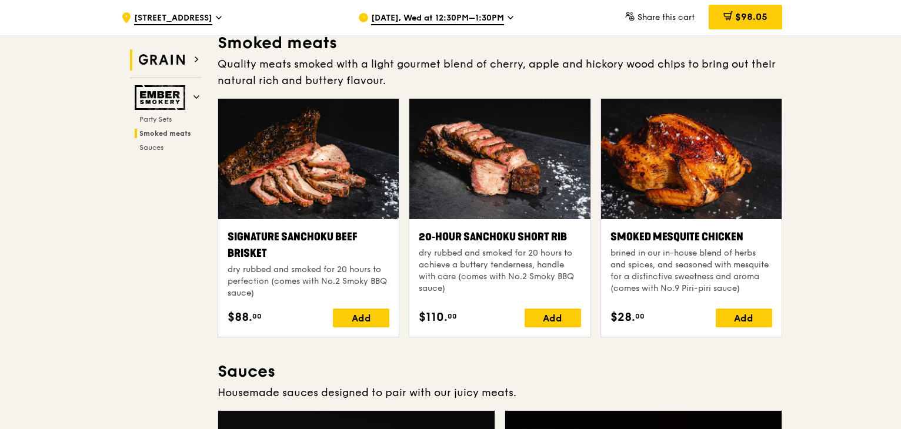
click at [167, 55] on img at bounding box center [162, 59] width 54 height 21
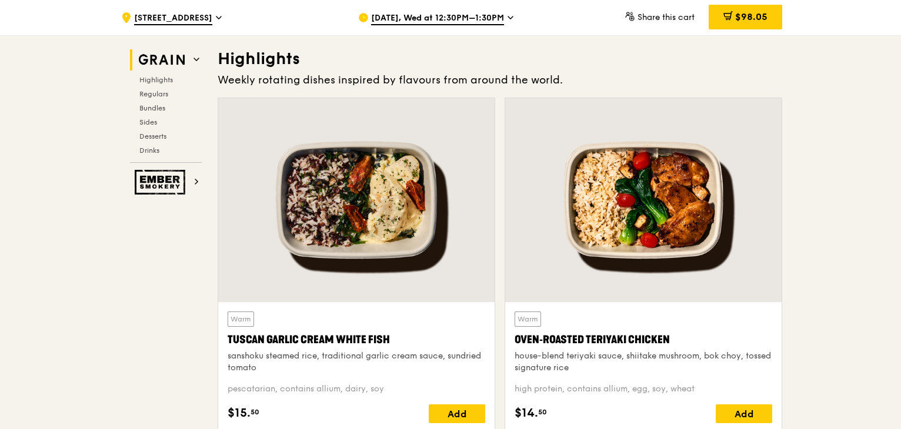
scroll to position [332, 0]
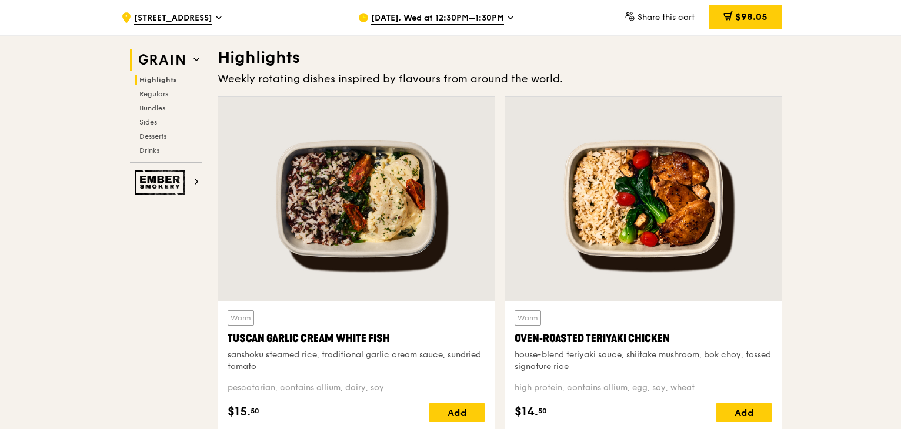
click at [195, 57] on icon at bounding box center [196, 59] width 6 height 6
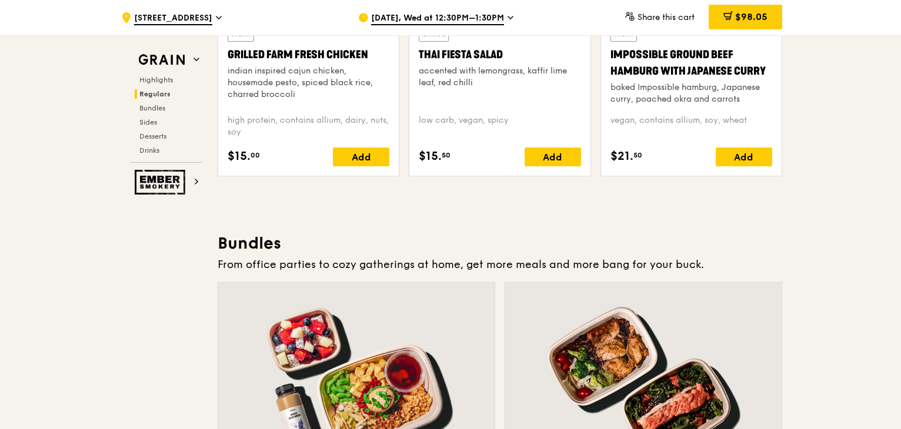
scroll to position [1510, 0]
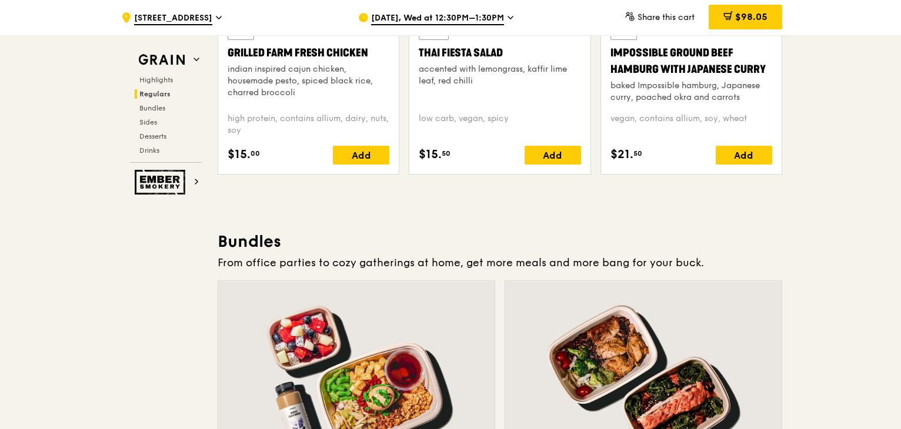
drag, startPoint x: 900, startPoint y: 153, endPoint x: 893, endPoint y: 264, distance: 111.3
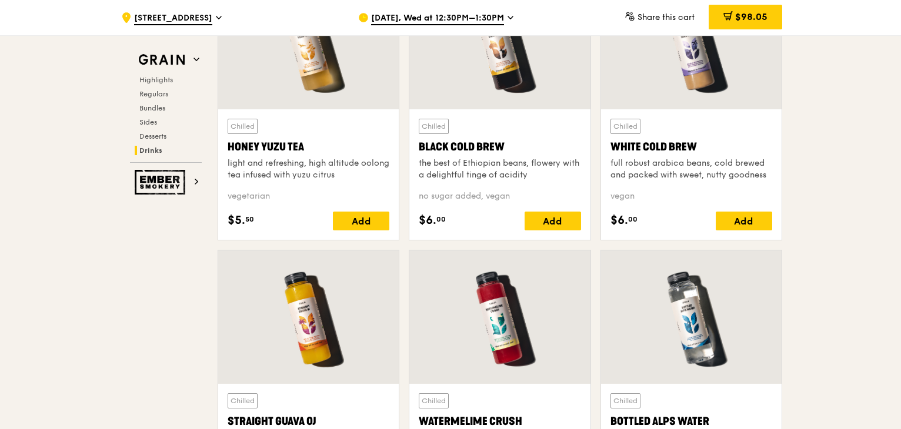
scroll to position [4943, 0]
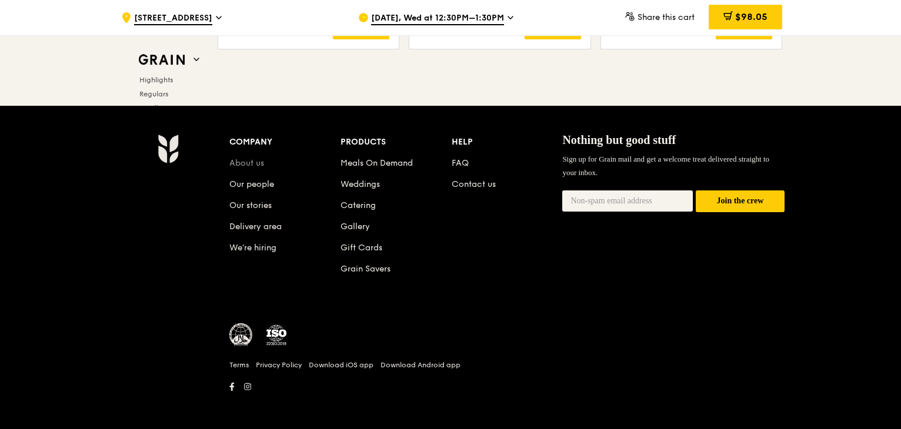
click at [261, 159] on link "About us" at bounding box center [246, 163] width 35 height 10
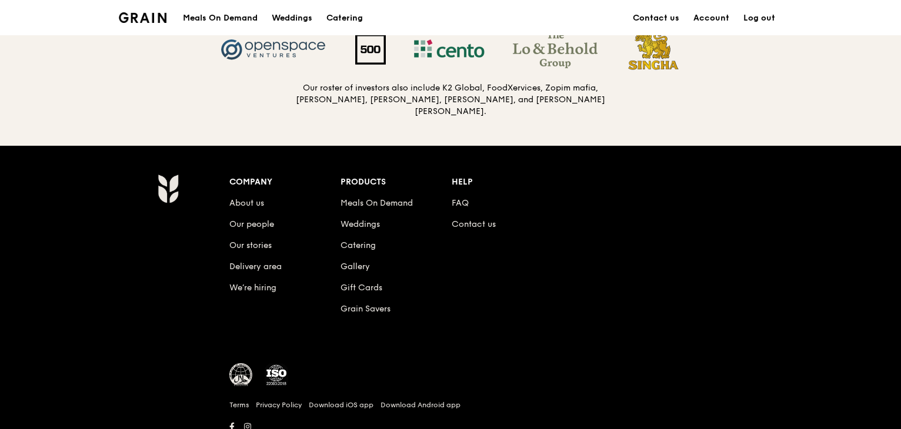
scroll to position [1301, 0]
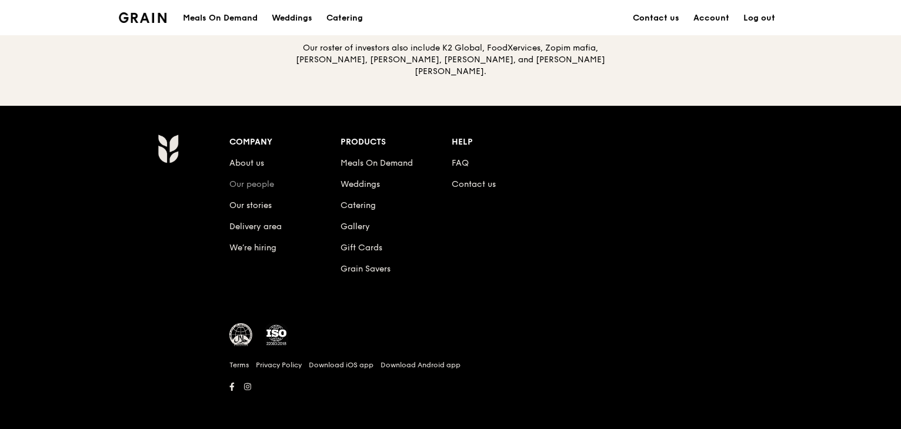
click at [266, 181] on link "Our people" at bounding box center [251, 184] width 45 height 10
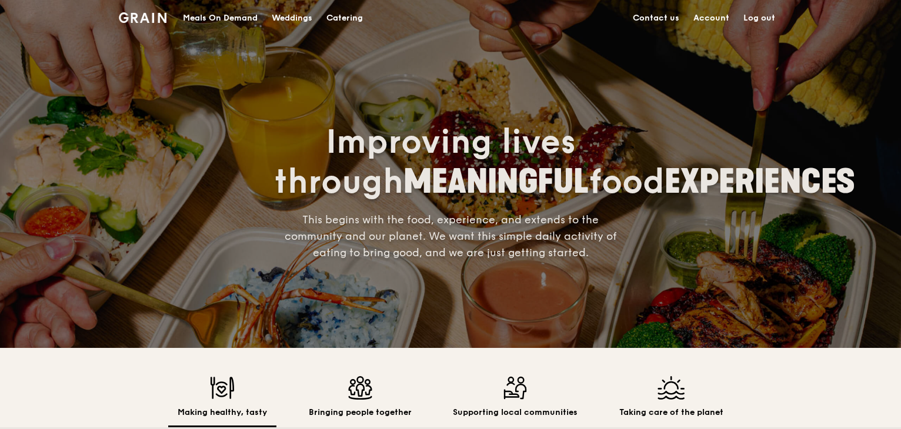
click at [144, 14] on img at bounding box center [143, 17] width 48 height 11
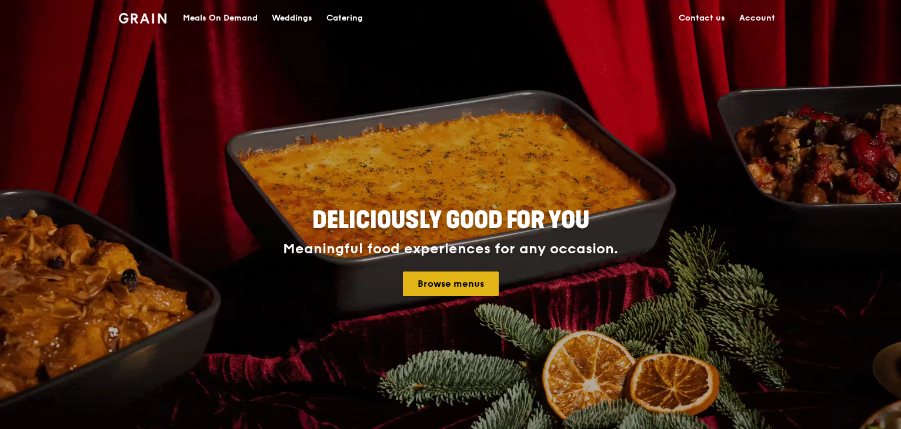
click at [435, 280] on link "Browse menus" at bounding box center [451, 284] width 96 height 25
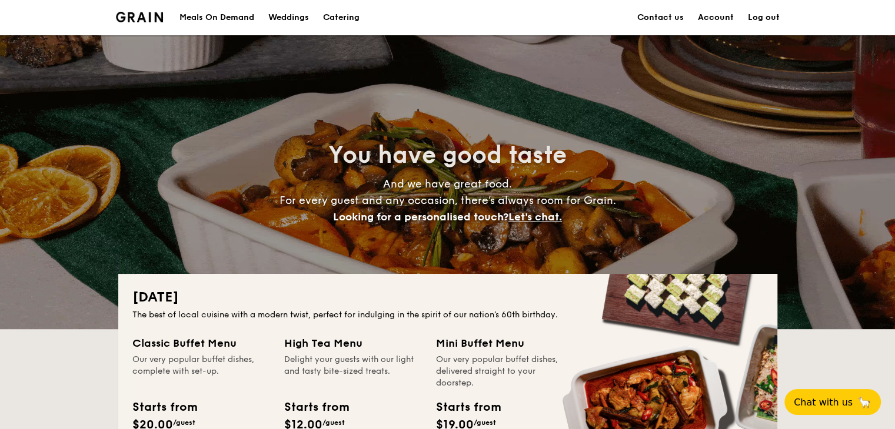
click at [247, 18] on div "Meals On Demand" at bounding box center [216, 17] width 75 height 35
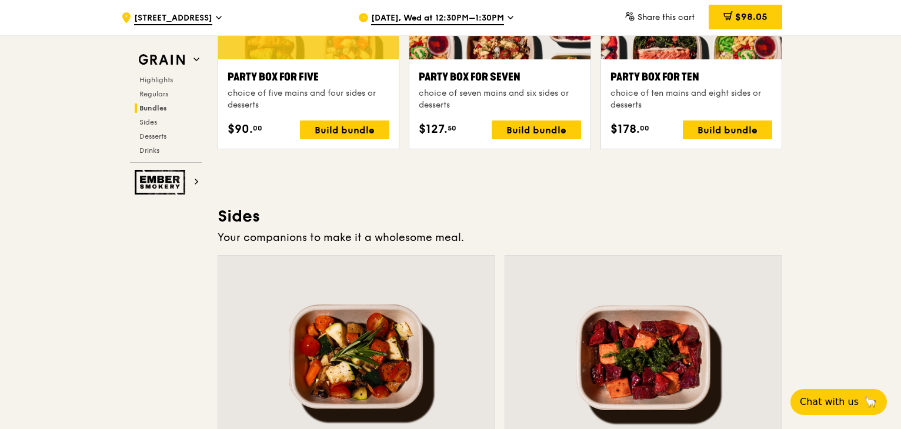
scroll to position [2411, 0]
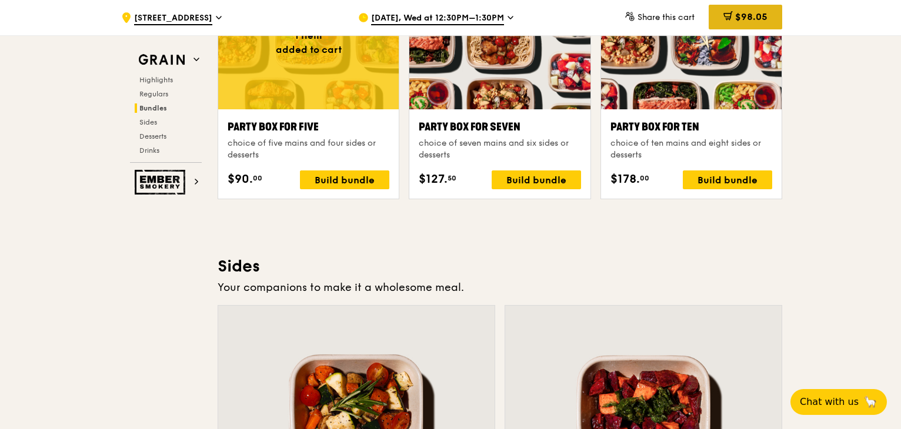
click at [753, 21] on span "$98.05" at bounding box center [751, 16] width 32 height 11
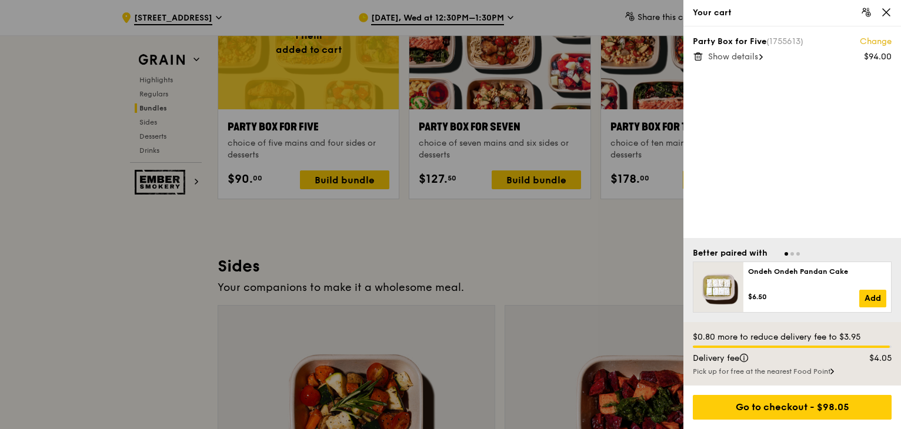
click at [746, 57] on span "Show details" at bounding box center [733, 57] width 50 height 10
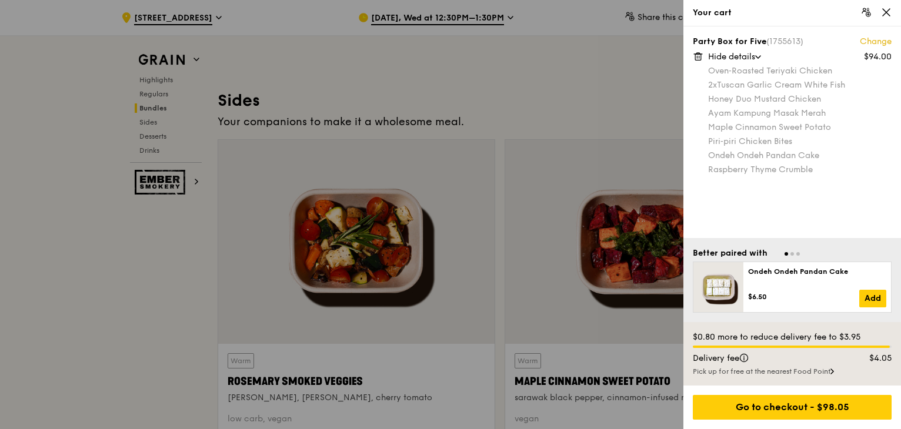
scroll to position [2647, 0]
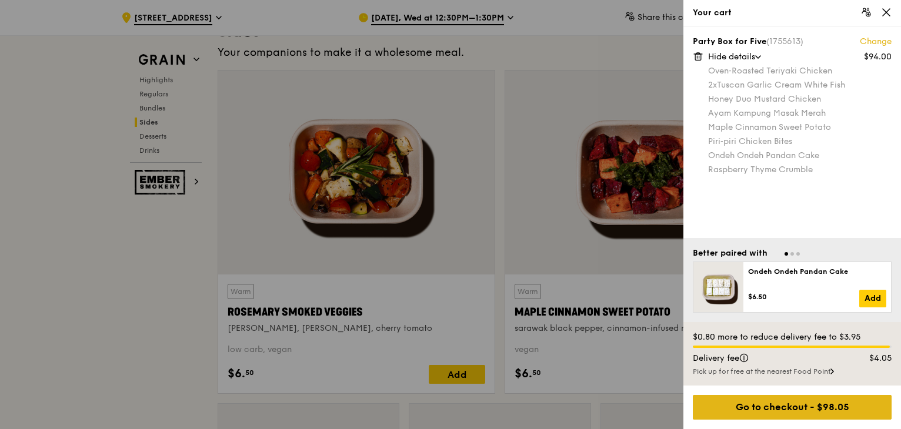
click at [823, 408] on div "Go to checkout - $98.05" at bounding box center [792, 407] width 199 height 25
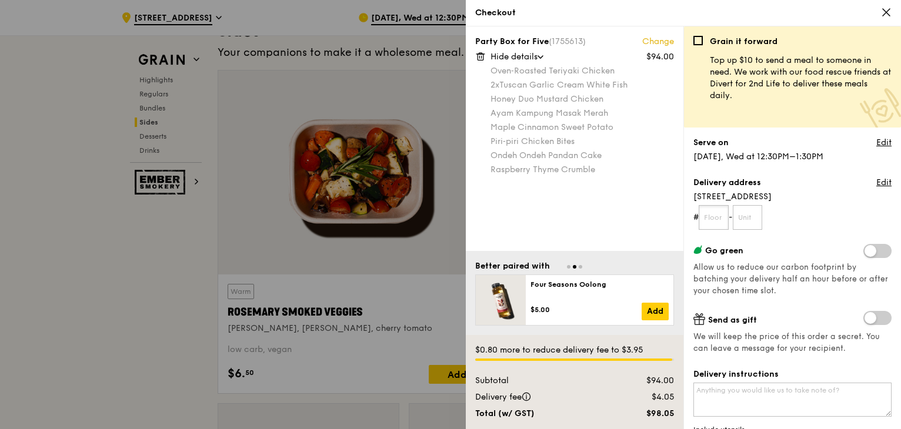
click at [711, 215] on input "text" at bounding box center [714, 217] width 30 height 25
type input "12"
click at [742, 219] on input "text" at bounding box center [748, 217] width 30 height 25
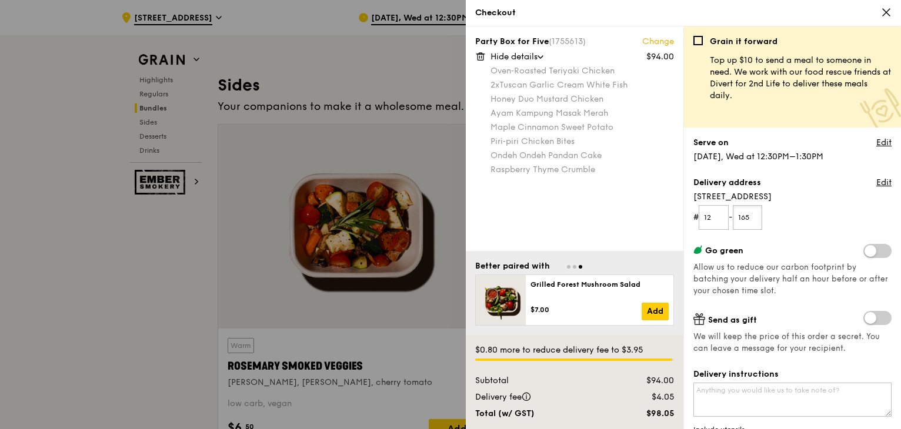
scroll to position [2529, 0]
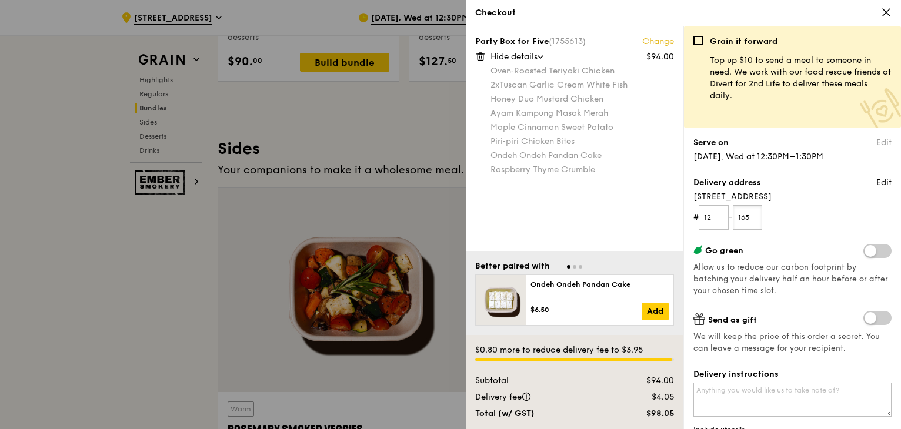
type input "165"
click at [876, 146] on link "Edit" at bounding box center [883, 143] width 15 height 12
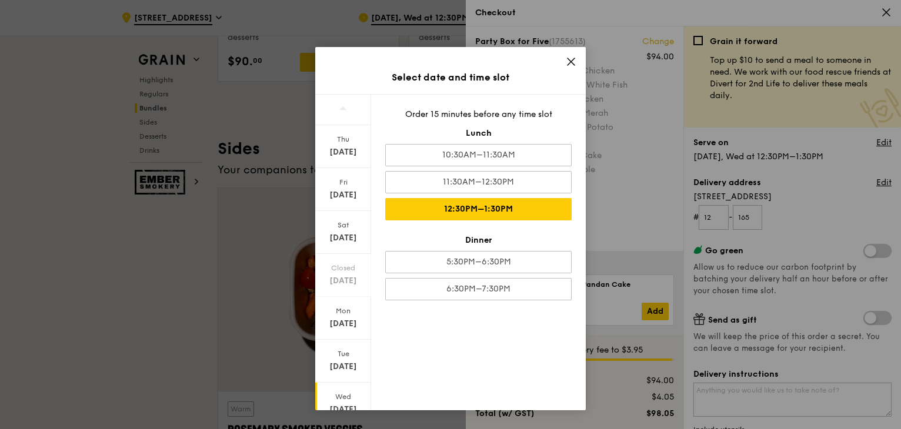
click at [628, 184] on div "Select date and time slot [DATE] [DATE] [DATE] Closed [DATE] [DATE] [DATE] [DAT…" at bounding box center [450, 214] width 901 height 429
click at [566, 58] on icon at bounding box center [571, 61] width 11 height 11
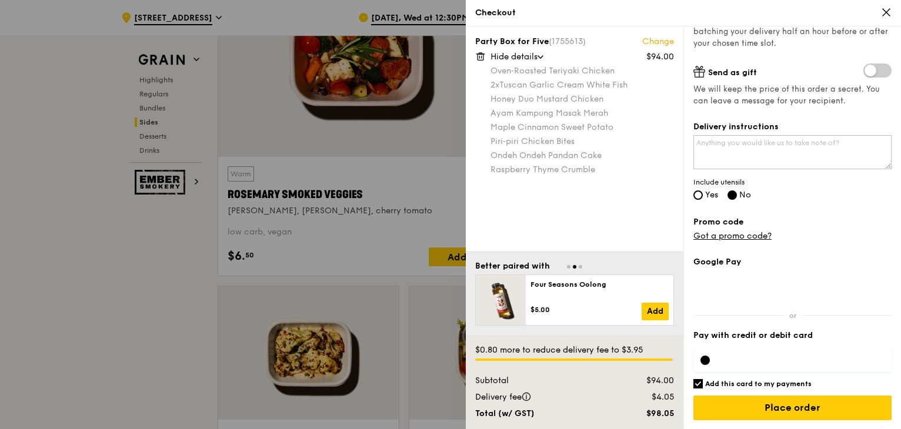
scroll to position [2941, 0]
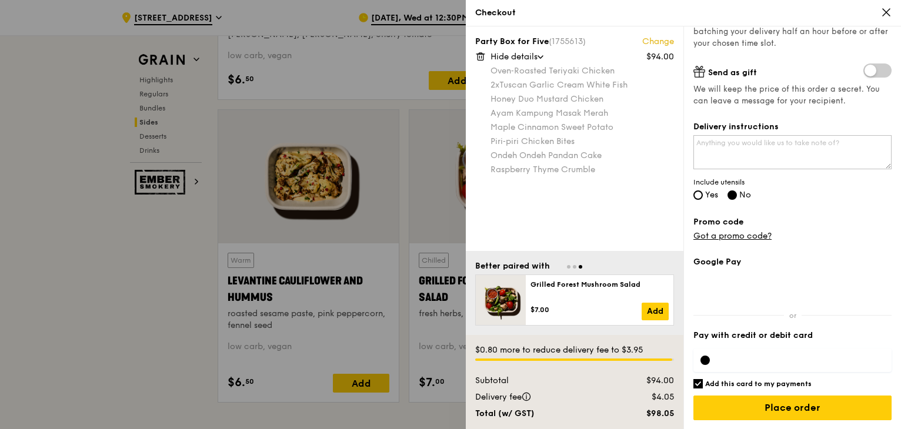
click at [700, 384] on input "Add this card to my payments" at bounding box center [697, 383] width 9 height 9
checkbox input "false"
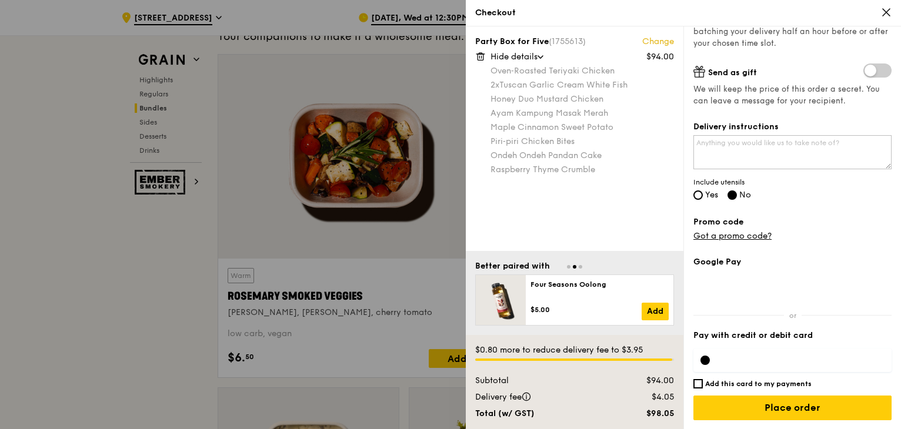
scroll to position [2764, 0]
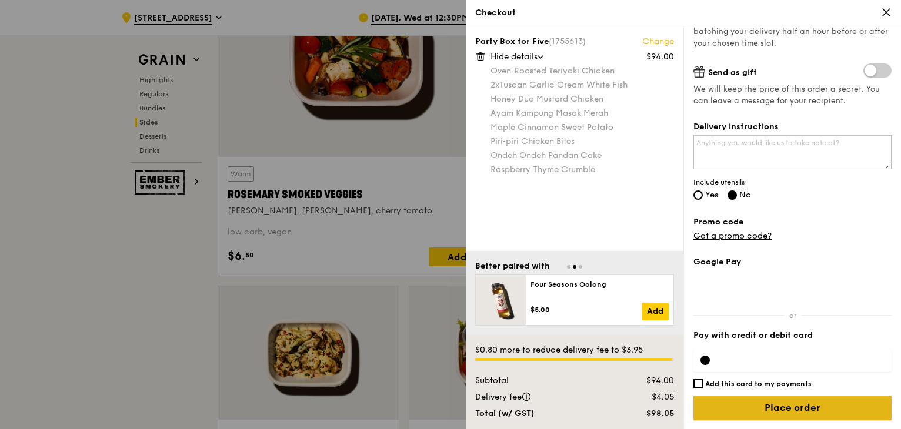
click at [815, 407] on input "Place order" at bounding box center [792, 408] width 198 height 25
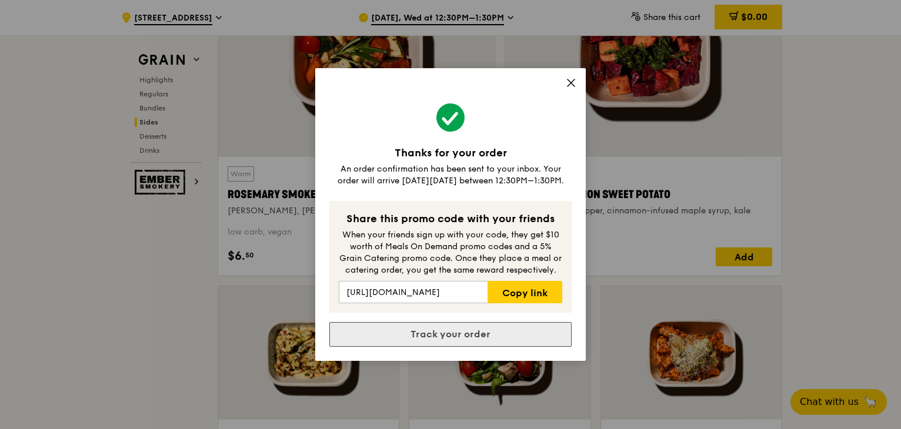
click at [483, 338] on link "Track your order" at bounding box center [450, 334] width 242 height 25
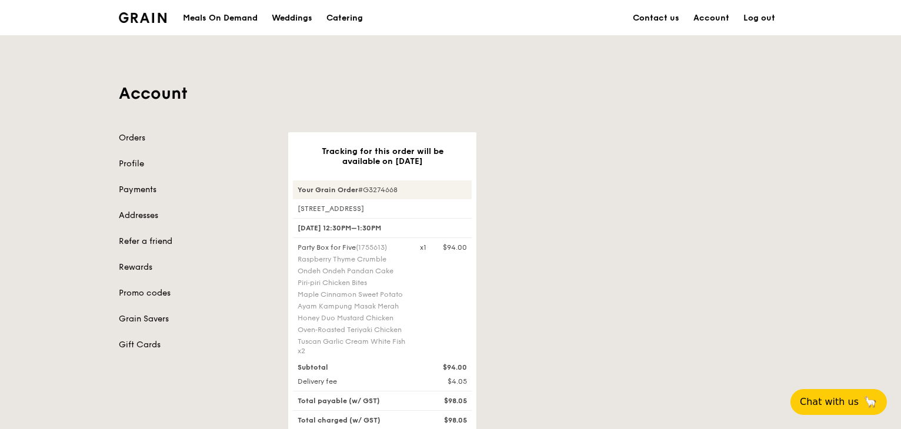
click at [766, 22] on link "Log out" at bounding box center [759, 18] width 46 height 35
